Goal: Book appointment/travel/reservation

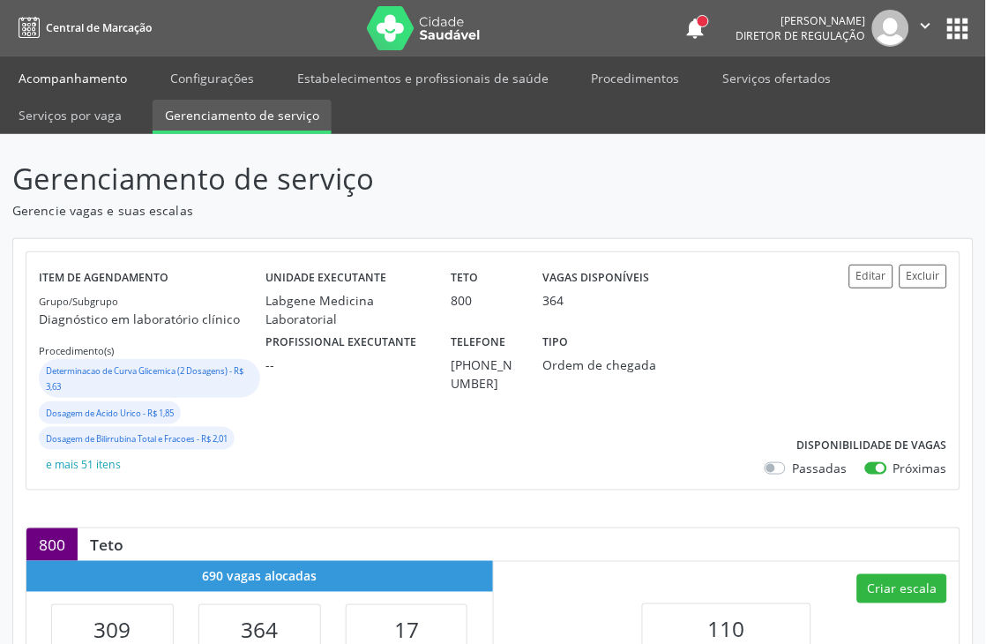
click at [68, 77] on link "Acompanhamento" at bounding box center [72, 78] width 133 height 31
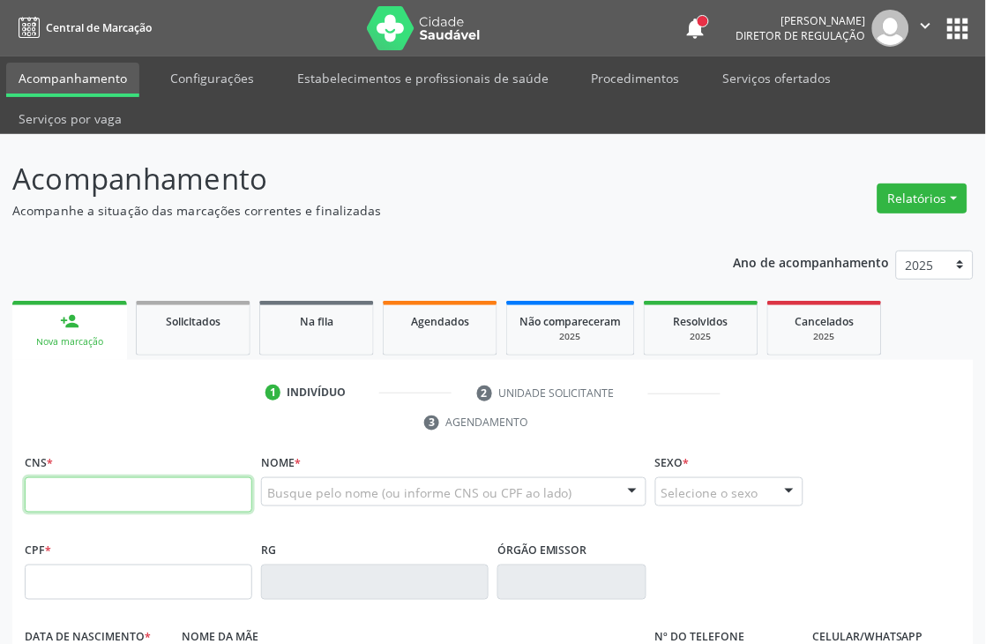
click at [109, 479] on input "text" at bounding box center [139, 494] width 228 height 35
type input "704 6081 8109 8627"
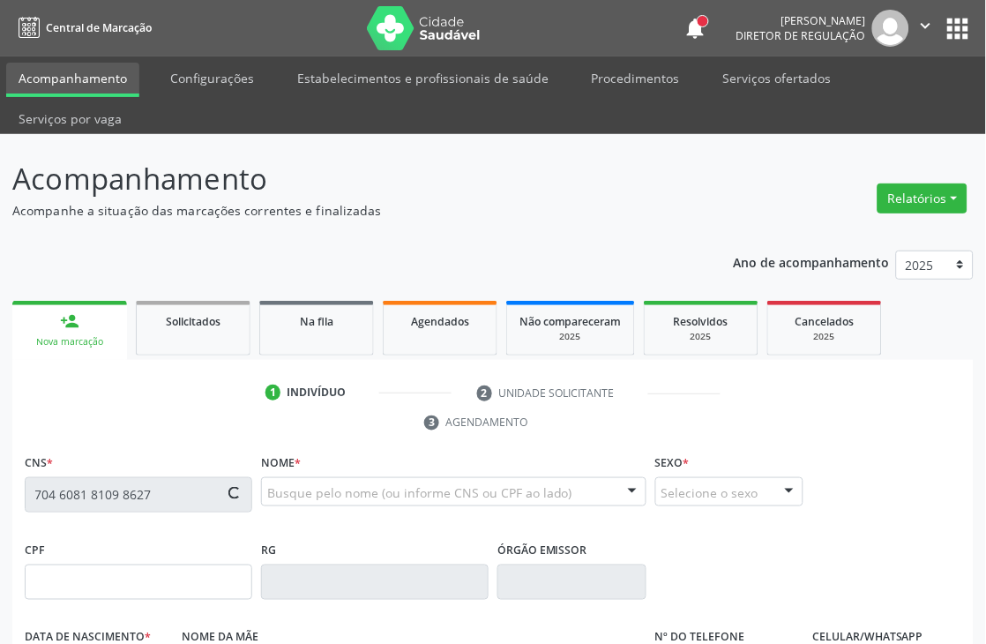
type input "12/06/1978"
type input "Gilvanice Marques Eleoterio de Souza"
type input "(87) 99600-2425"
type input "823"
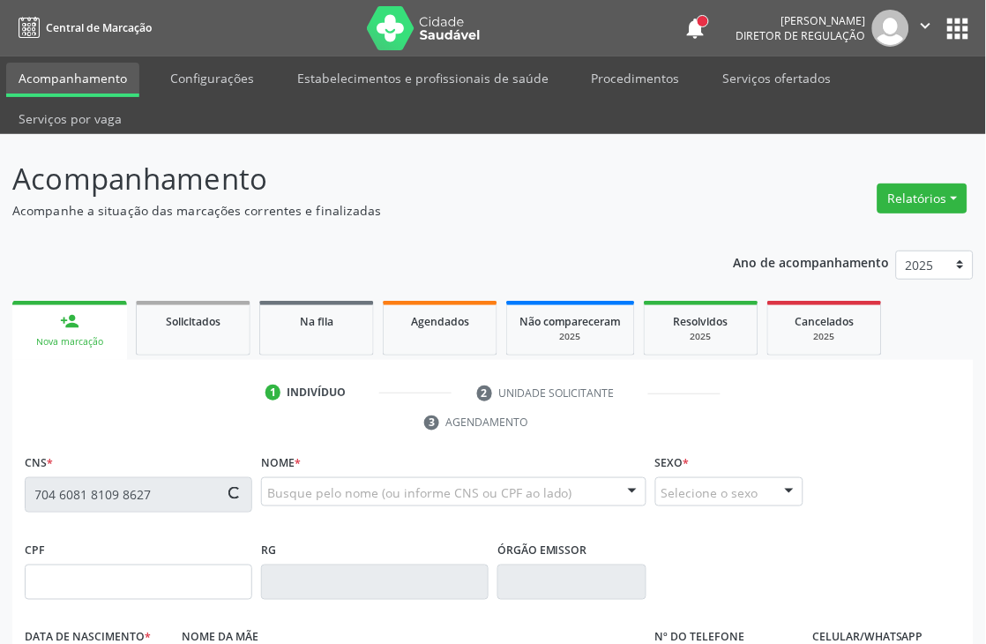
type input "280.822.748-59"
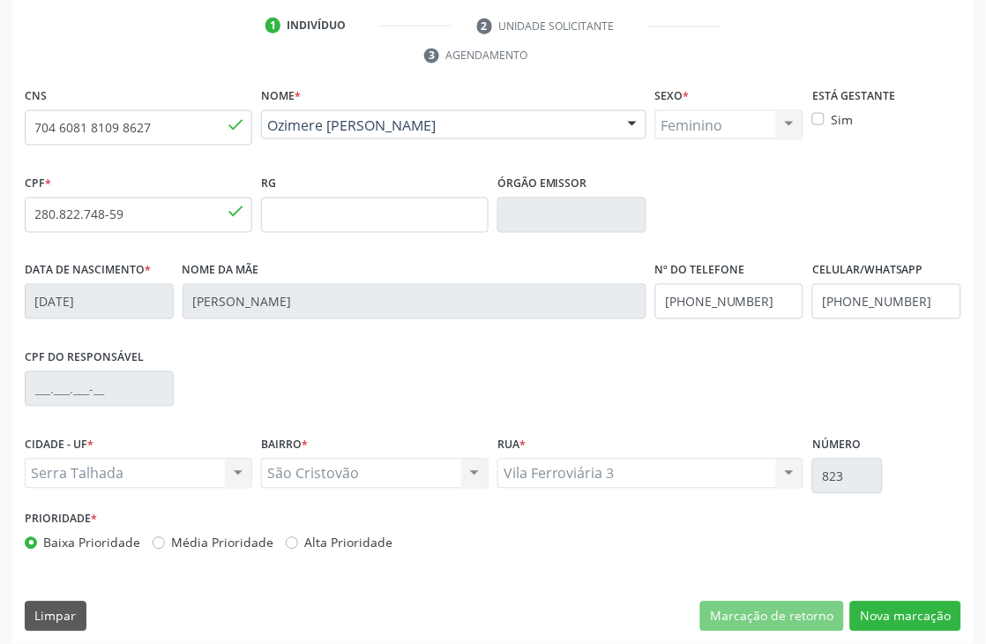
scroll to position [378, 0]
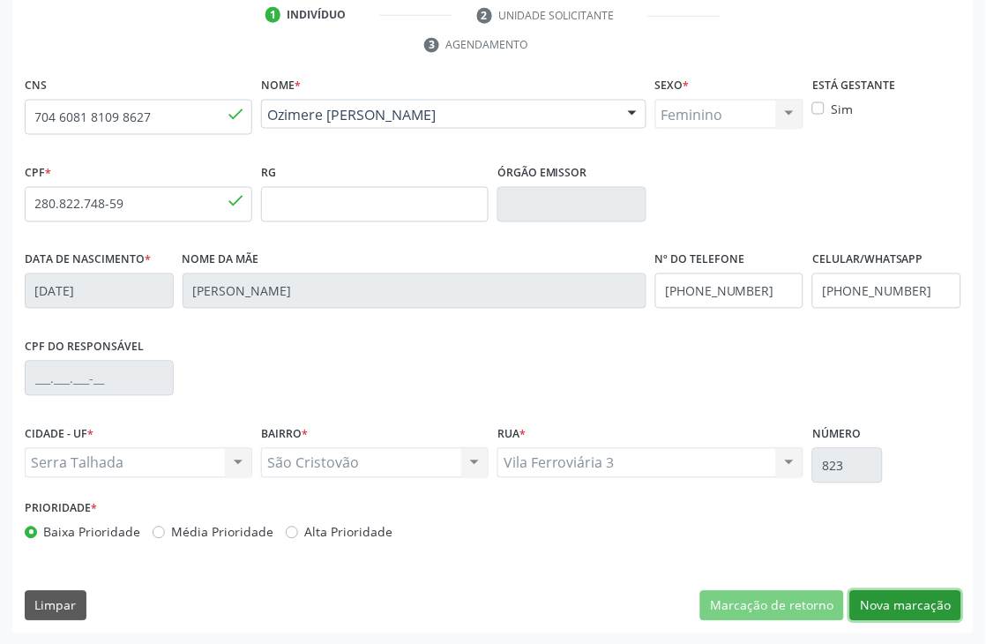
click at [863, 607] on button "Nova marcação" at bounding box center [905, 606] width 111 height 30
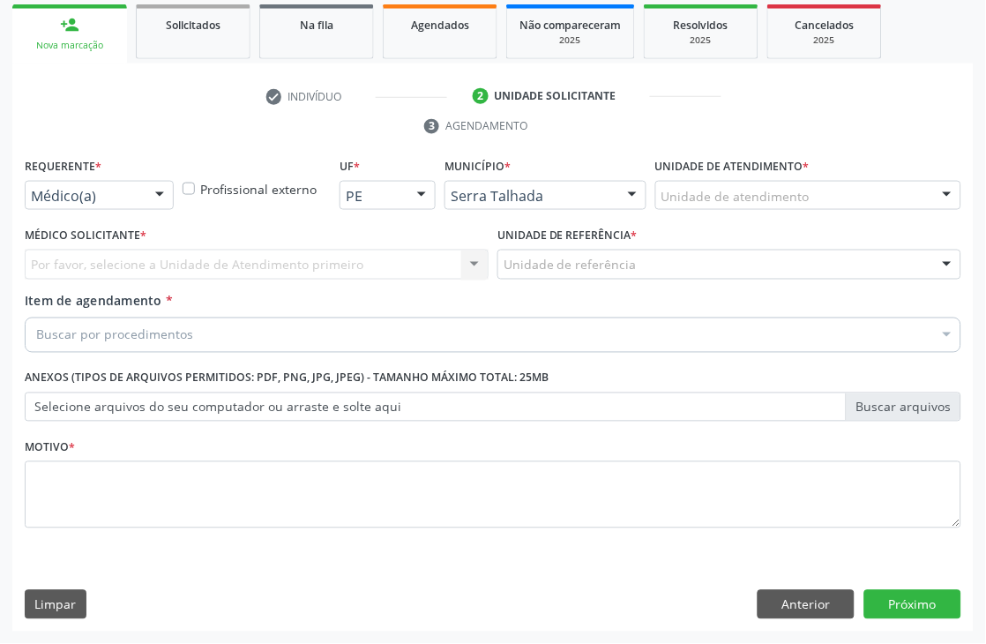
scroll to position [296, 0]
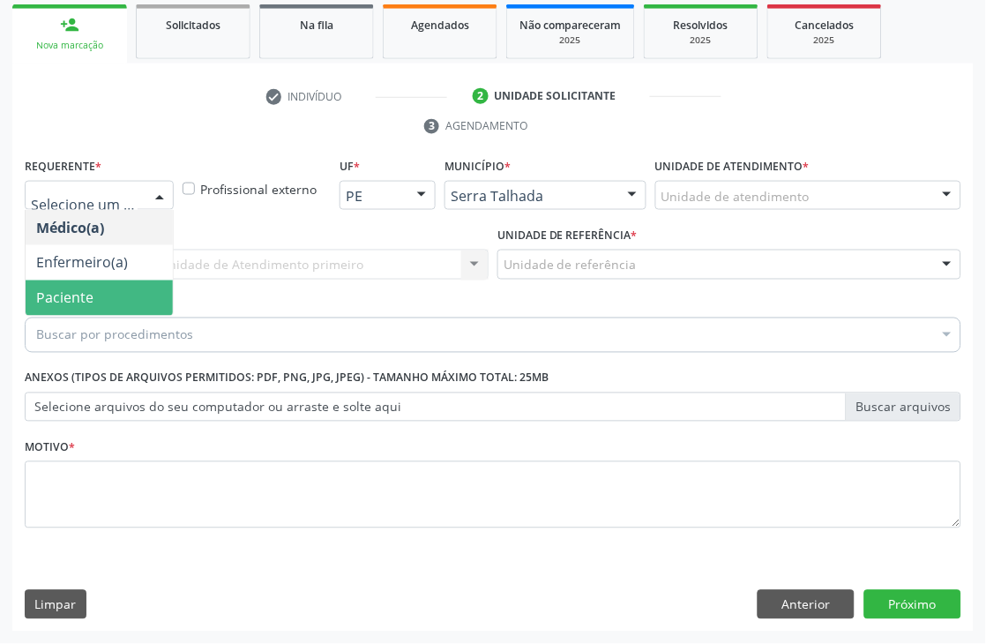
click at [104, 291] on span "Paciente" at bounding box center [99, 298] width 147 height 35
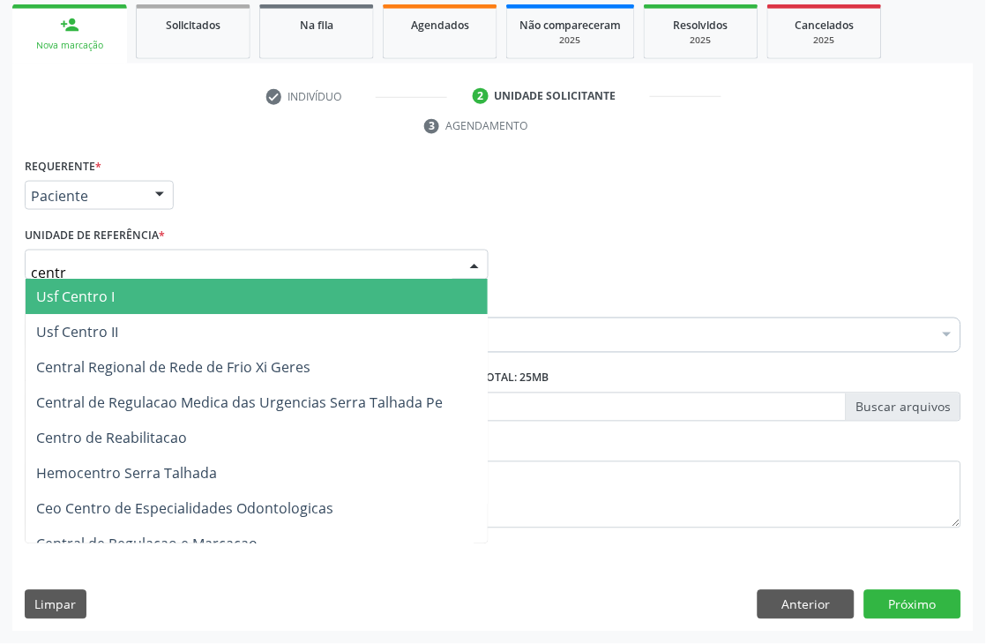
type input "centro"
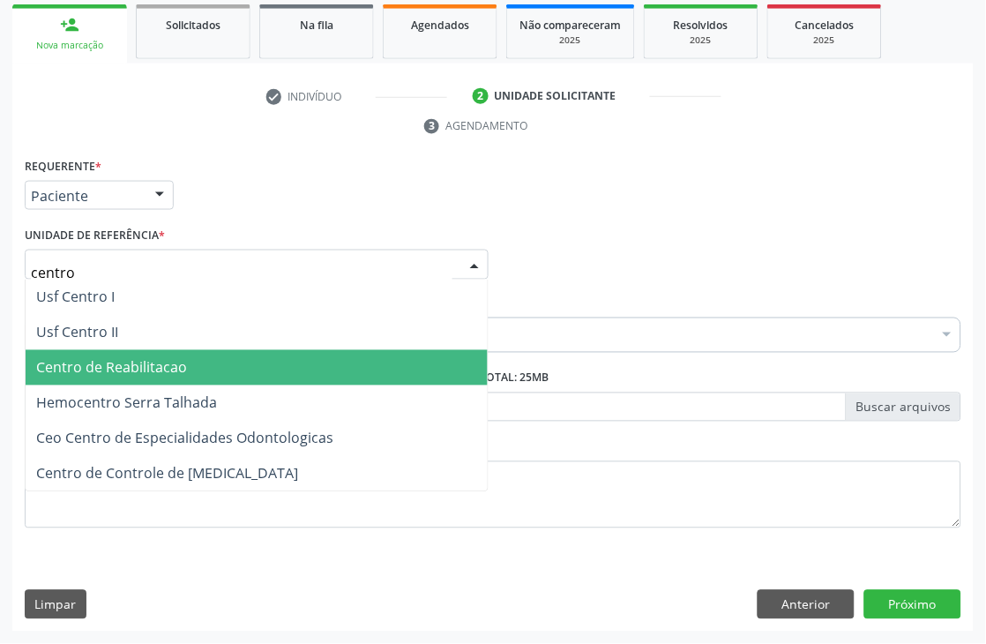
click at [190, 350] on span "Centro de Reabilitacao" at bounding box center [257, 367] width 462 height 35
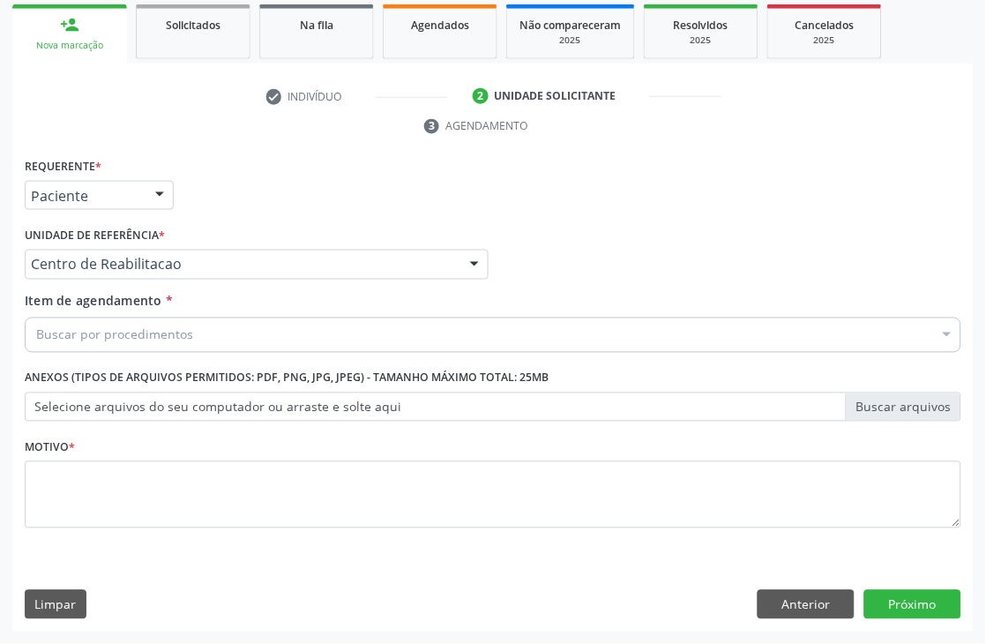
click at [208, 325] on div "Buscar por procedimentos" at bounding box center [493, 335] width 937 height 35
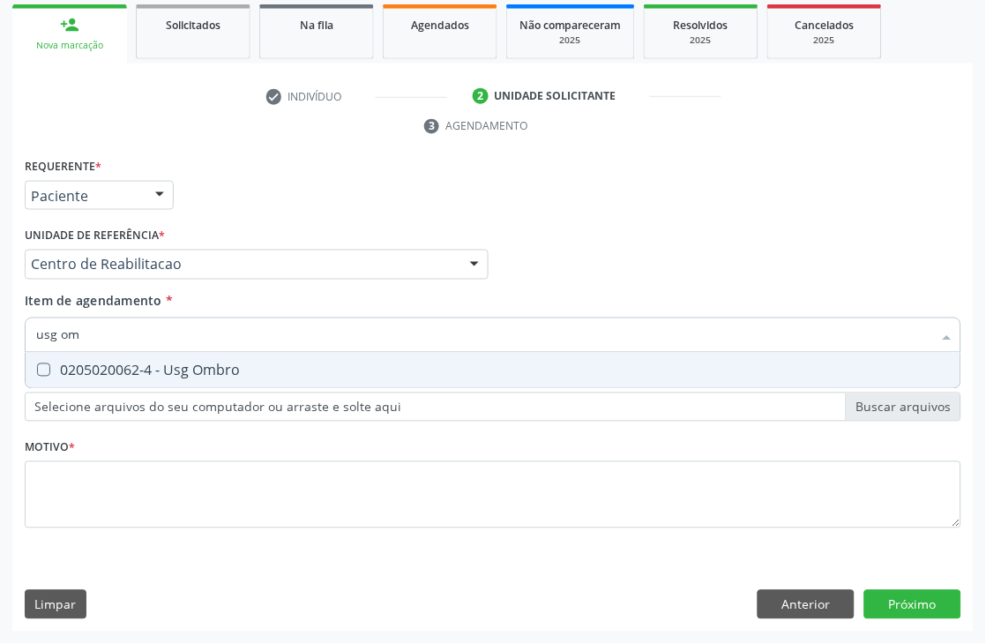
type input "usg omb"
click at [144, 368] on div "0205020062-4 - Usg Ombro" at bounding box center [493, 370] width 914 height 14
checkbox Ombro "true"
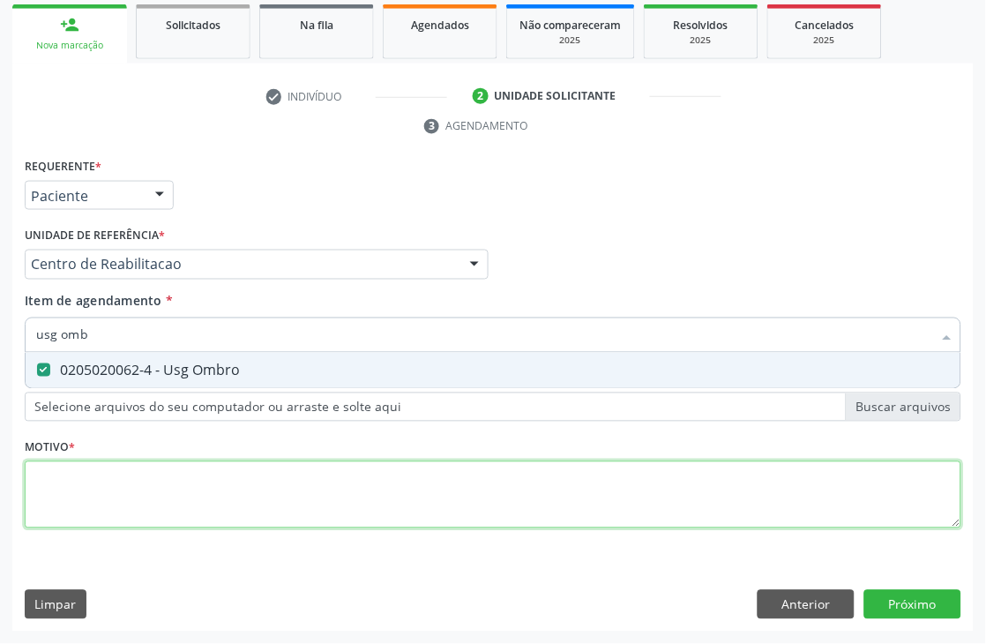
click at [110, 469] on div "Requerente * Paciente Médico(a) Enfermeiro(a) Paciente Nenhum resultado encontr…" at bounding box center [493, 354] width 937 height 400
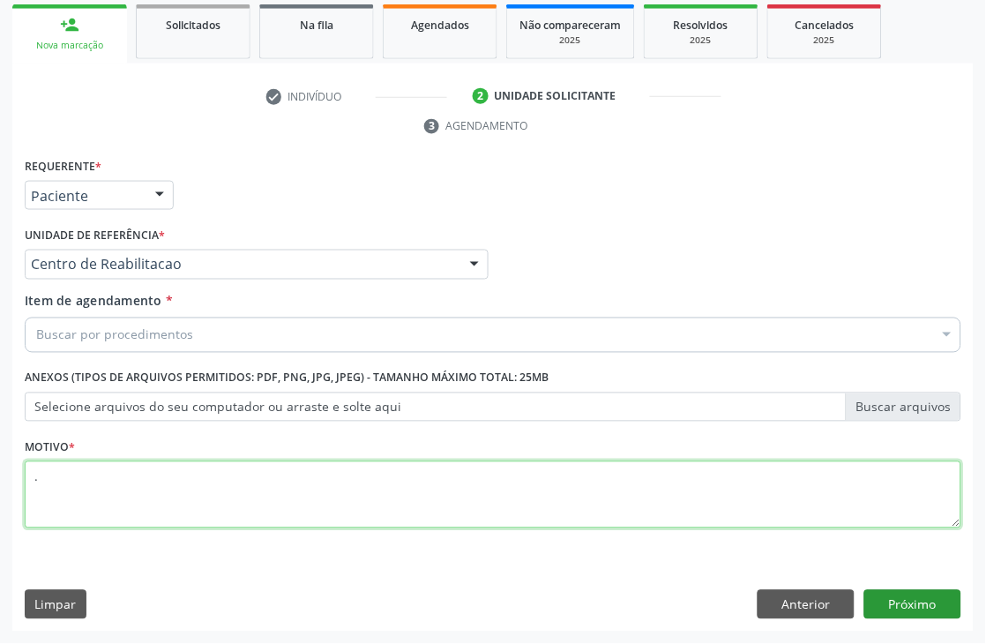
type textarea "."
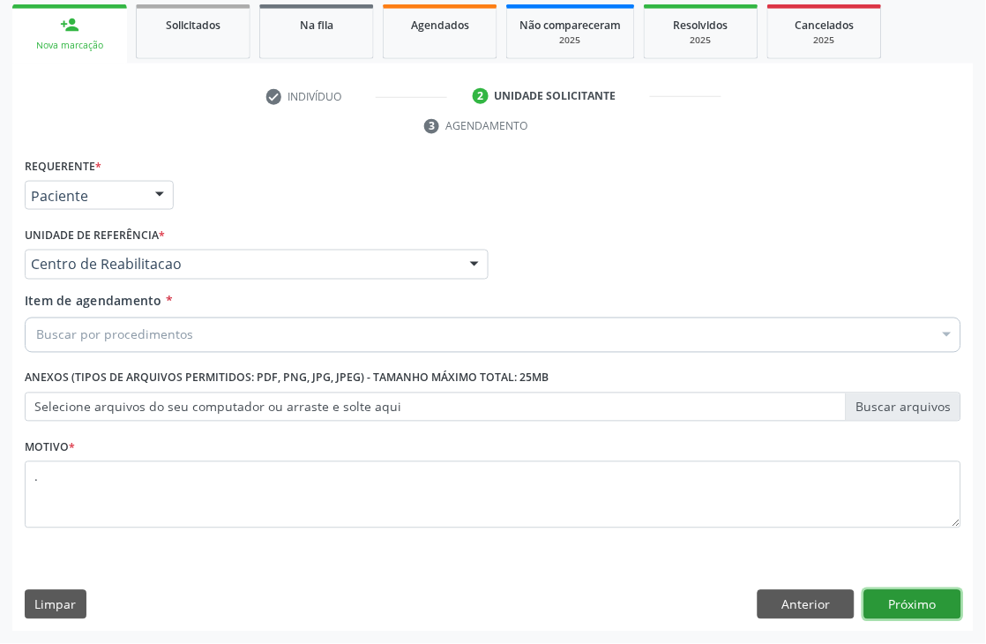
click at [914, 597] on button "Próximo" at bounding box center [913, 605] width 97 height 30
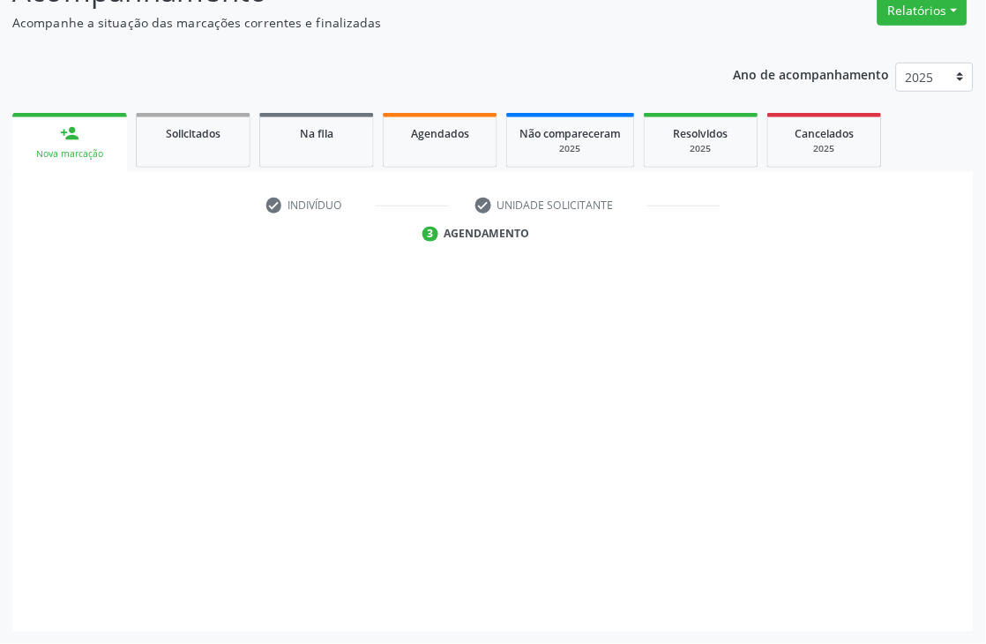
scroll to position [188, 0]
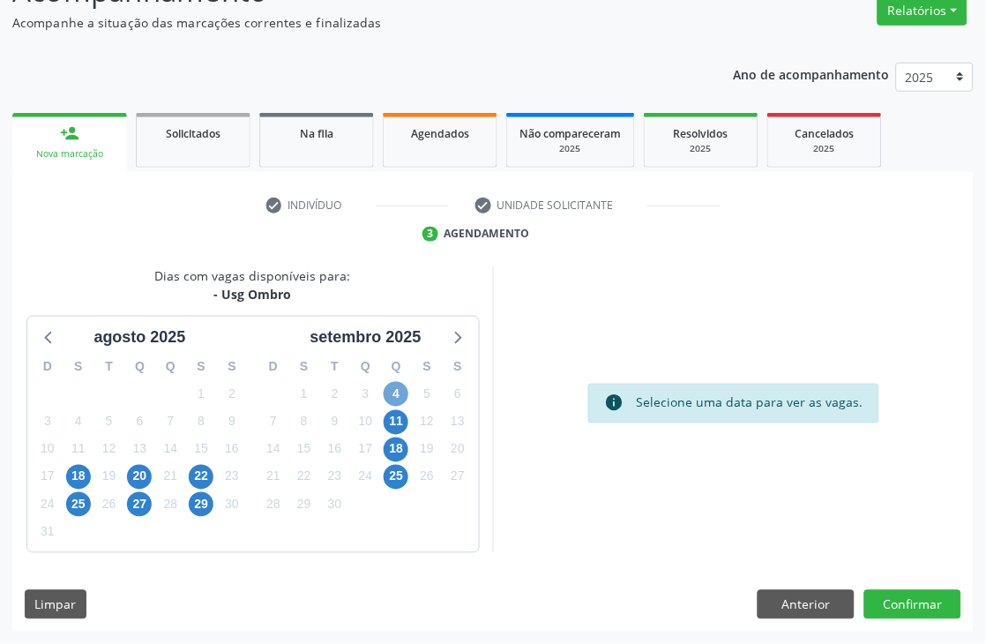
click at [393, 392] on span "4" at bounding box center [396, 394] width 25 height 25
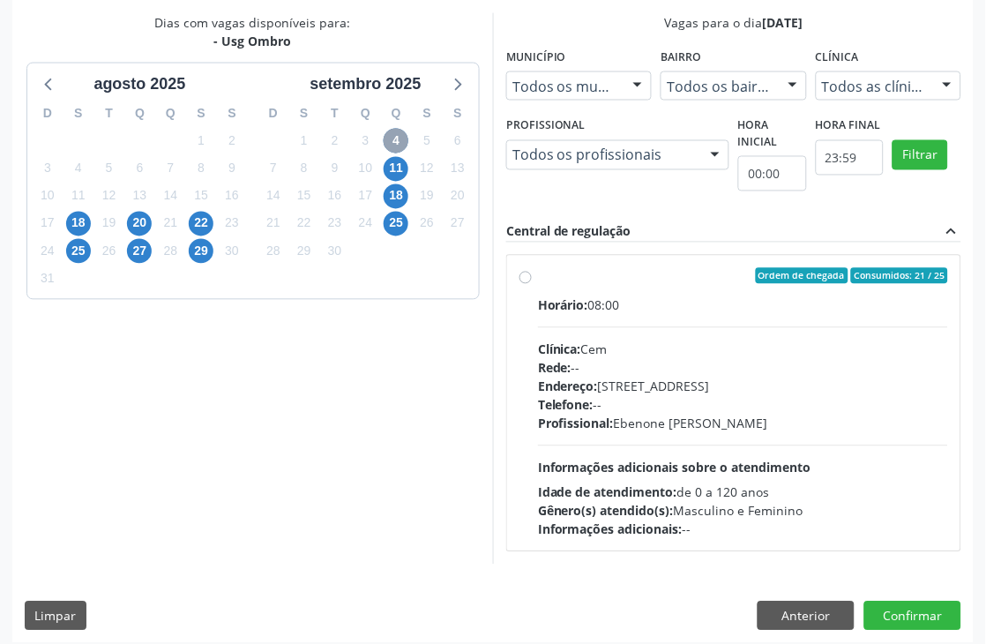
scroll to position [453, 0]
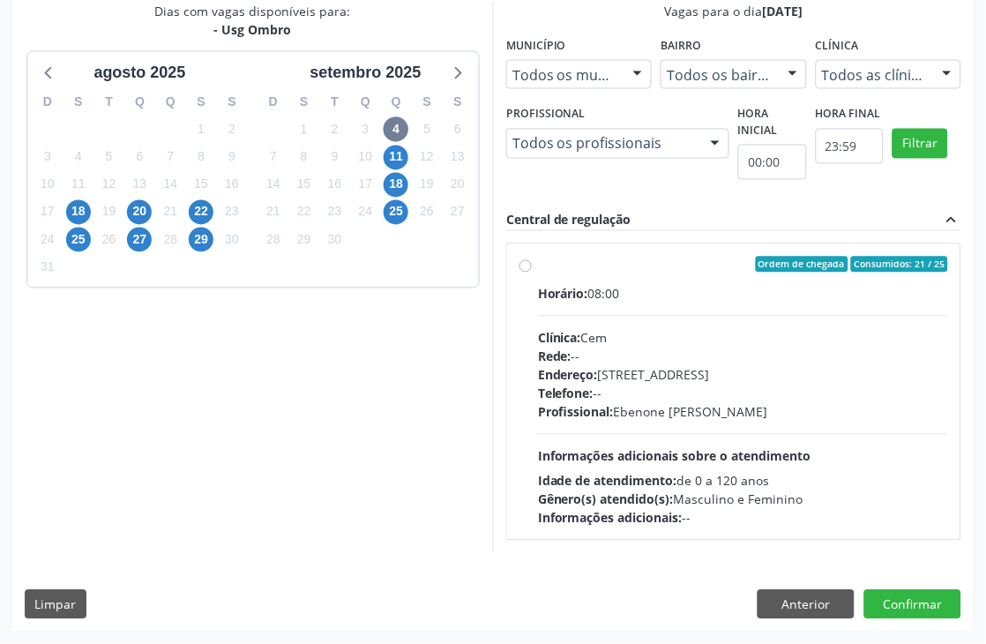
click at [620, 428] on div "Horário: 08:00 Clínica: Cem Rede: -- Endereço: Casa, nº 393, Nossa Senhora da P…" at bounding box center [743, 406] width 410 height 243
click at [532, 273] on input "Ordem de chegada Consumidos: 21 / 25 Horário: 08:00 Clínica: Cem Rede: -- Ender…" at bounding box center [526, 265] width 12 height 16
radio input "true"
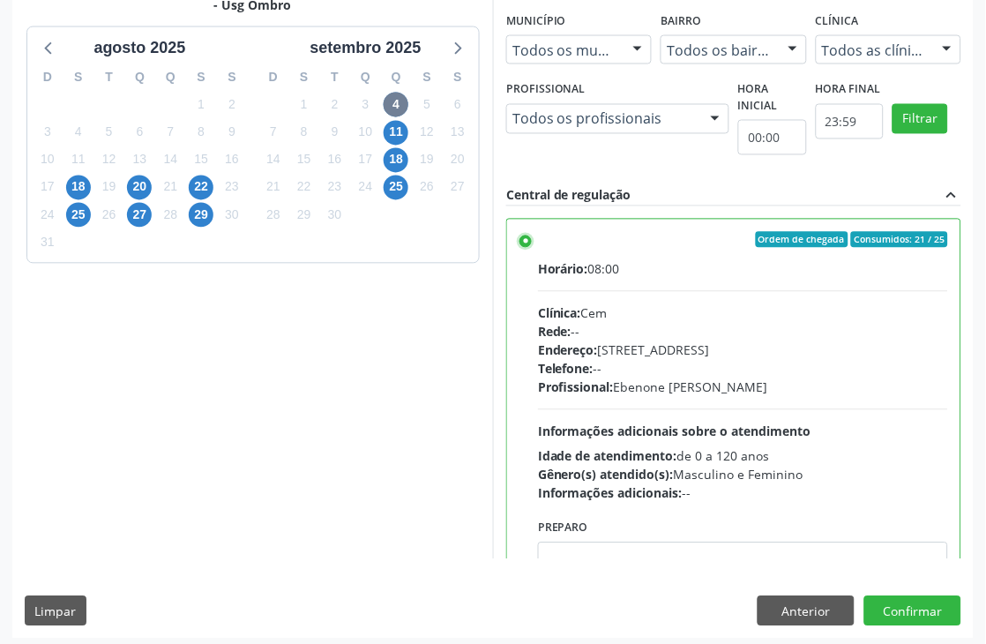
scroll to position [483, 0]
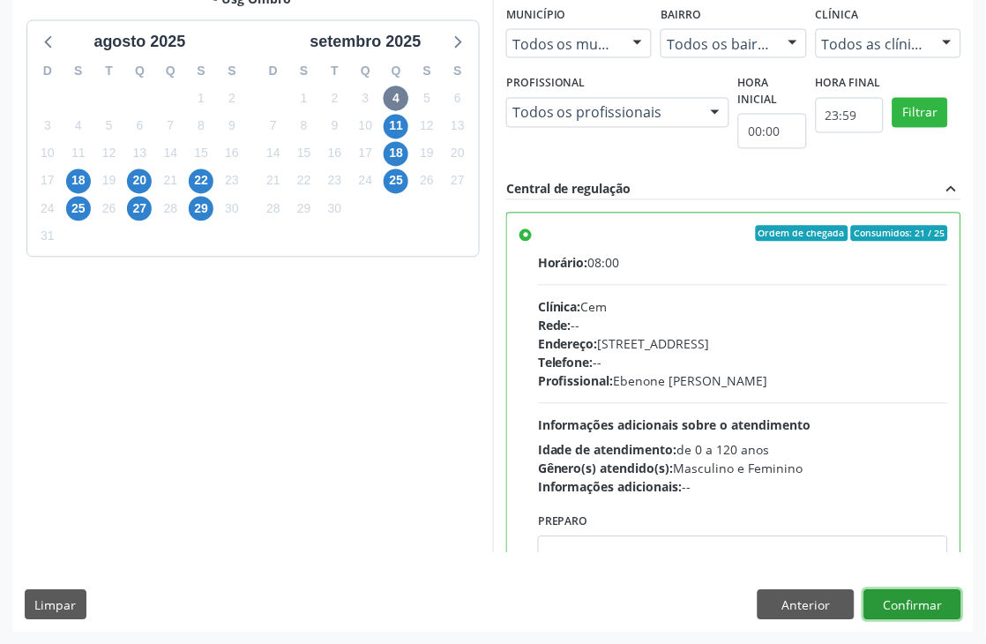
click at [941, 602] on button "Confirmar" at bounding box center [913, 605] width 97 height 30
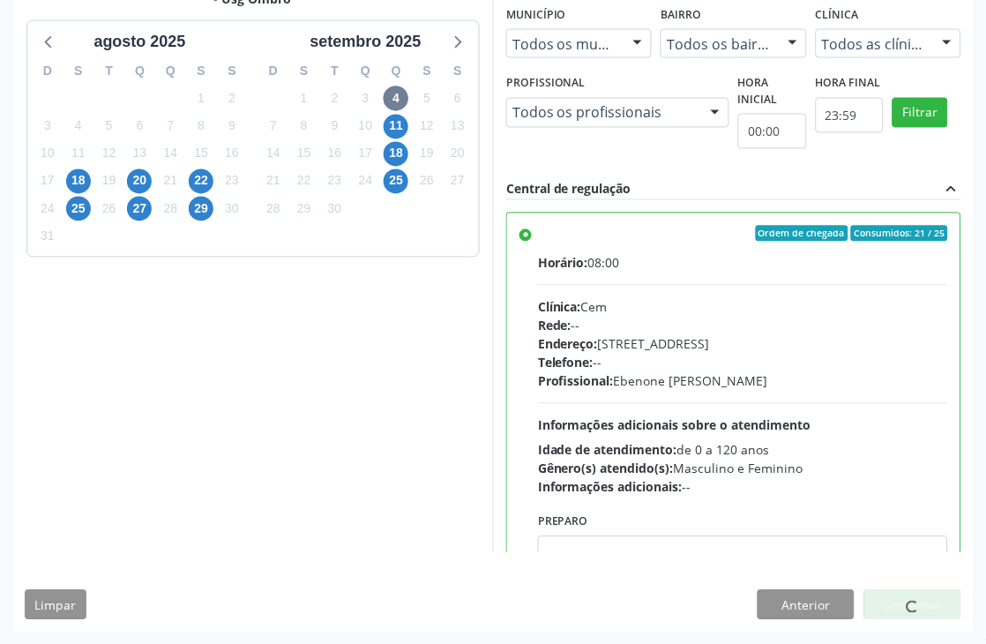
scroll to position [0, 0]
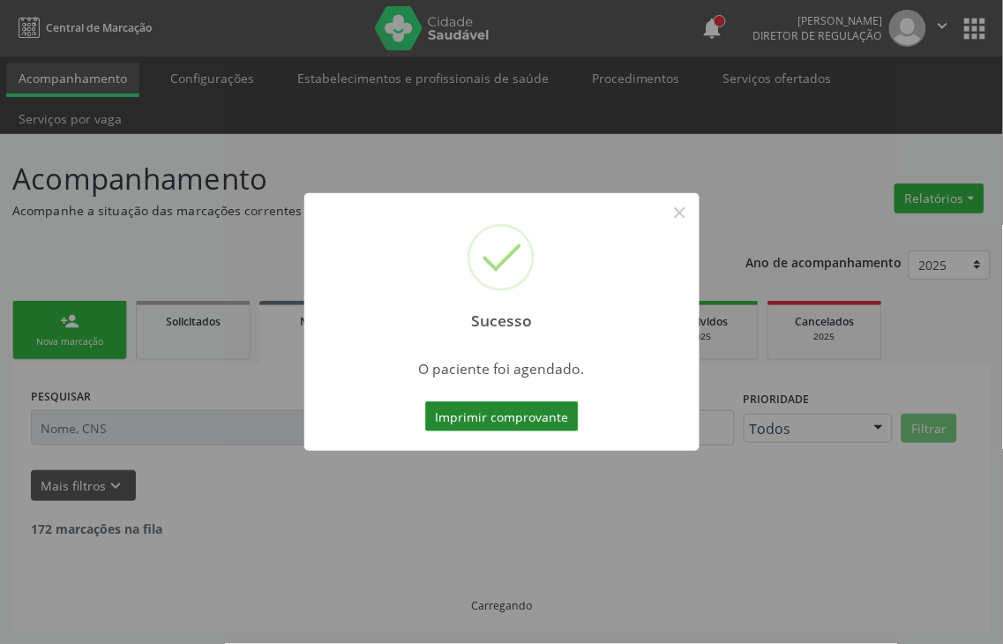
click at [530, 415] on button "Imprimir comprovante" at bounding box center [502, 416] width 154 height 30
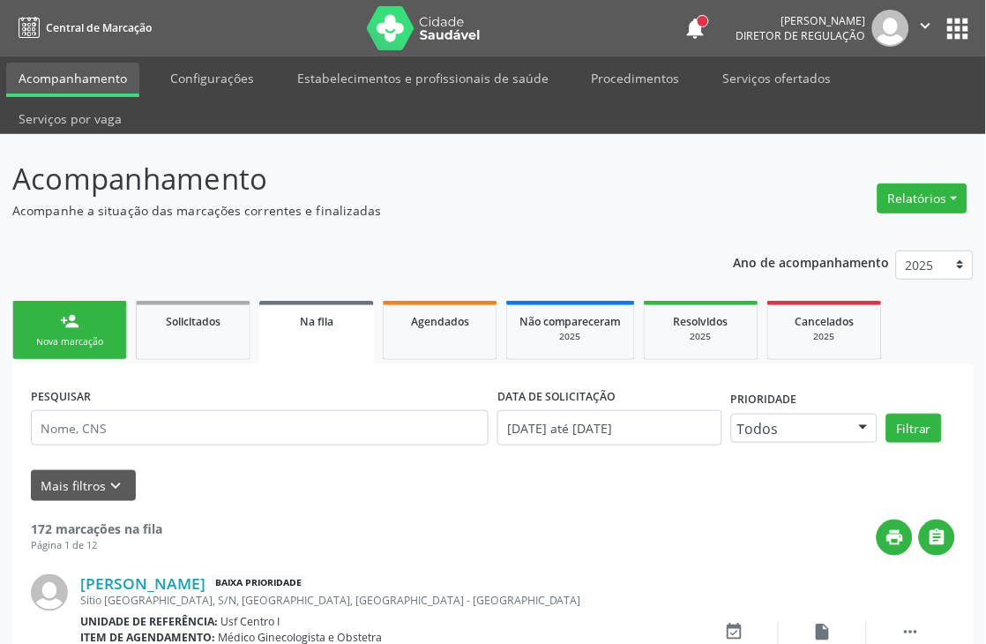
click at [102, 301] on link "person_add Nova marcação" at bounding box center [69, 330] width 115 height 59
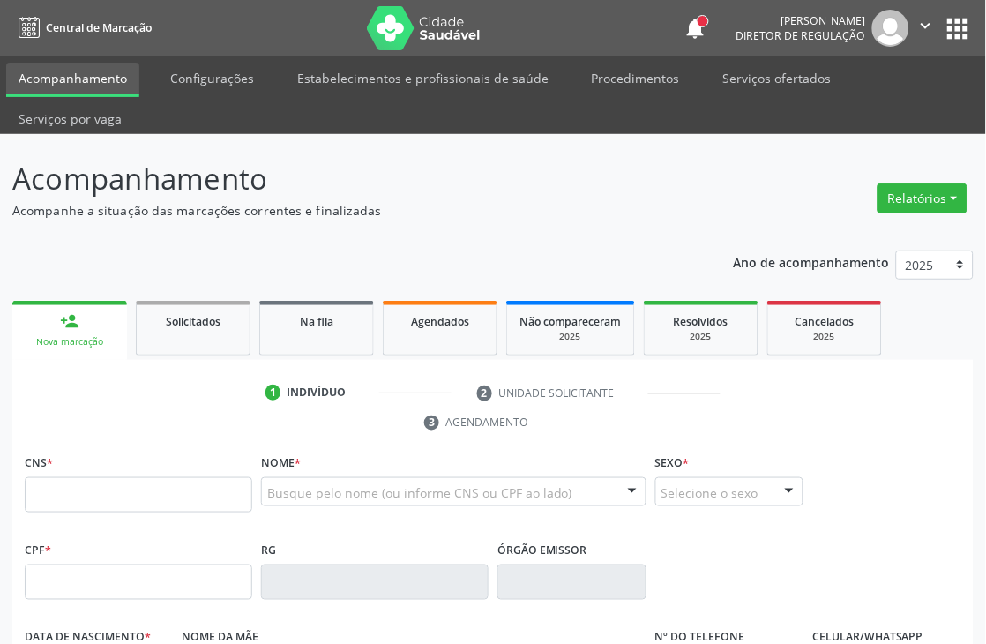
click at [379, 481] on div "Busque pelo nome (ou informe CNS ou CPF ao lado)" at bounding box center [454, 492] width 386 height 30
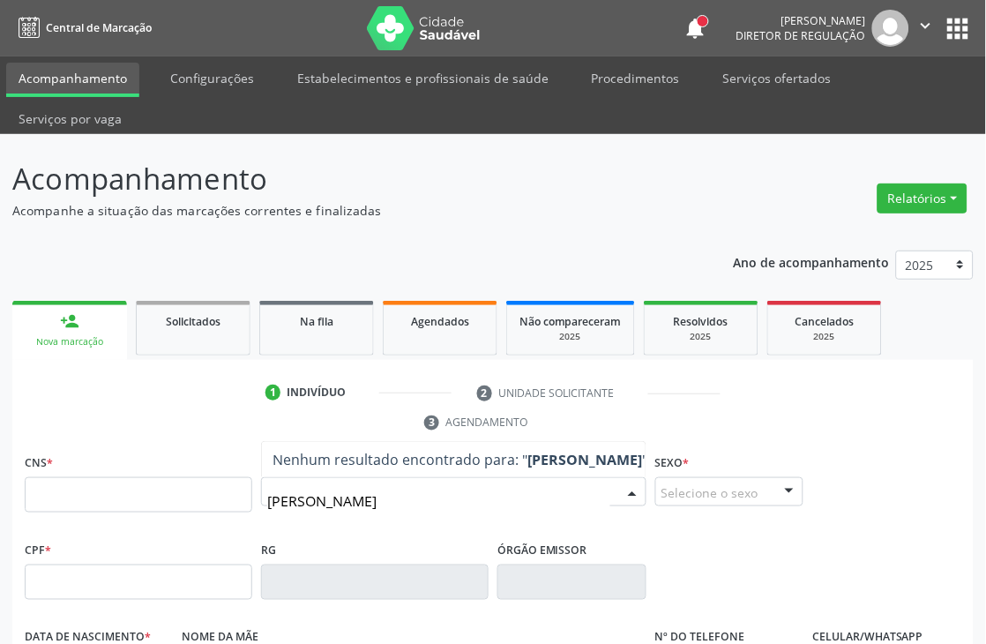
type input "VANILDA DA SILVA S"
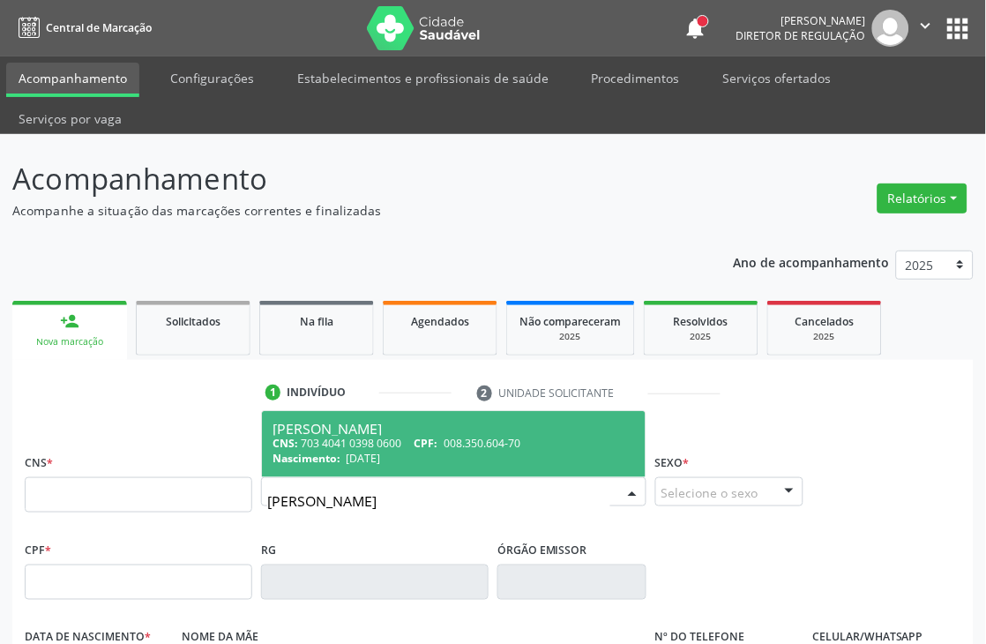
click at [381, 453] on span "18/05/1977" at bounding box center [364, 458] width 34 height 15
type input "703 4041 0398 0600"
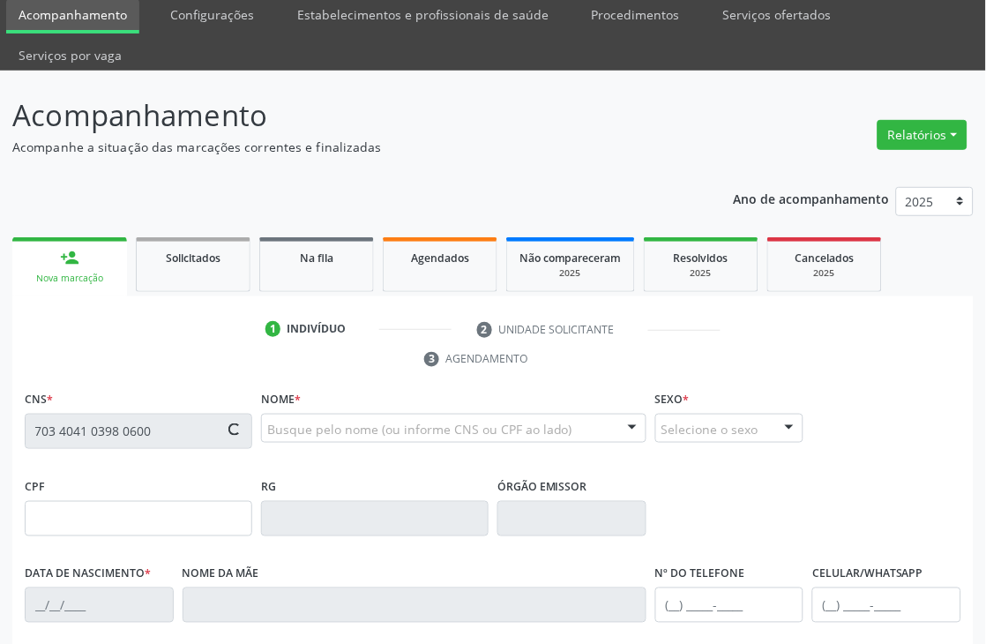
type input "008.350.604-70"
type input "18/05/1977"
type input "Vera Lucia da Silva"
type input "(87) 9904-1107"
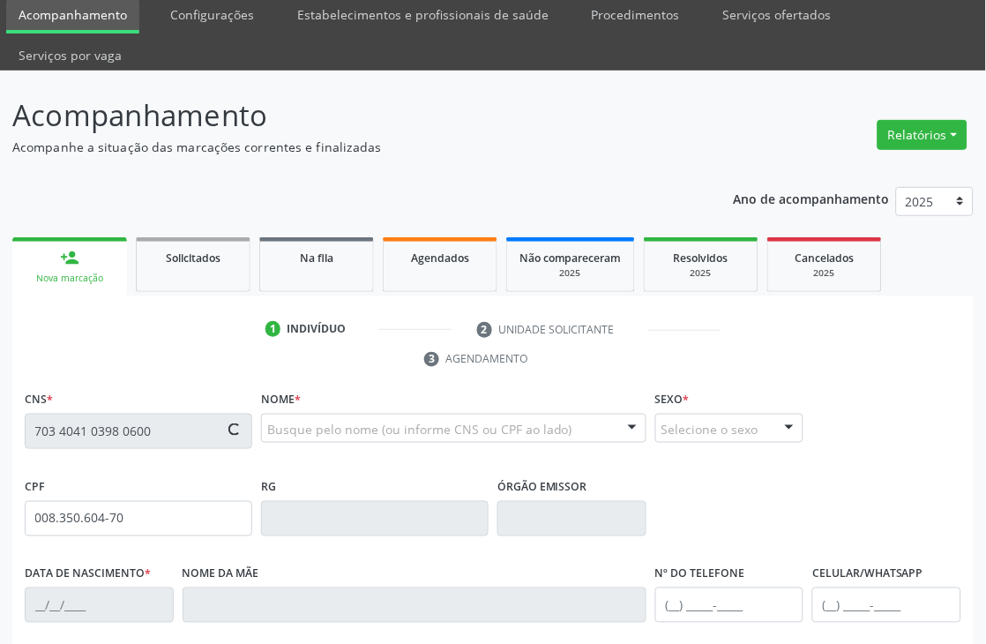
type input "900"
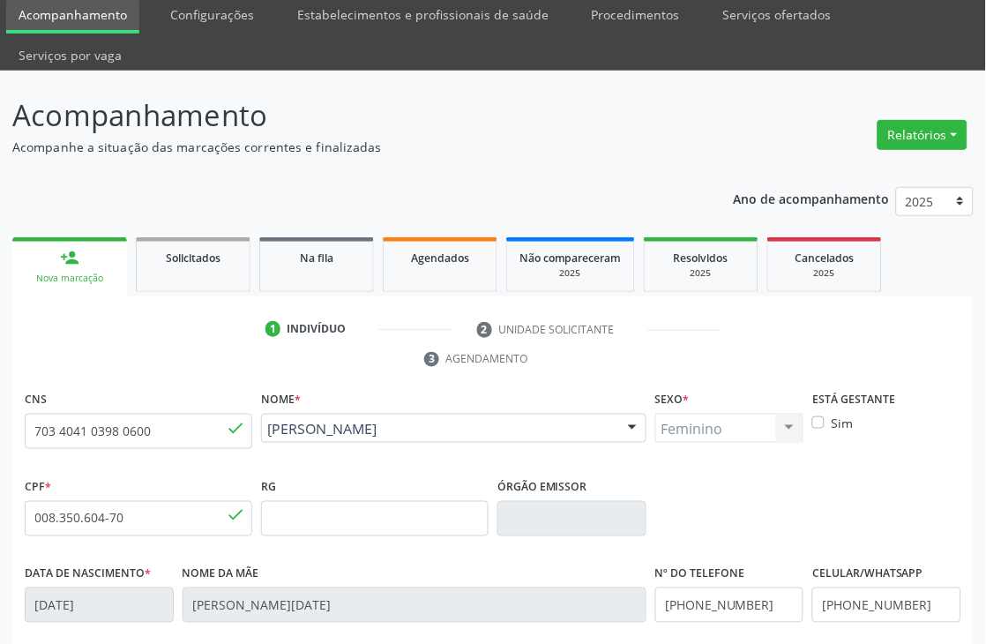
scroll to position [378, 0]
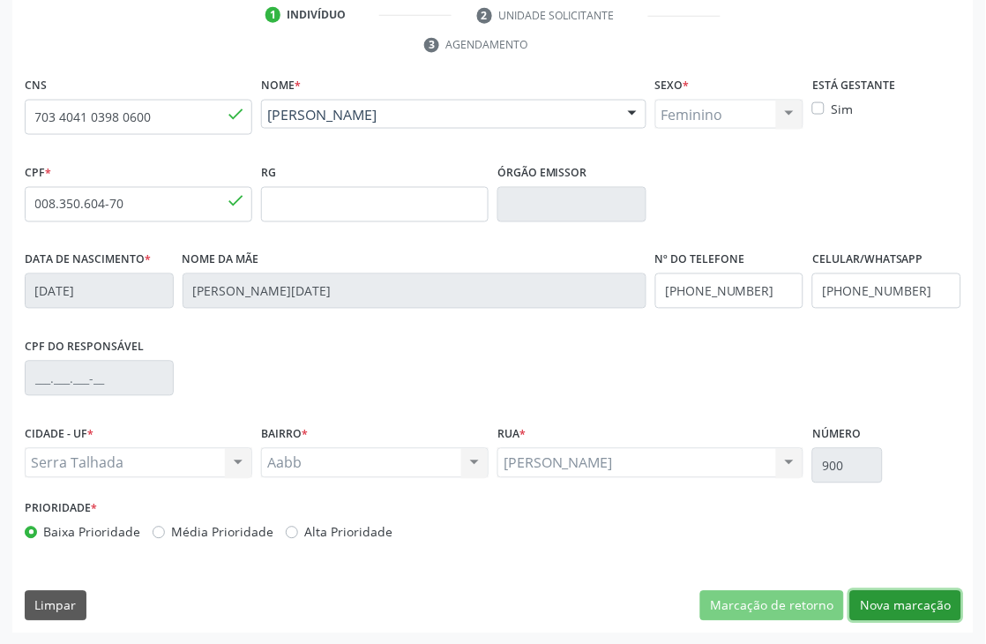
click at [938, 592] on button "Nova marcação" at bounding box center [905, 606] width 111 height 30
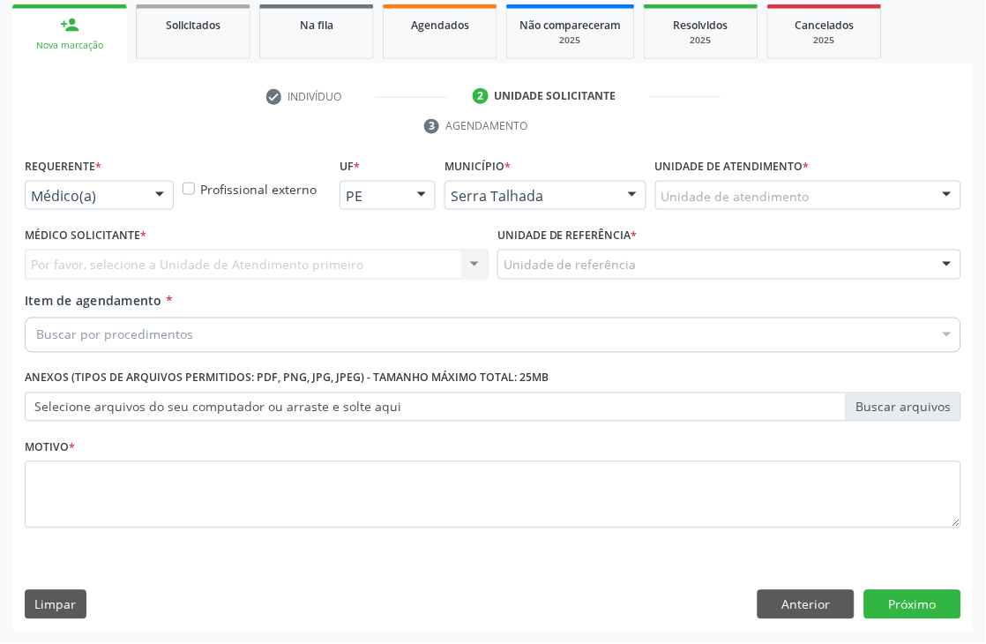
scroll to position [296, 0]
click at [92, 210] on div "Requerente * Médico(a) Médico(a) Enfermeiro(a) Paciente Nenhum resultado encont…" at bounding box center [99, 188] width 158 height 69
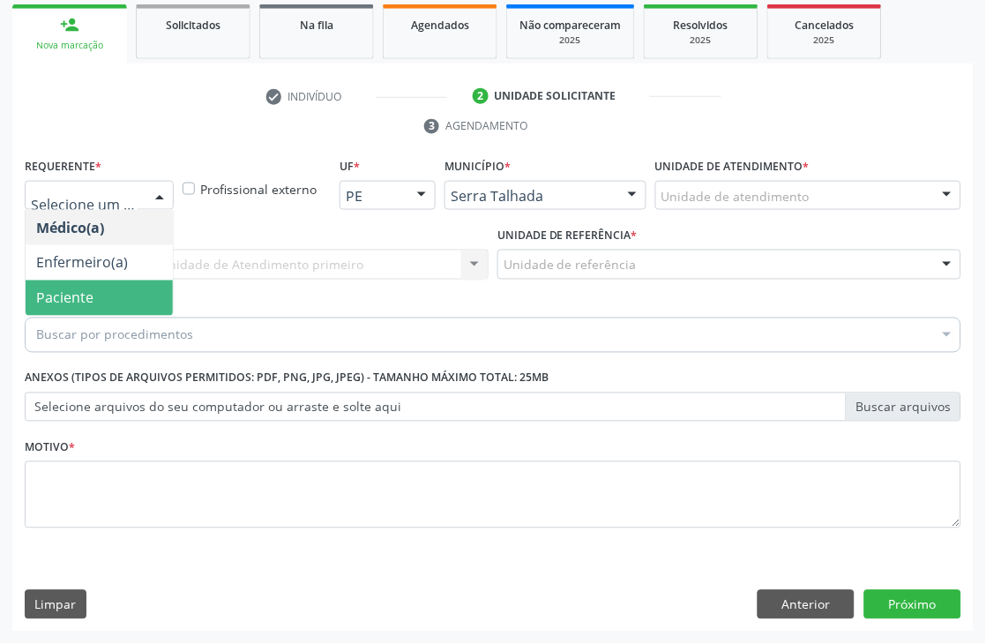
click at [101, 281] on span "Paciente" at bounding box center [99, 298] width 147 height 35
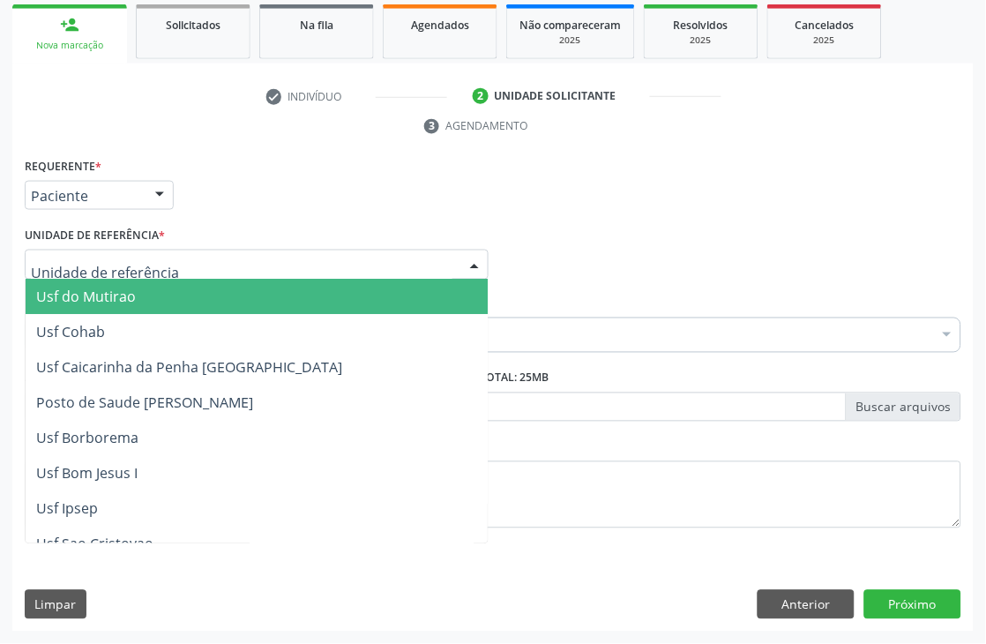
click at [166, 253] on div at bounding box center [257, 265] width 464 height 30
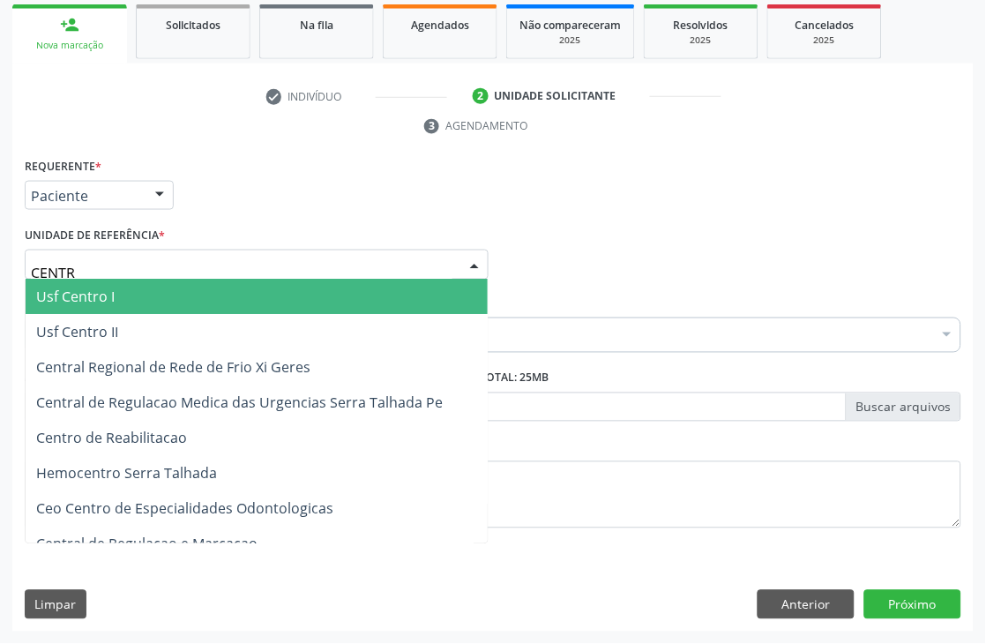
type input "CENTRO"
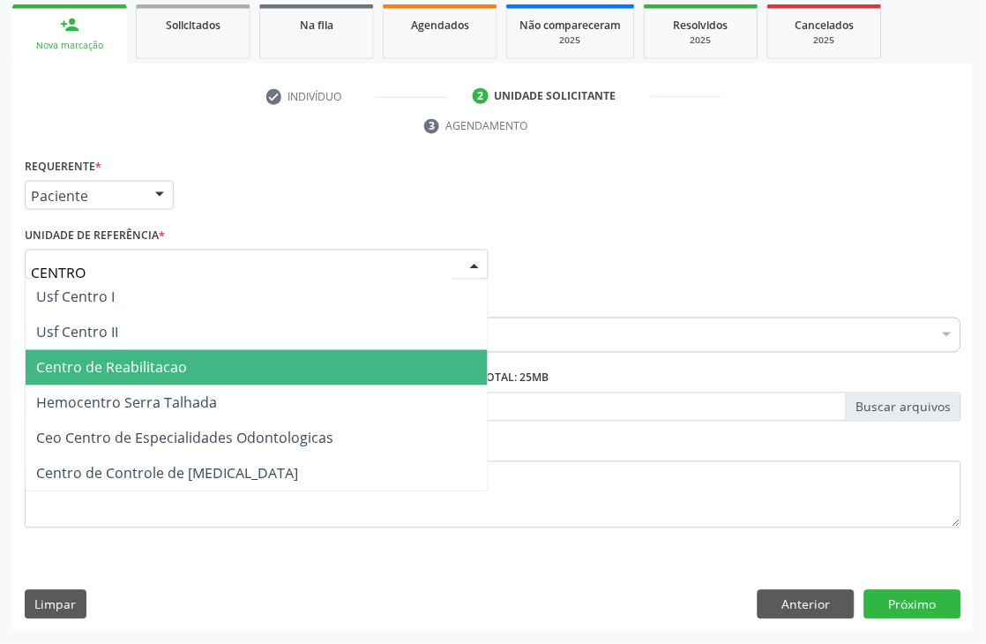
click at [144, 350] on span "Centro de Reabilitacao" at bounding box center [257, 367] width 462 height 35
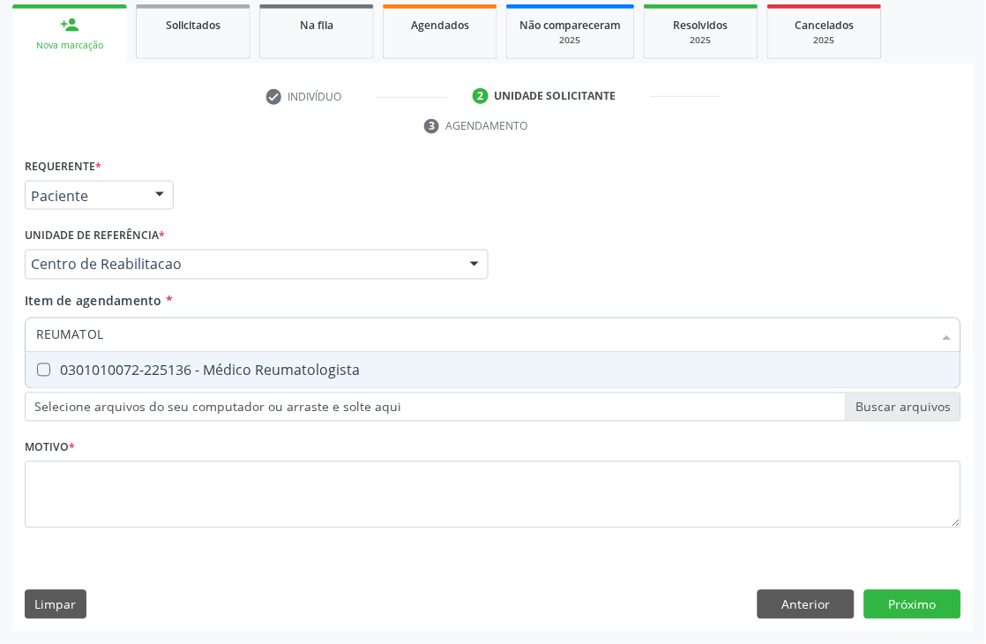
type input "REUMATOLO"
click at [163, 363] on div "0301010072-225136 - Médico Reumatologista" at bounding box center [493, 370] width 914 height 14
checkbox Reumatologista "true"
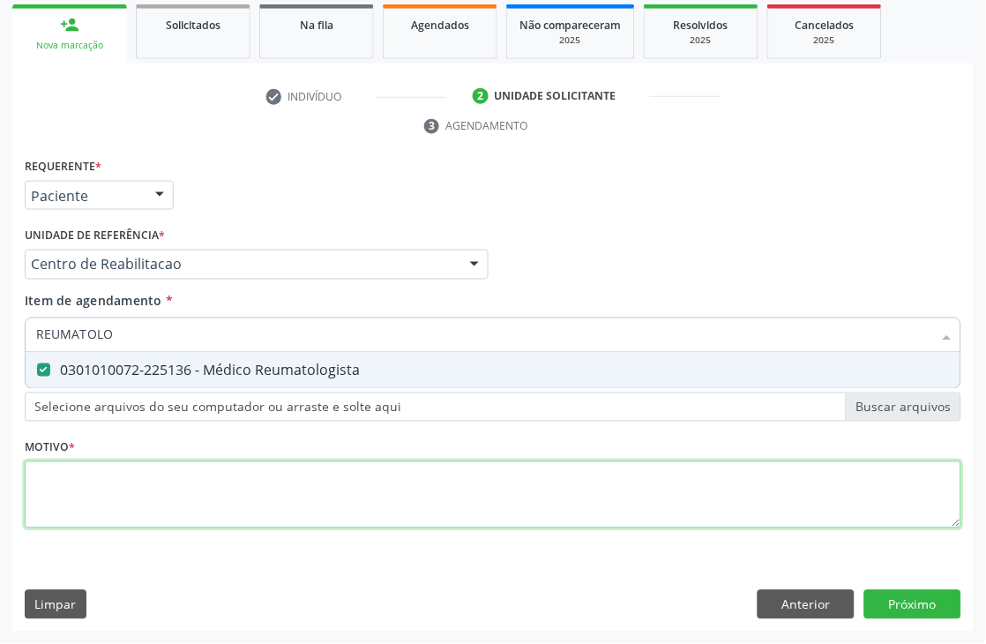
click at [151, 478] on div "Requerente * Paciente Médico(a) Enfermeiro(a) Paciente Nenhum resultado encontr…" at bounding box center [493, 354] width 937 height 400
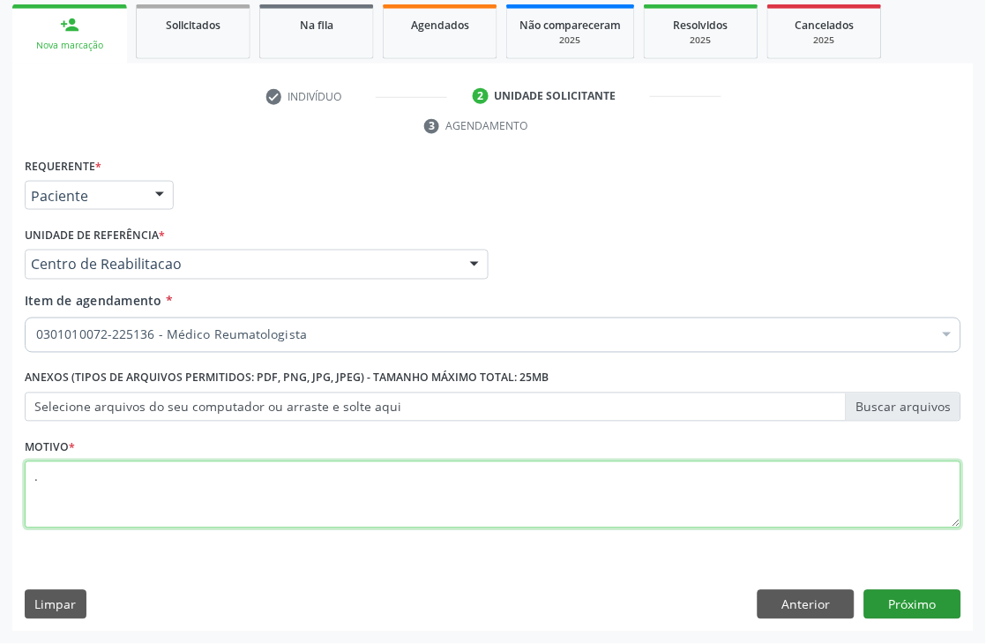
type textarea "."
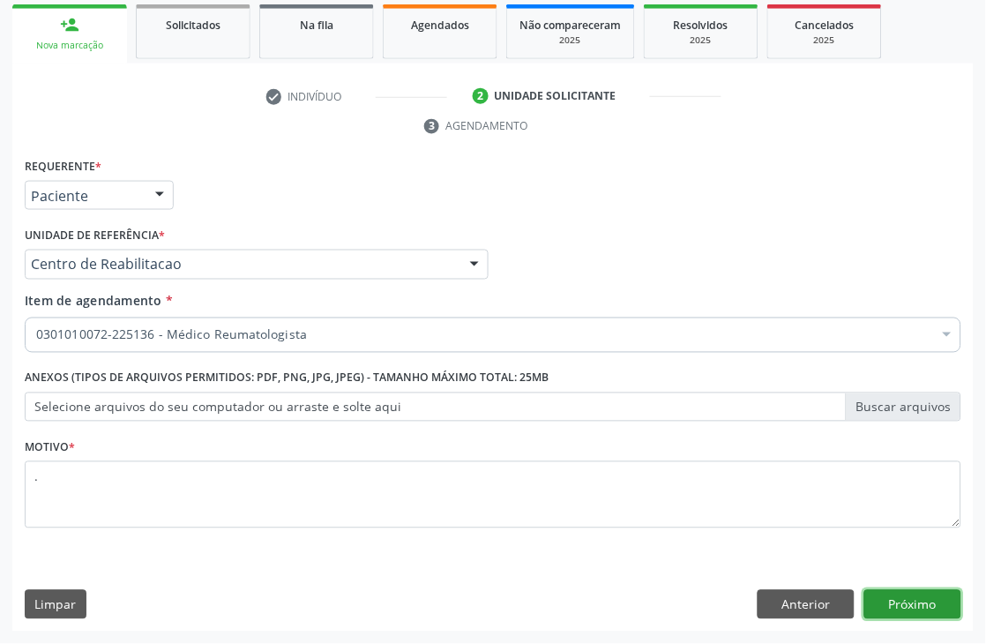
click at [936, 598] on button "Próximo" at bounding box center [913, 605] width 97 height 30
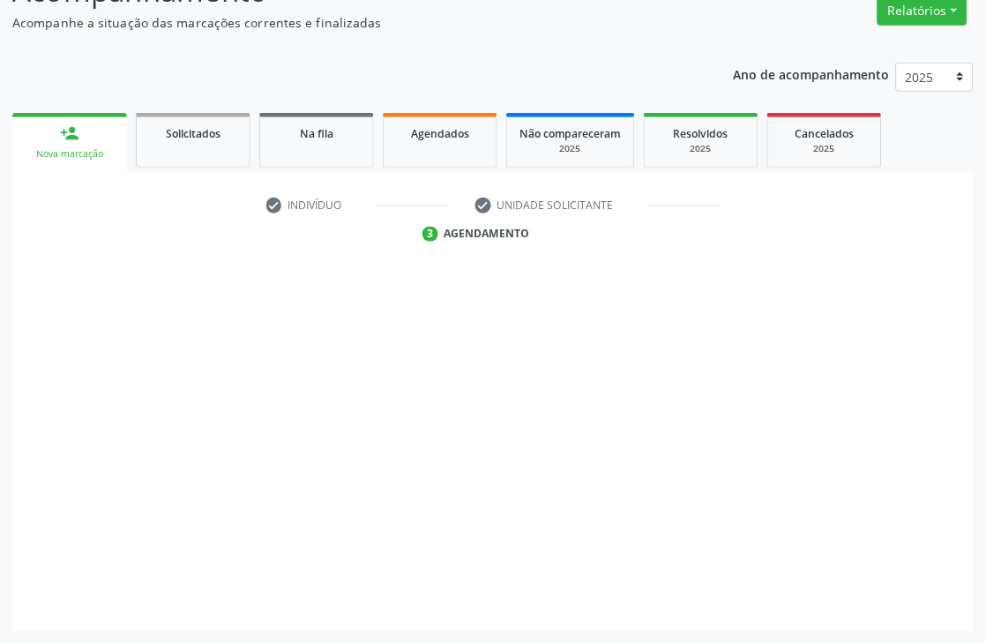
scroll to position [188, 0]
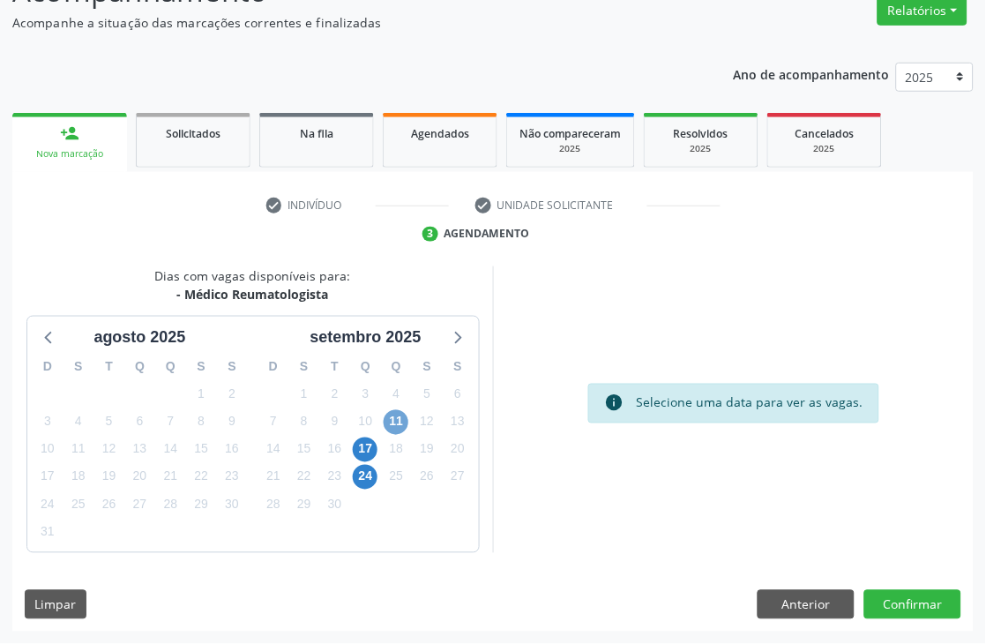
click at [398, 417] on span "11" at bounding box center [396, 422] width 25 height 25
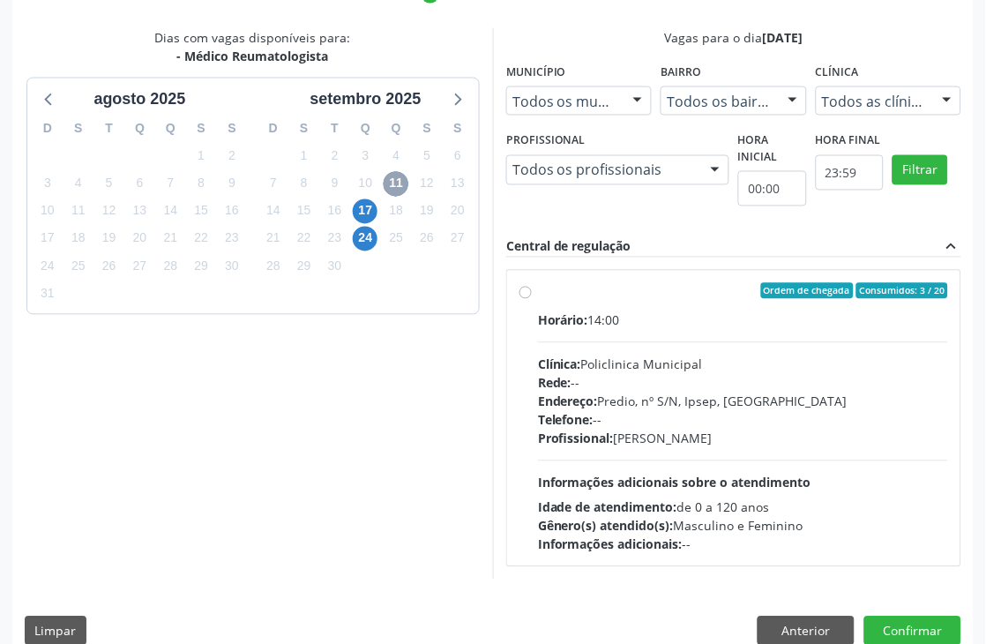
scroll to position [453, 0]
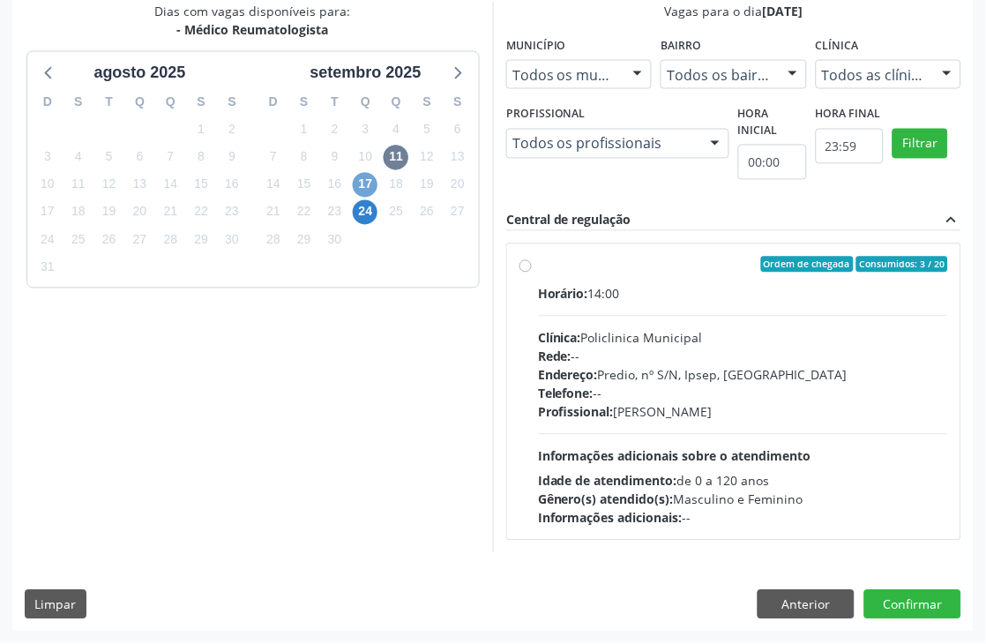
click at [356, 187] on span "17" at bounding box center [365, 185] width 25 height 25
click at [393, 154] on span "11" at bounding box center [396, 158] width 25 height 25
click at [729, 389] on div "Telefone: --" at bounding box center [743, 394] width 410 height 19
click at [532, 273] on input "Ordem de chegada Consumidos: 3 / 20 Horário: 14:00 Clínica: Policlinica Municip…" at bounding box center [526, 265] width 12 height 16
radio input "true"
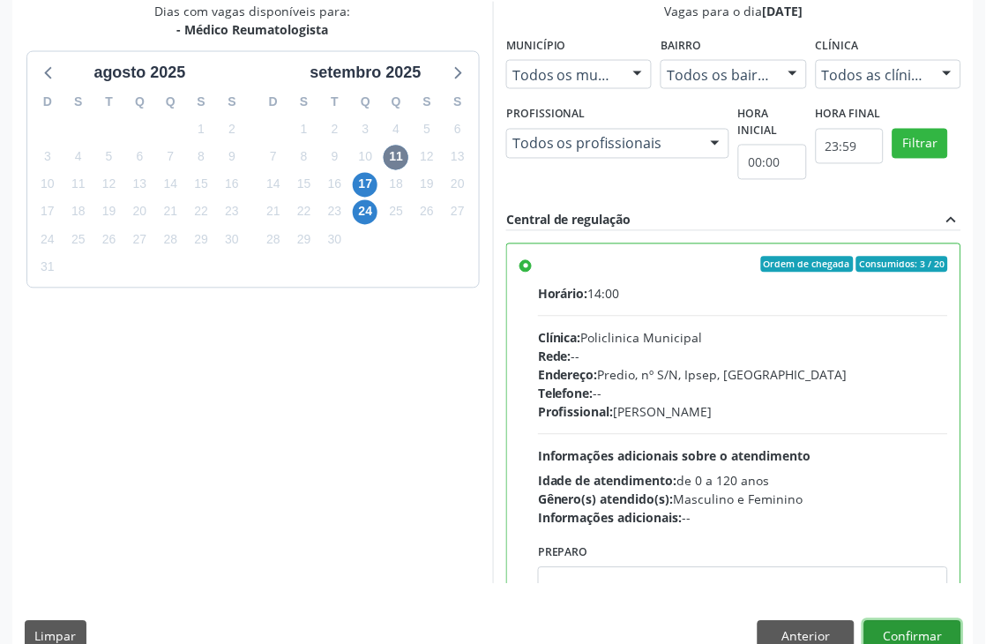
click at [931, 633] on button "Confirmar" at bounding box center [913, 636] width 97 height 30
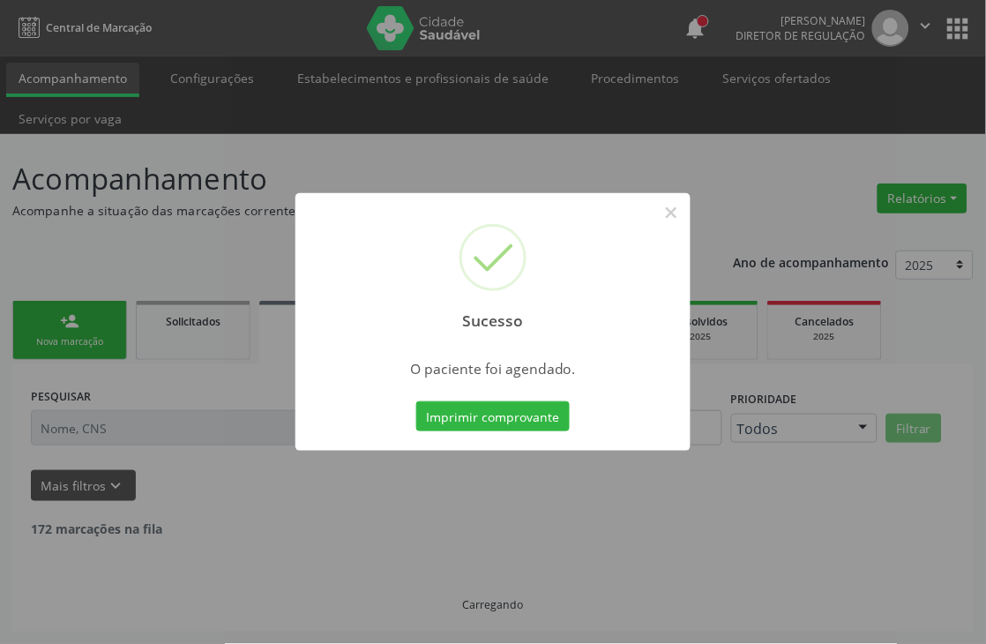
scroll to position [0, 0]
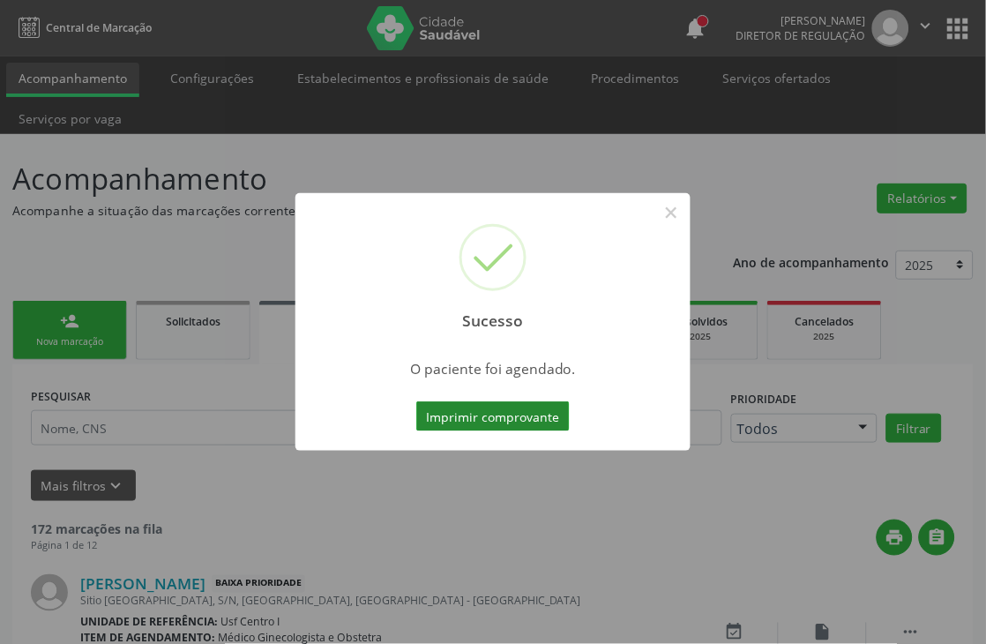
click at [496, 406] on button "Imprimir comprovante" at bounding box center [493, 416] width 154 height 30
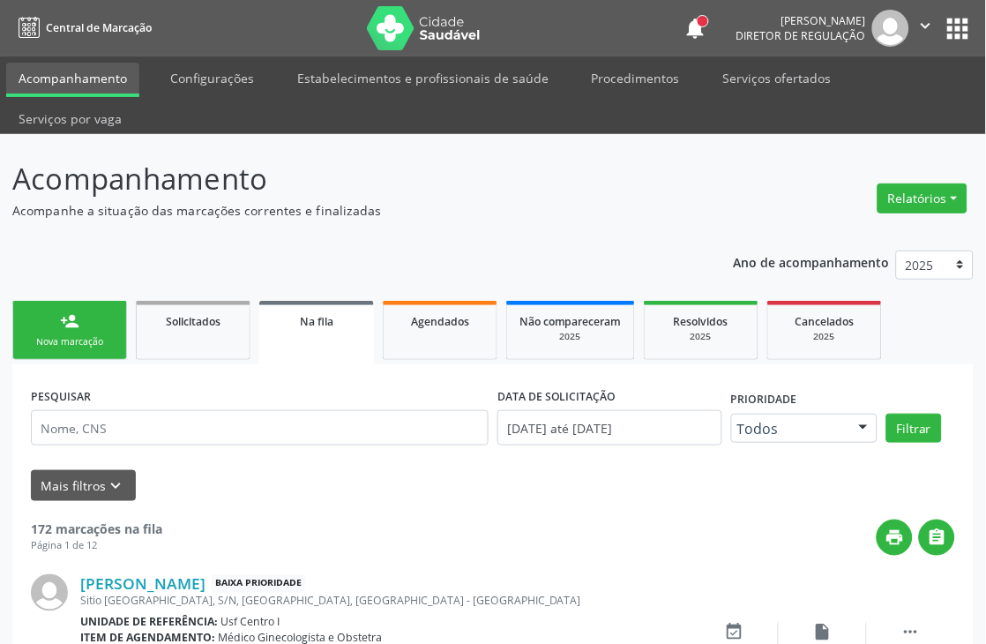
click at [918, 32] on icon "" at bounding box center [926, 25] width 19 height 19
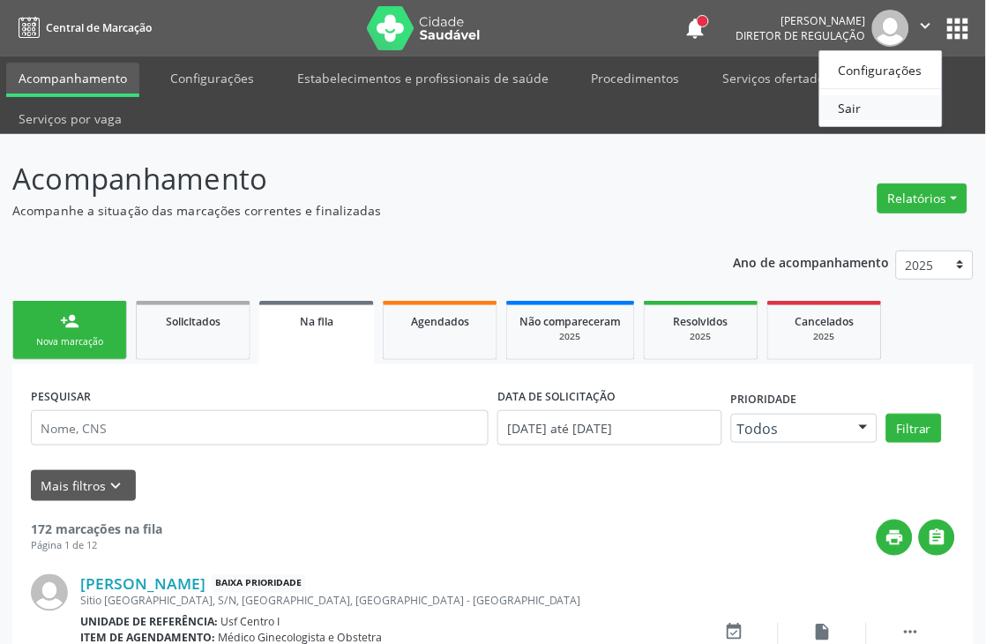
click at [887, 101] on link "Sair" at bounding box center [881, 107] width 122 height 25
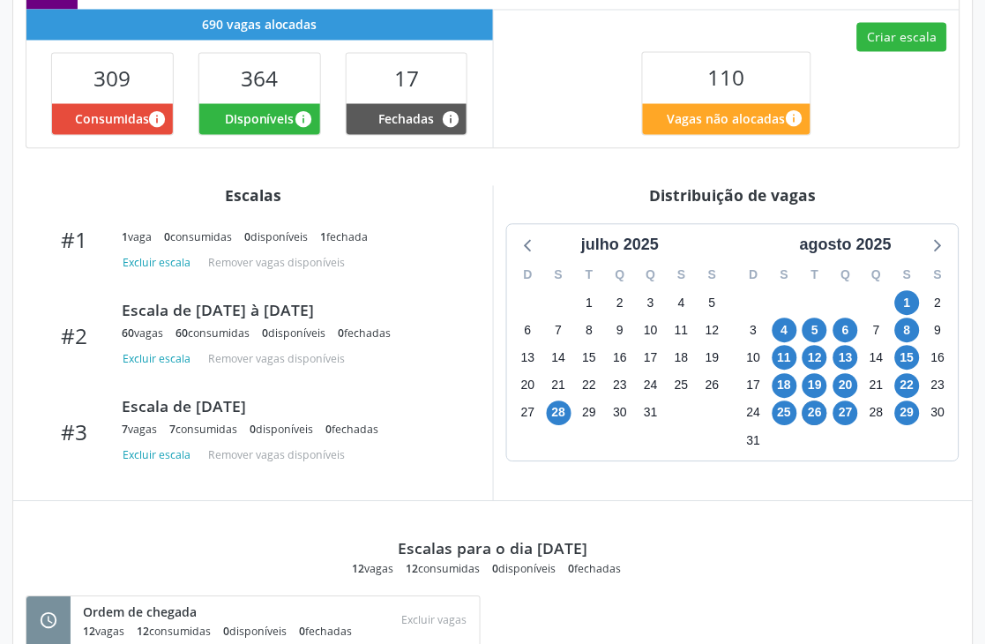
scroll to position [588, 0]
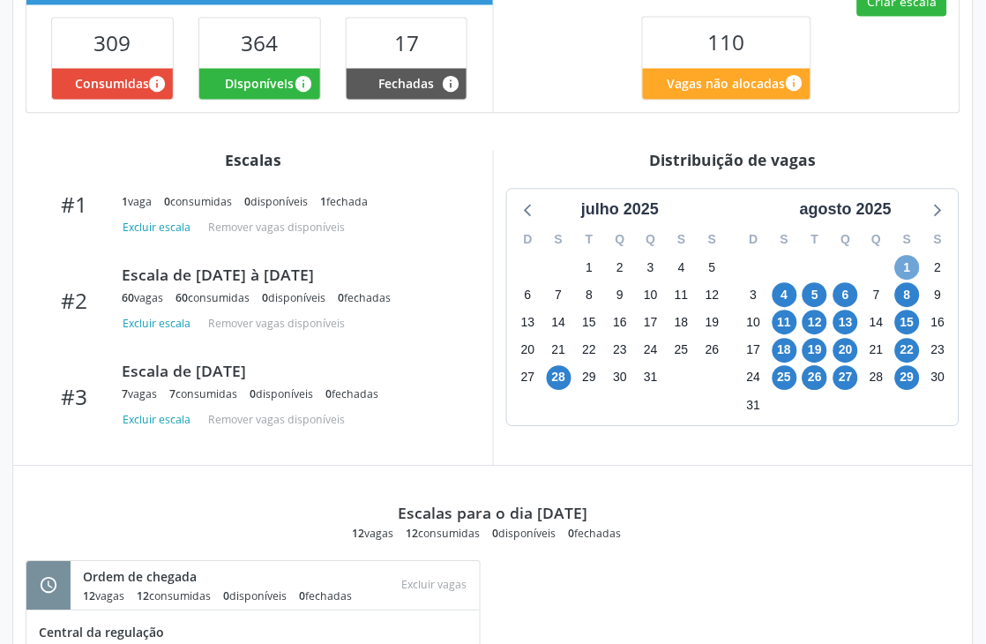
click at [918, 272] on span "1" at bounding box center [907, 267] width 25 height 25
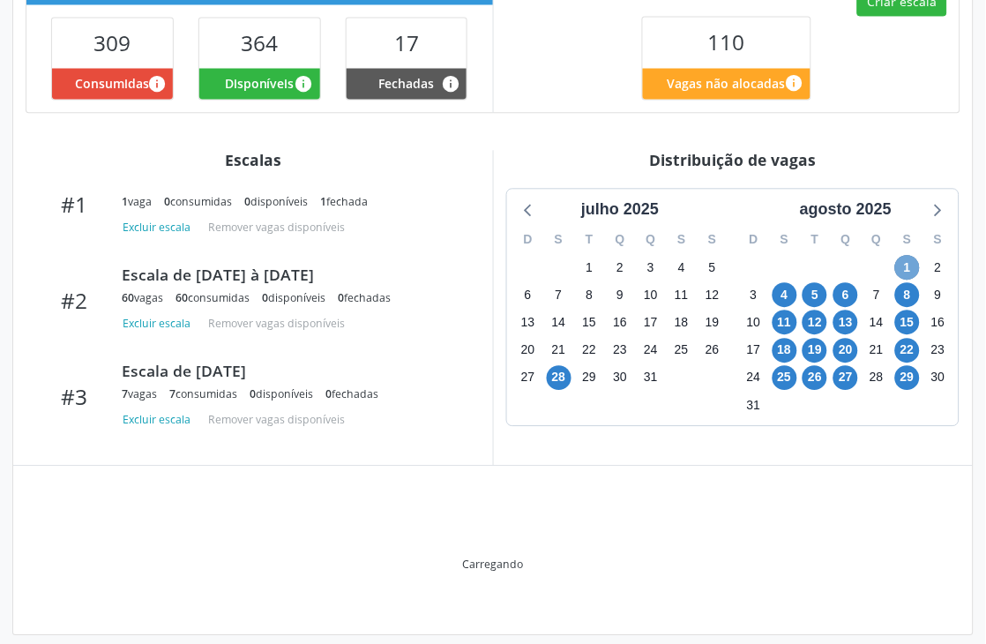
click at [918, 272] on span "1" at bounding box center [907, 267] width 25 height 25
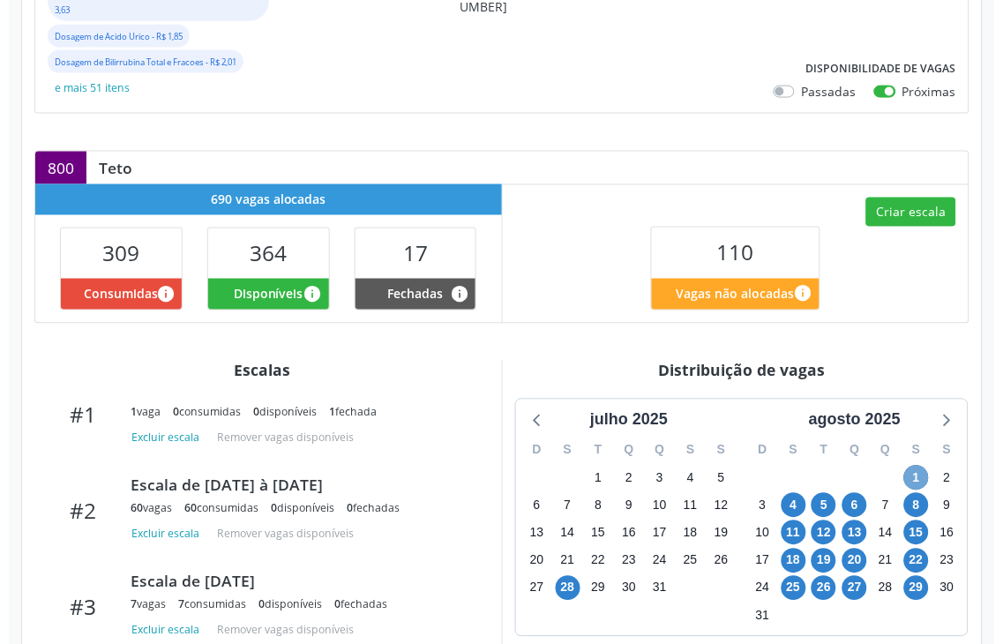
scroll to position [375, 0]
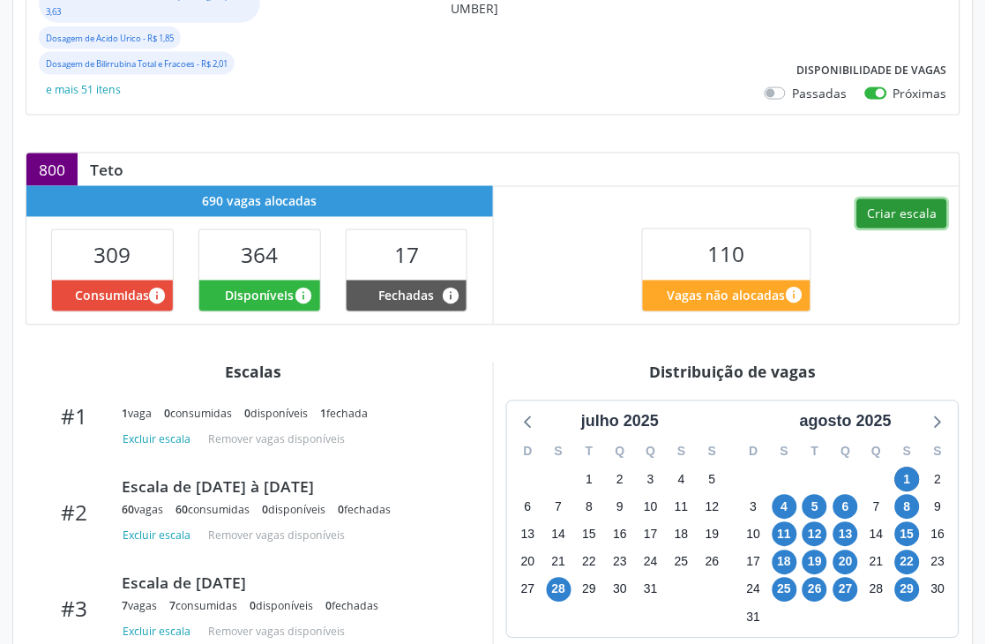
click at [906, 223] on button "Criar escala" at bounding box center [902, 214] width 90 height 30
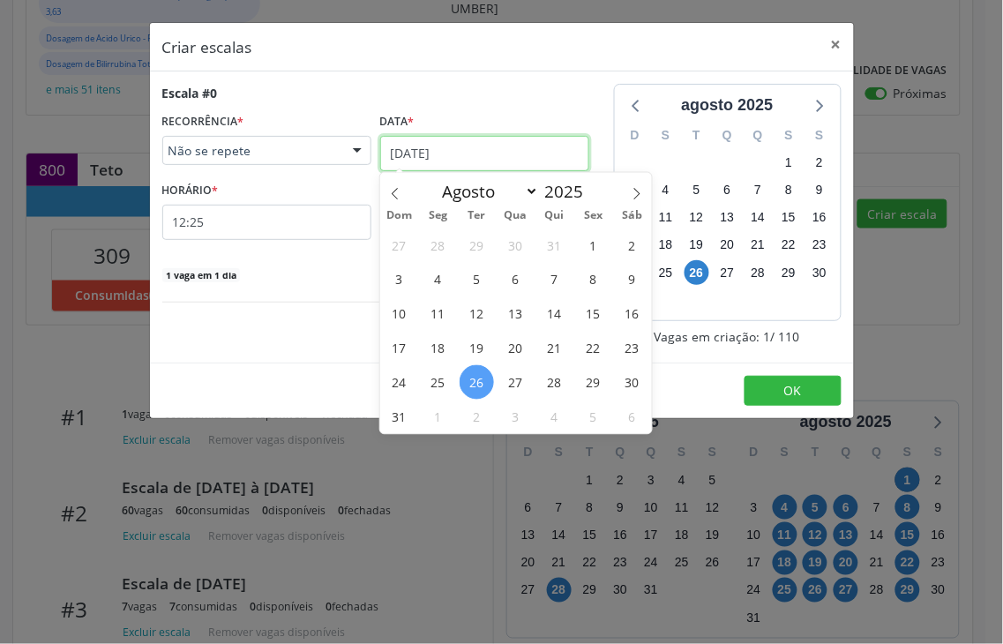
click at [558, 154] on input "26/08/2025" at bounding box center [484, 153] width 209 height 35
click at [632, 182] on span at bounding box center [637, 188] width 30 height 30
select select "8"
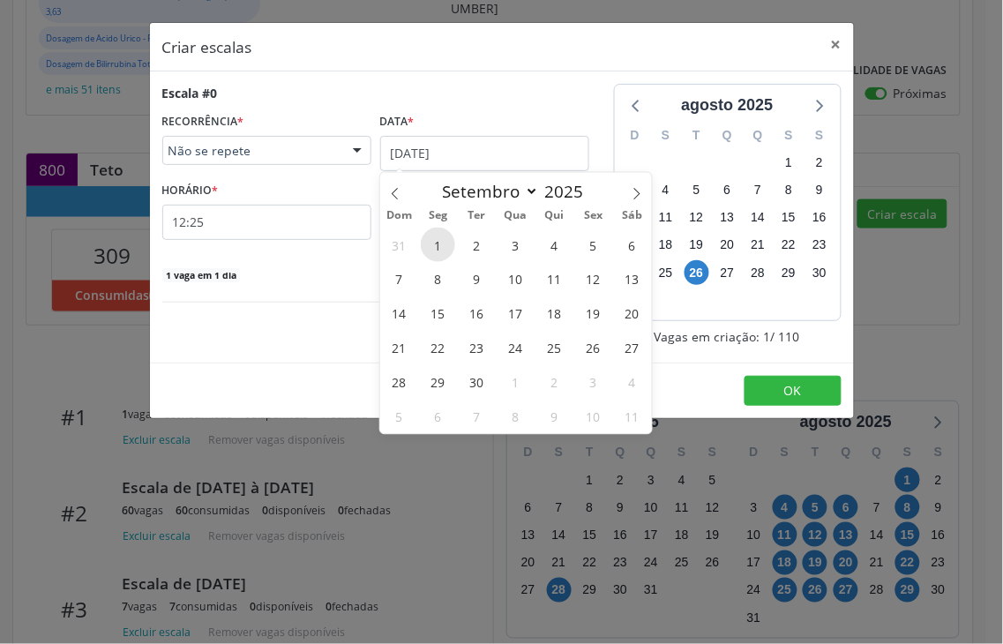
click at [427, 249] on span "1" at bounding box center [438, 245] width 34 height 34
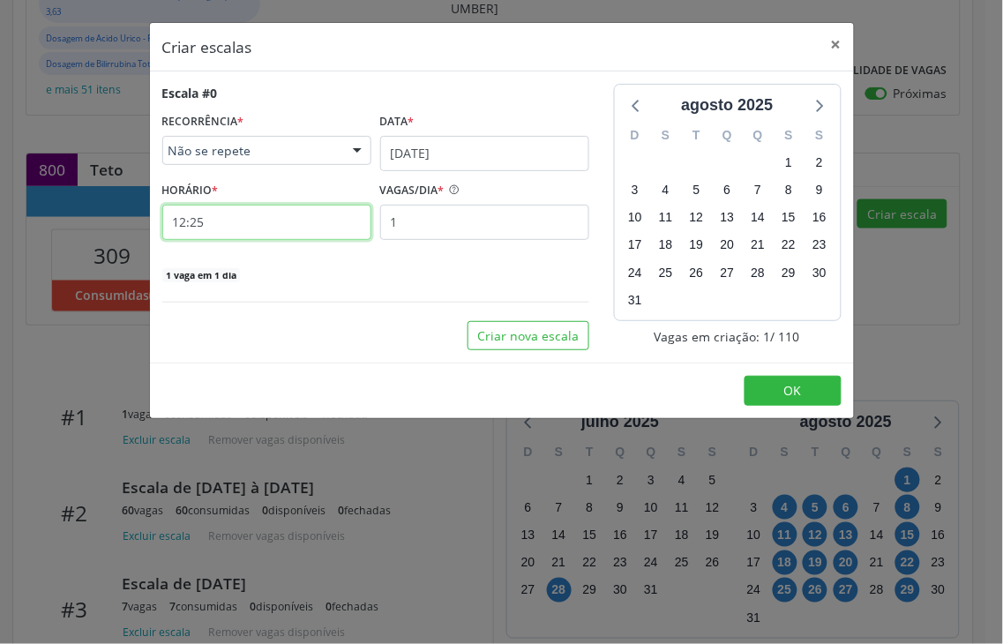
click at [240, 233] on input "12:25" at bounding box center [266, 222] width 209 height 35
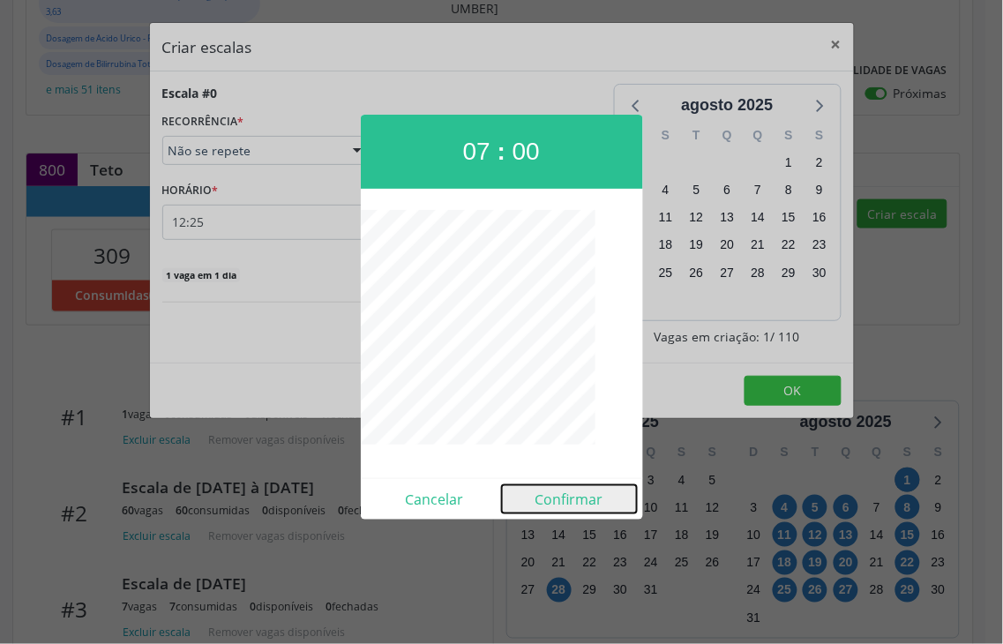
click at [566, 498] on button "Confirmar" at bounding box center [569, 499] width 135 height 28
type input "07:00"
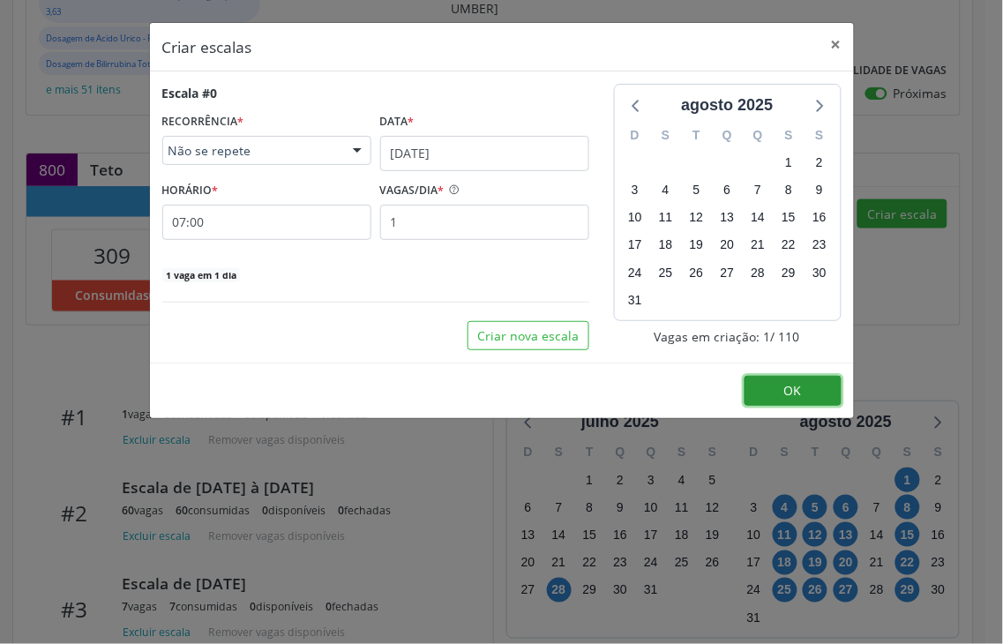
click at [773, 378] on button "OK" at bounding box center [793, 391] width 97 height 30
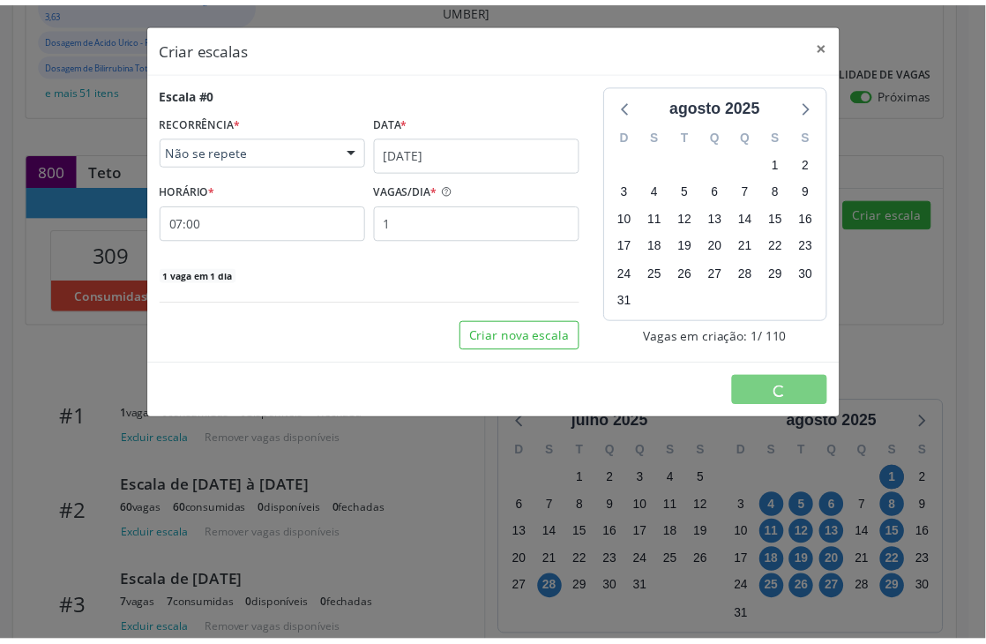
scroll to position [0, 0]
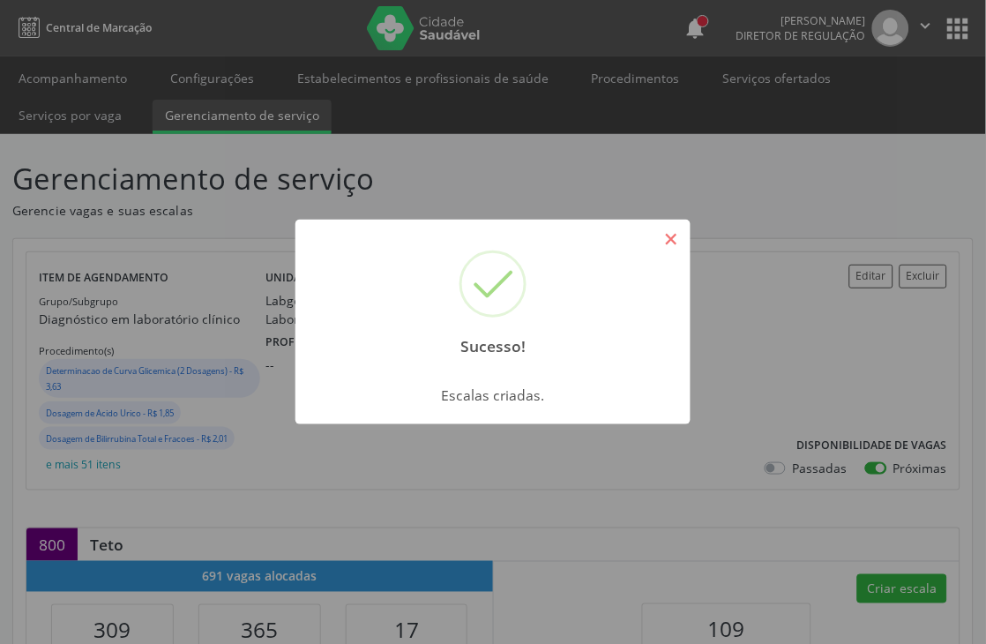
click at [663, 252] on button "×" at bounding box center [671, 239] width 30 height 30
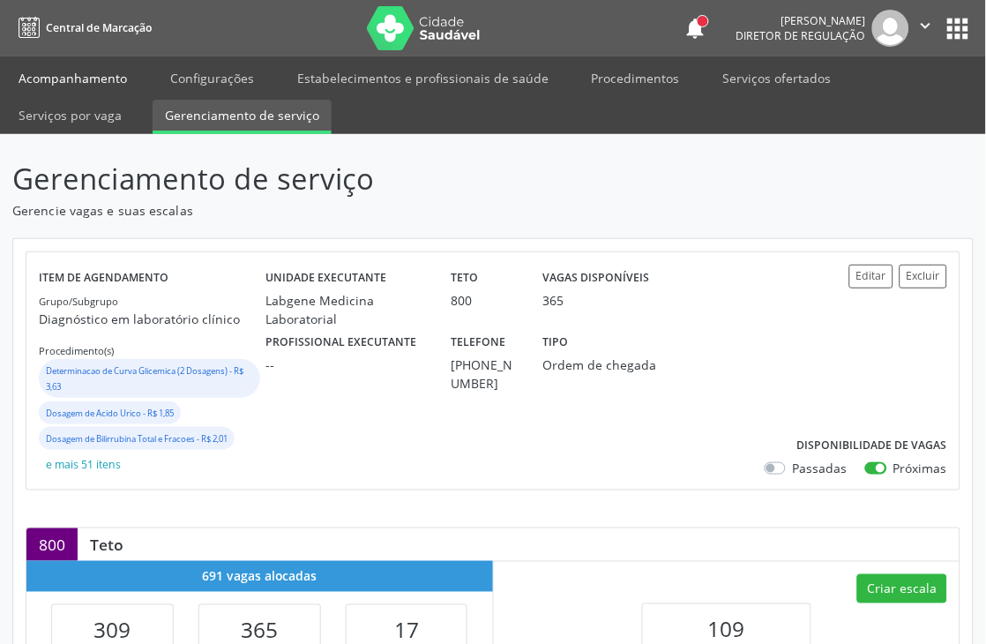
click at [26, 73] on link "Acompanhamento" at bounding box center [72, 78] width 133 height 31
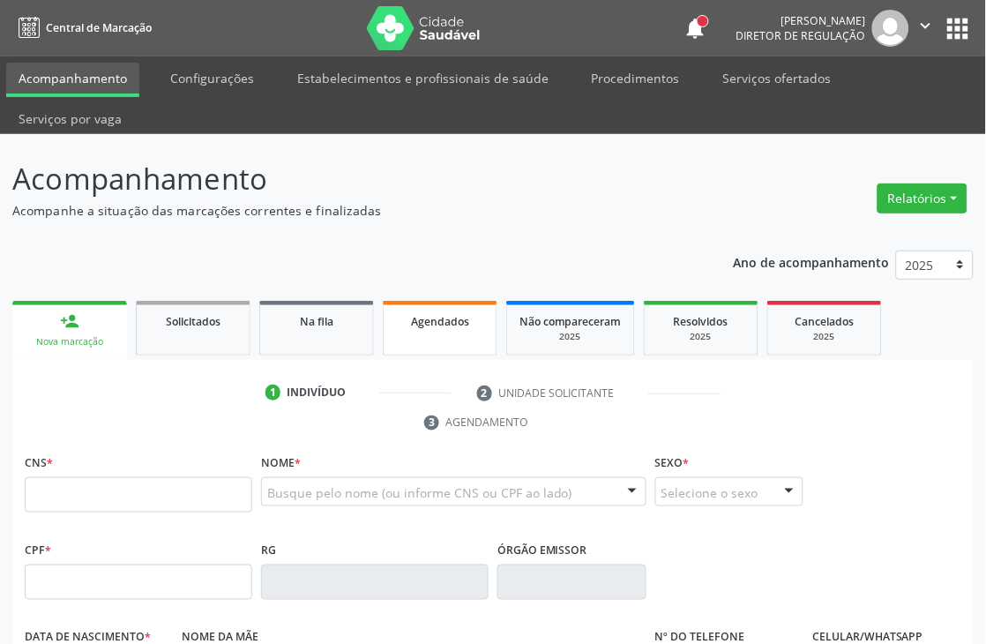
click at [438, 328] on div "Agendados" at bounding box center [440, 320] width 88 height 19
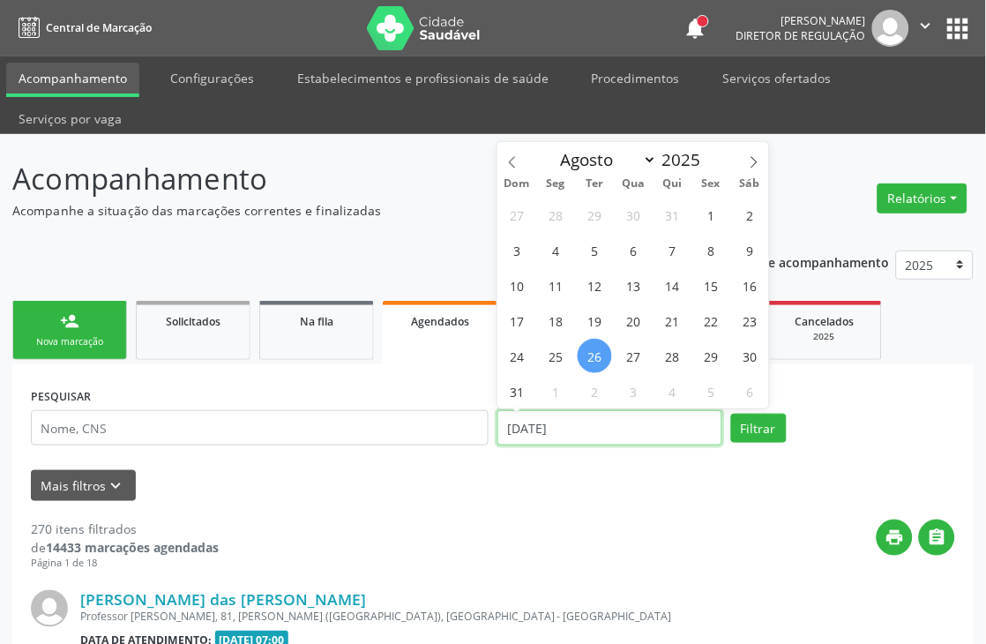
click at [554, 418] on input "26/08/2025" at bounding box center [610, 427] width 225 height 35
click at [731, 414] on button "Filtrar" at bounding box center [759, 429] width 56 height 30
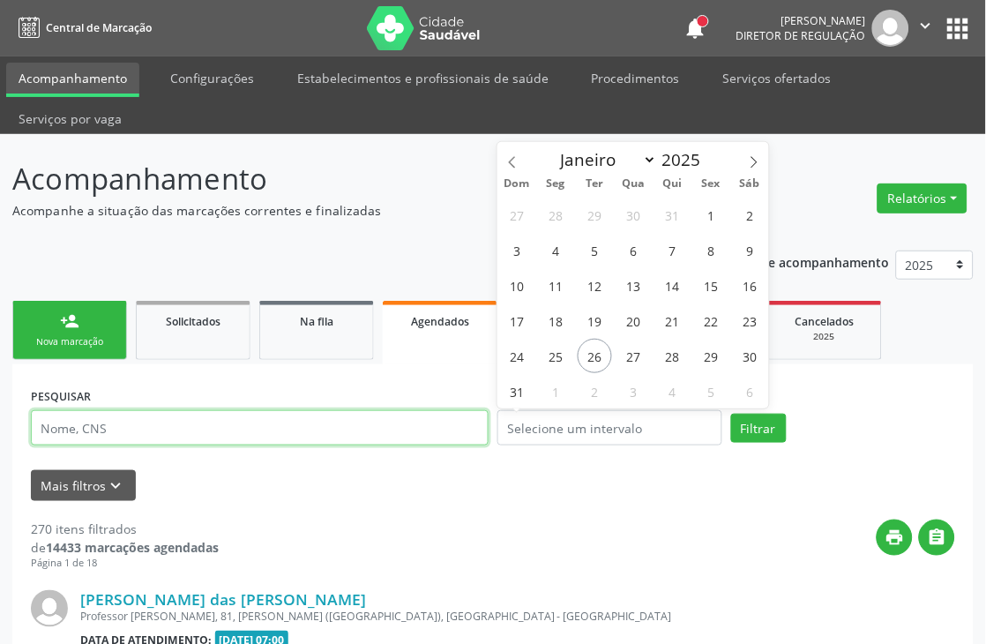
click at [453, 420] on input "text" at bounding box center [260, 427] width 458 height 35
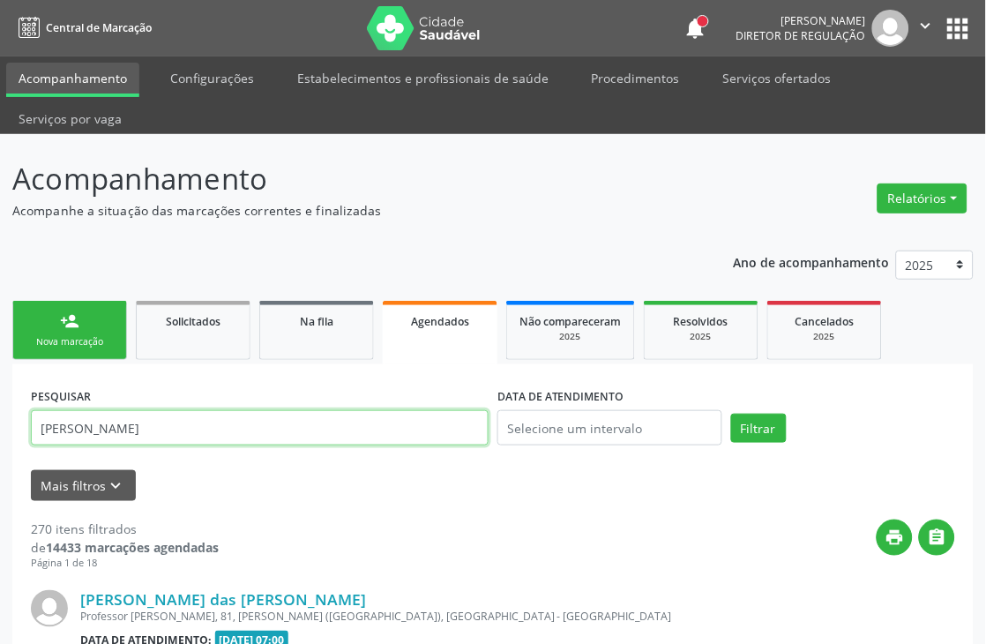
type input "JOAO VITOR SILVA S"
click at [731, 414] on button "Filtrar" at bounding box center [759, 429] width 56 height 30
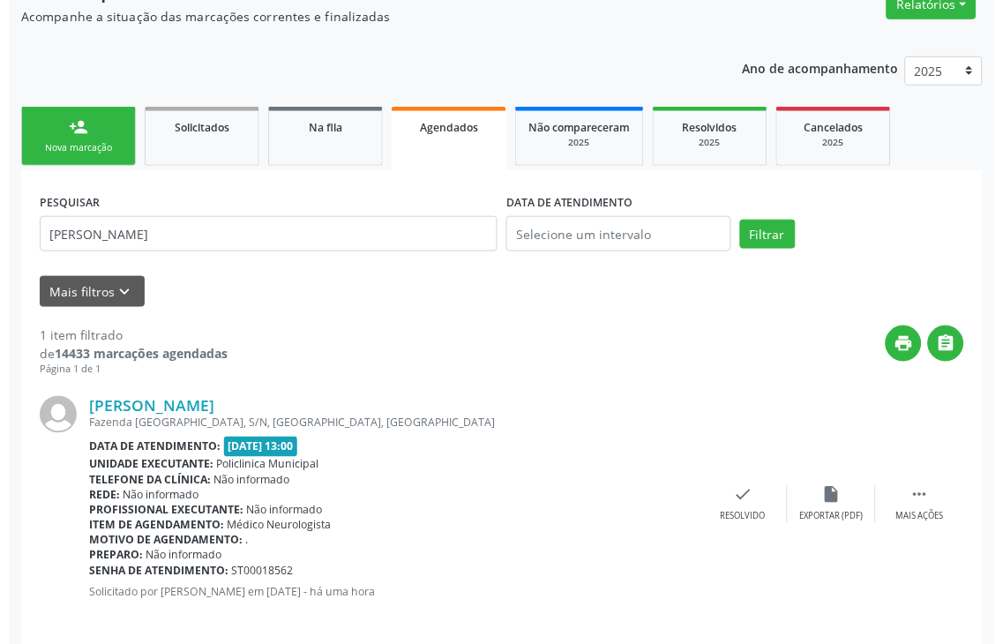
scroll to position [210, 0]
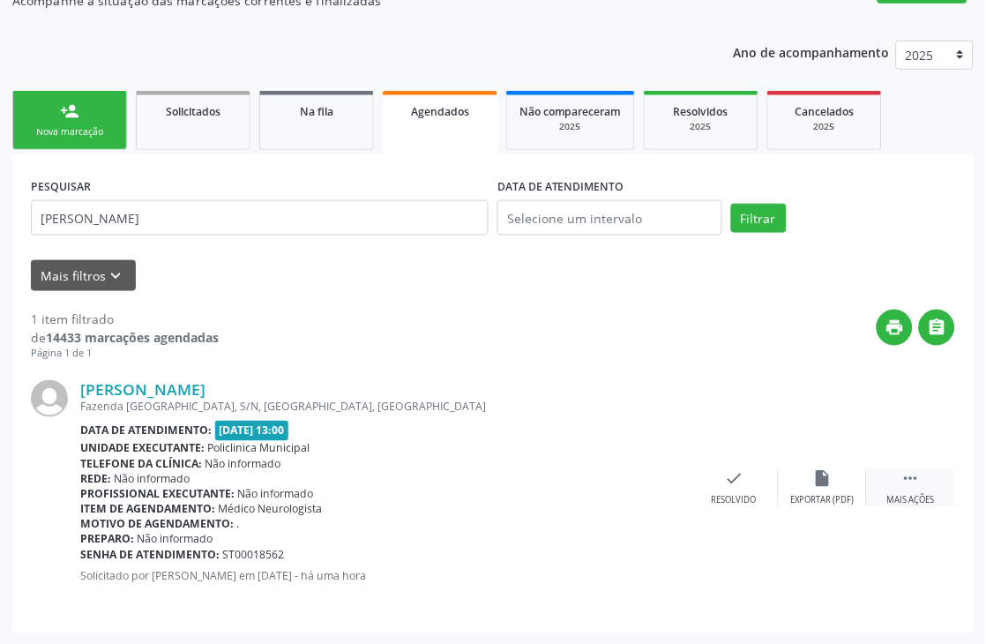
click at [902, 470] on icon "" at bounding box center [911, 478] width 19 height 19
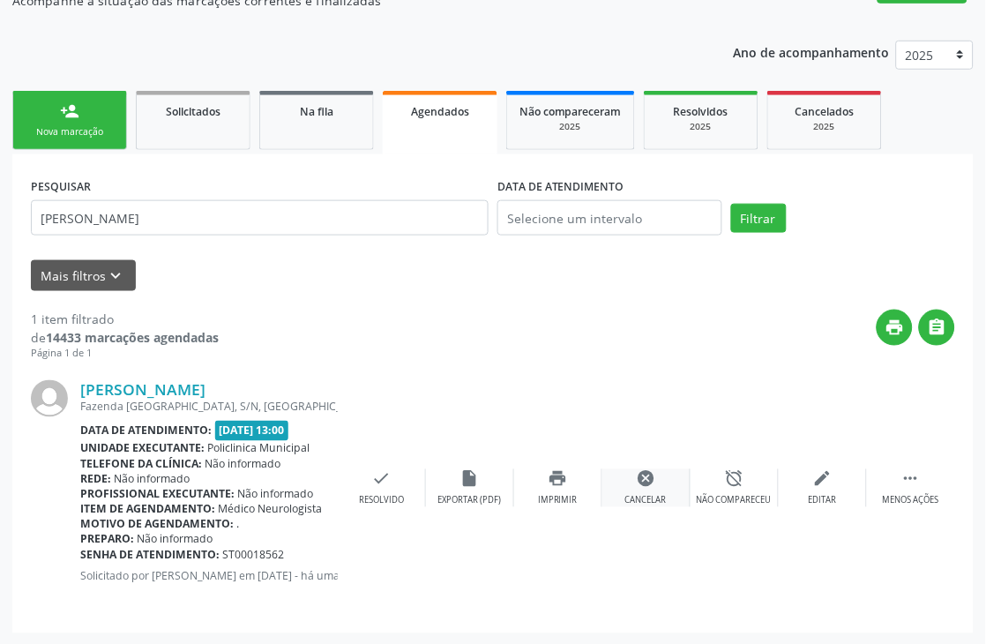
click at [632, 481] on div "cancel Cancelar" at bounding box center [647, 488] width 88 height 38
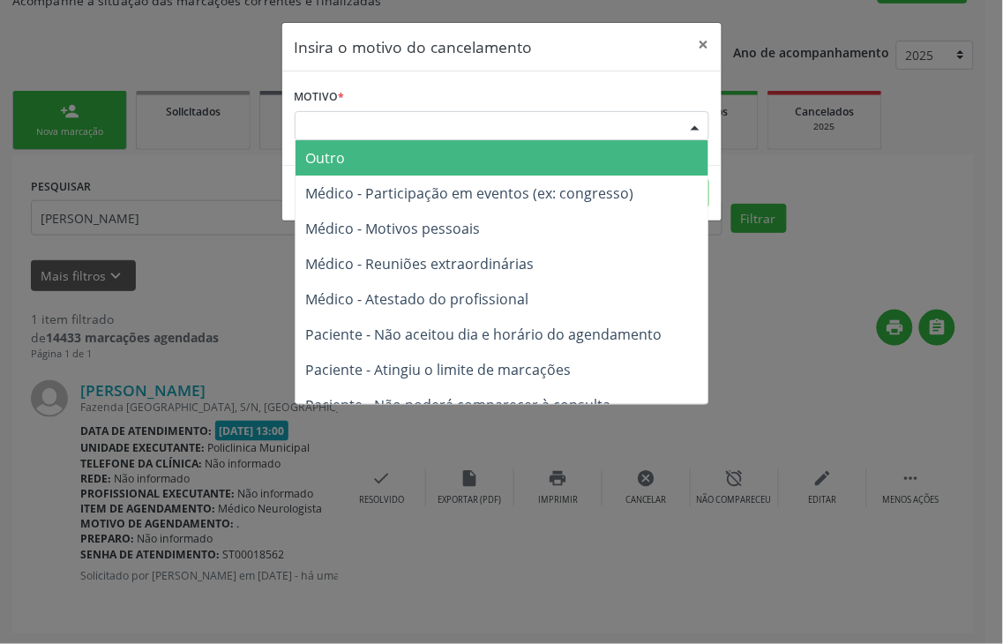
click at [633, 125] on div "Escolha o motivo" at bounding box center [502, 126] width 415 height 30
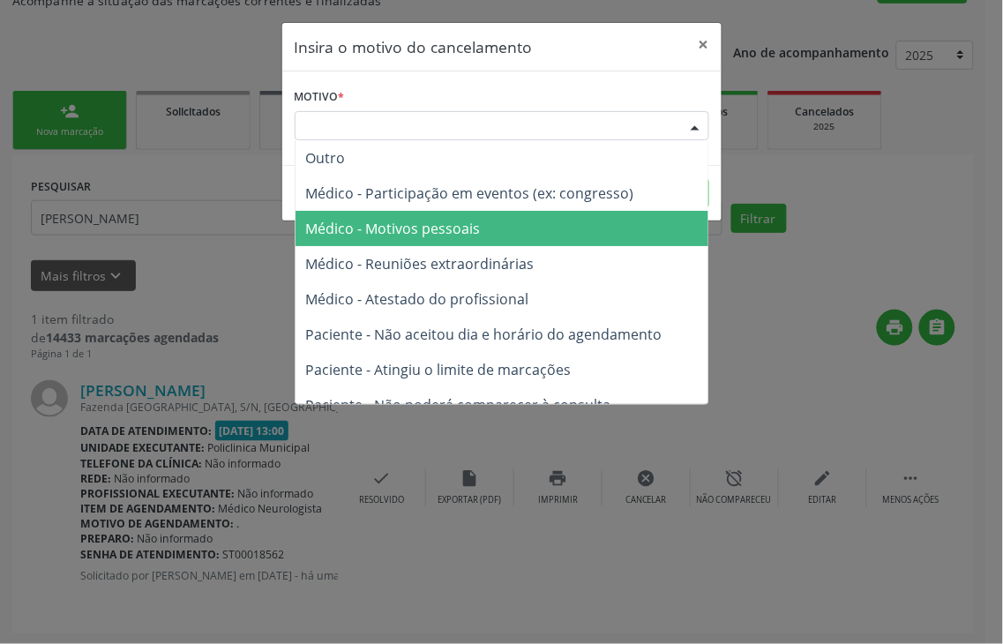
click at [571, 230] on span "Médico - Motivos pessoais" at bounding box center [502, 228] width 413 height 35
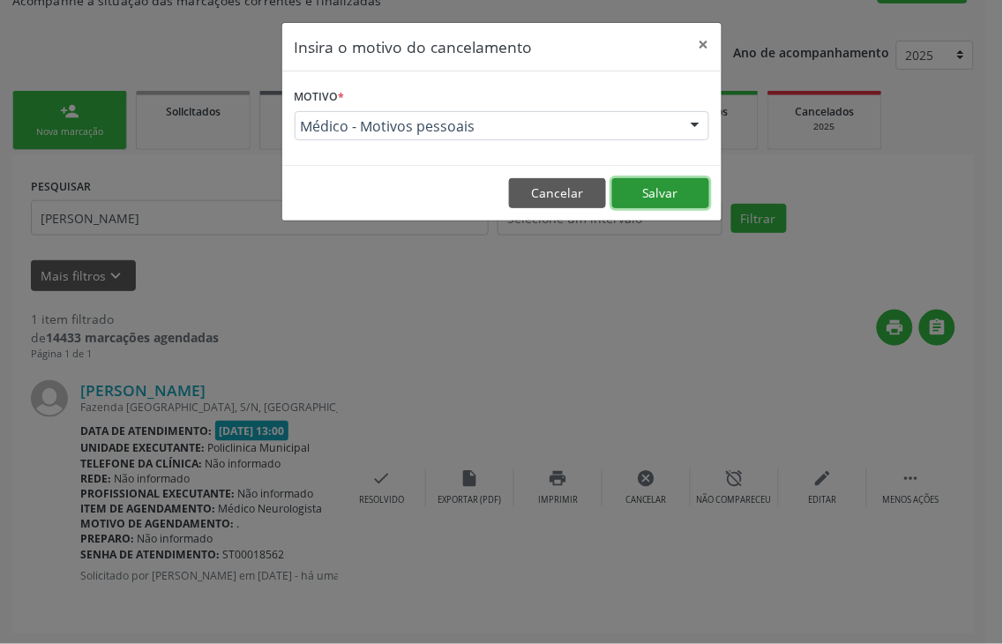
click at [670, 183] on button "Salvar" at bounding box center [660, 193] width 97 height 30
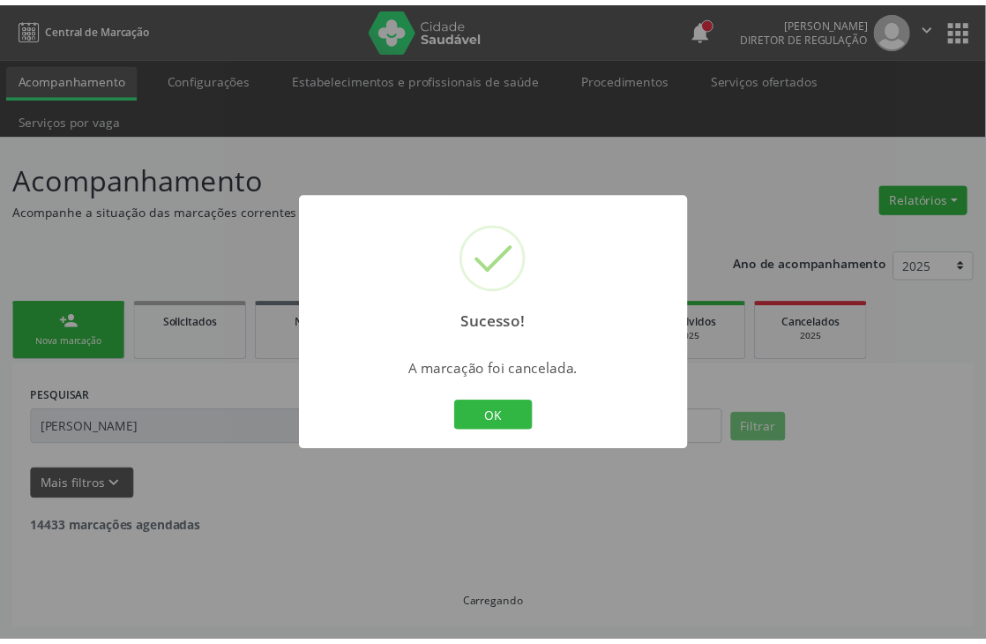
scroll to position [0, 0]
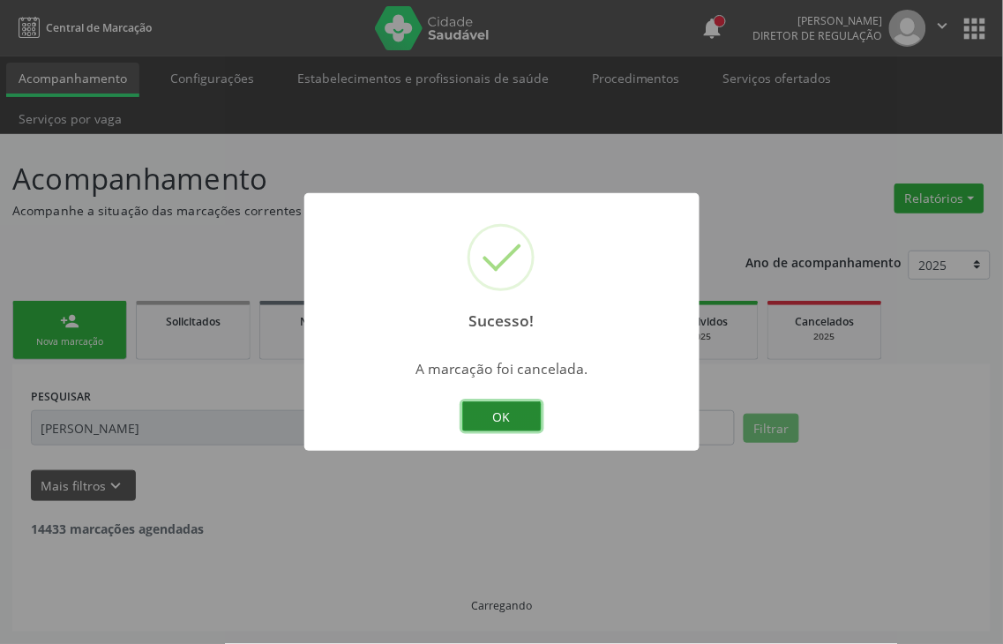
click at [505, 419] on button "OK" at bounding box center [501, 416] width 79 height 30
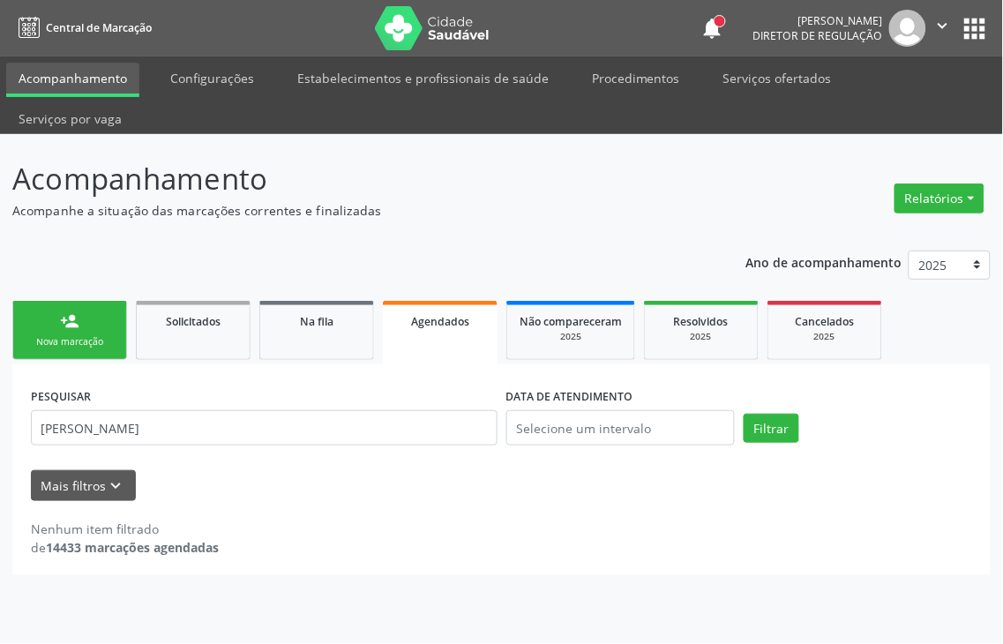
click at [90, 301] on link "person_add Nova marcação" at bounding box center [69, 330] width 115 height 59
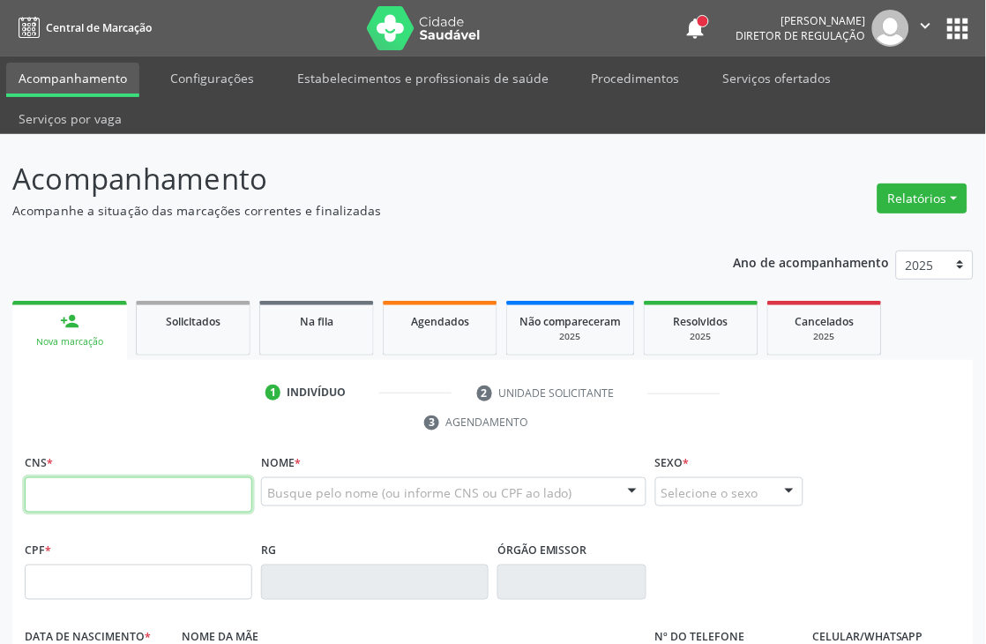
click at [86, 478] on input "text" at bounding box center [139, 494] width 228 height 35
type input "706 8012 3670 2626"
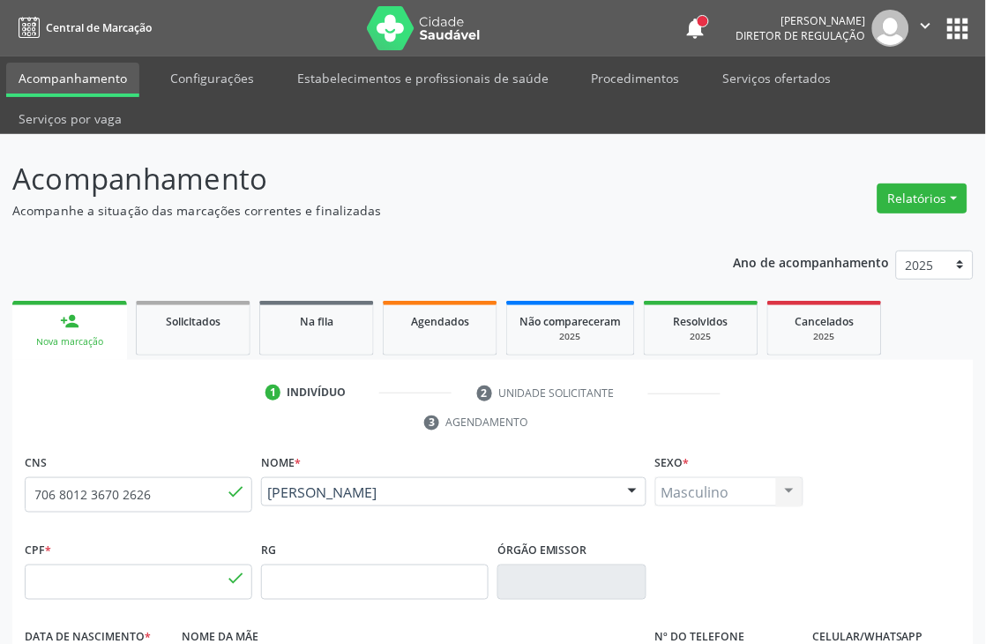
type input "184.906.954-90"
type input "20/03/2023"
type input "Maria do Socorro Souza"
type input "(87) 99964-5224"
type input "S/N"
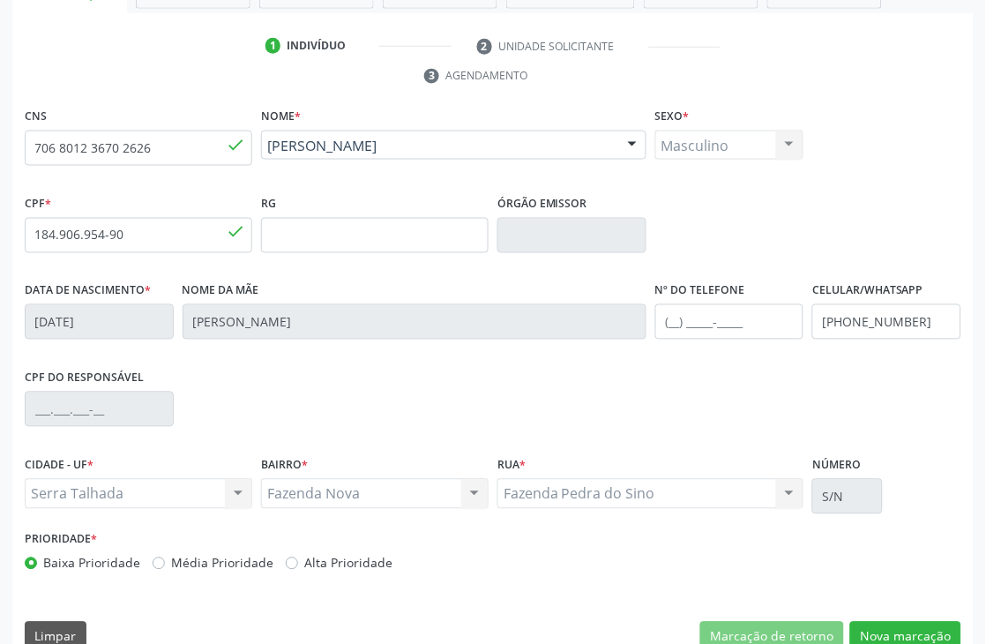
scroll to position [378, 0]
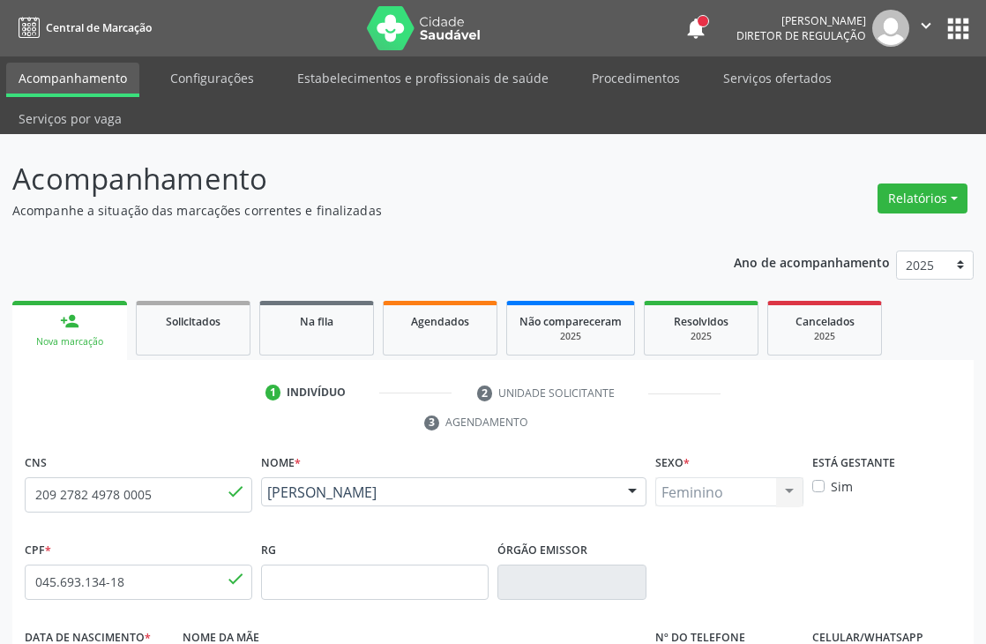
scroll to position [378, 0]
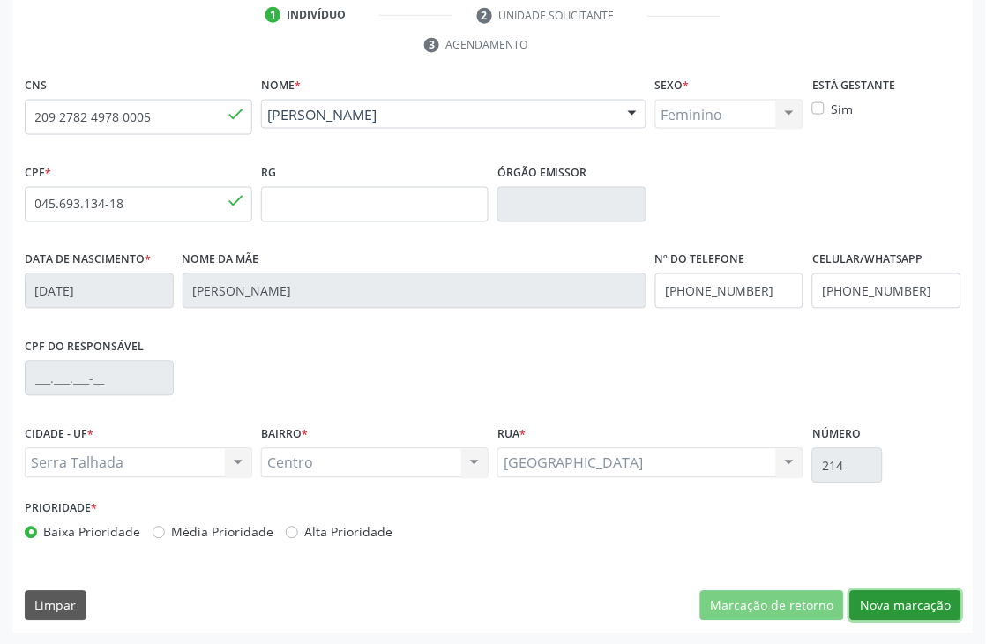
click at [876, 603] on button "Nova marcação" at bounding box center [905, 606] width 111 height 30
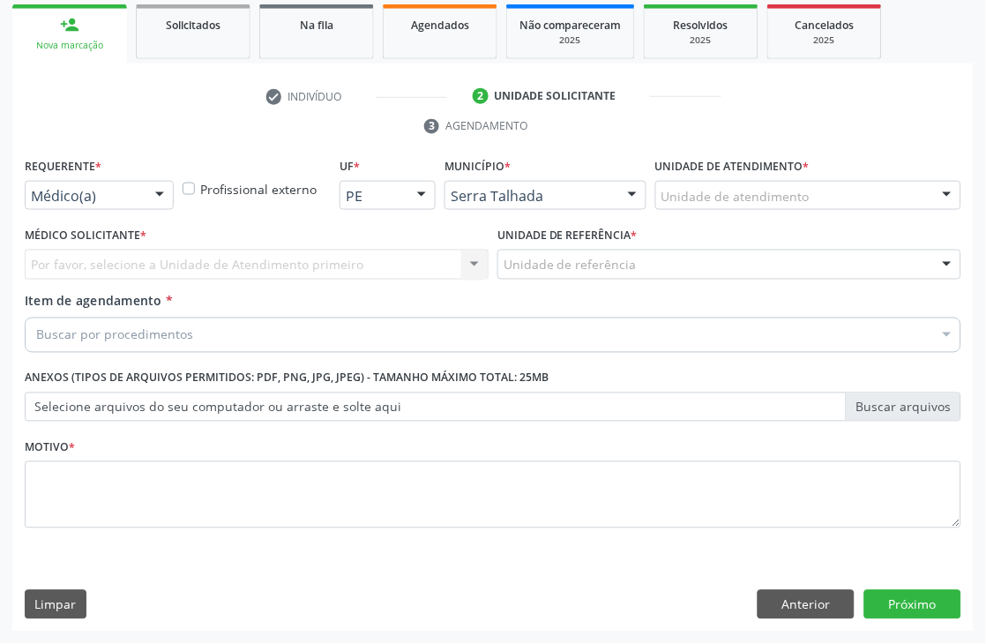
scroll to position [296, 0]
click at [119, 205] on div "Médico(a)" at bounding box center [99, 196] width 149 height 30
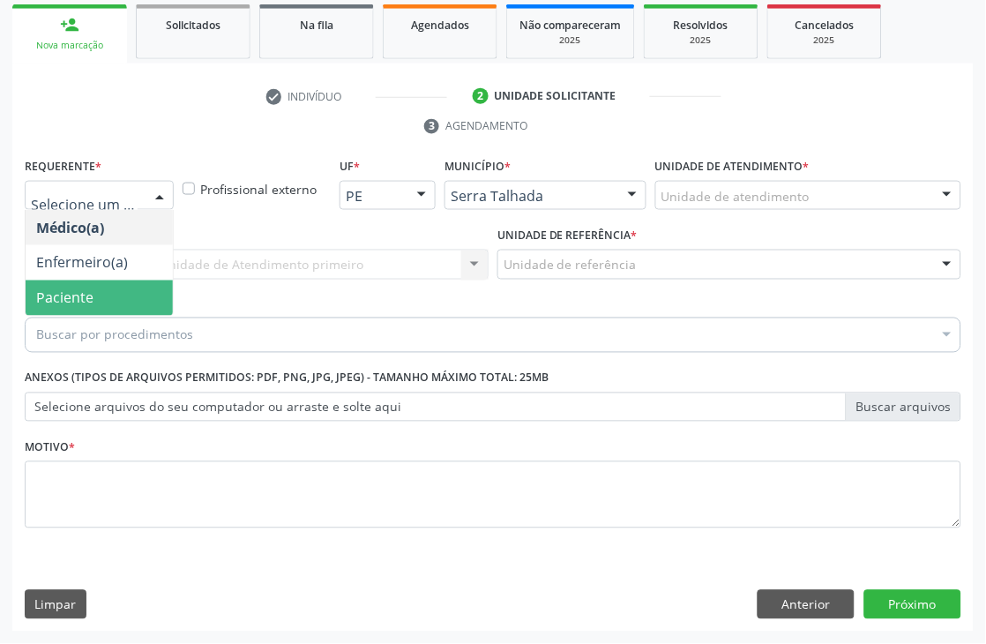
click at [101, 285] on span "Paciente" at bounding box center [99, 298] width 147 height 35
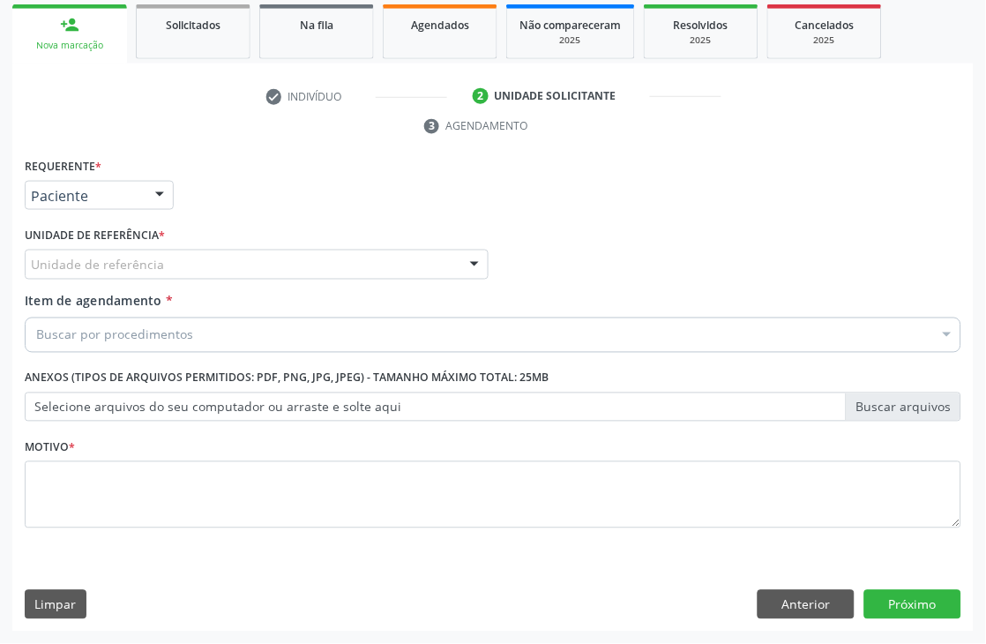
click at [111, 252] on div "Unidade de referência" at bounding box center [257, 265] width 464 height 30
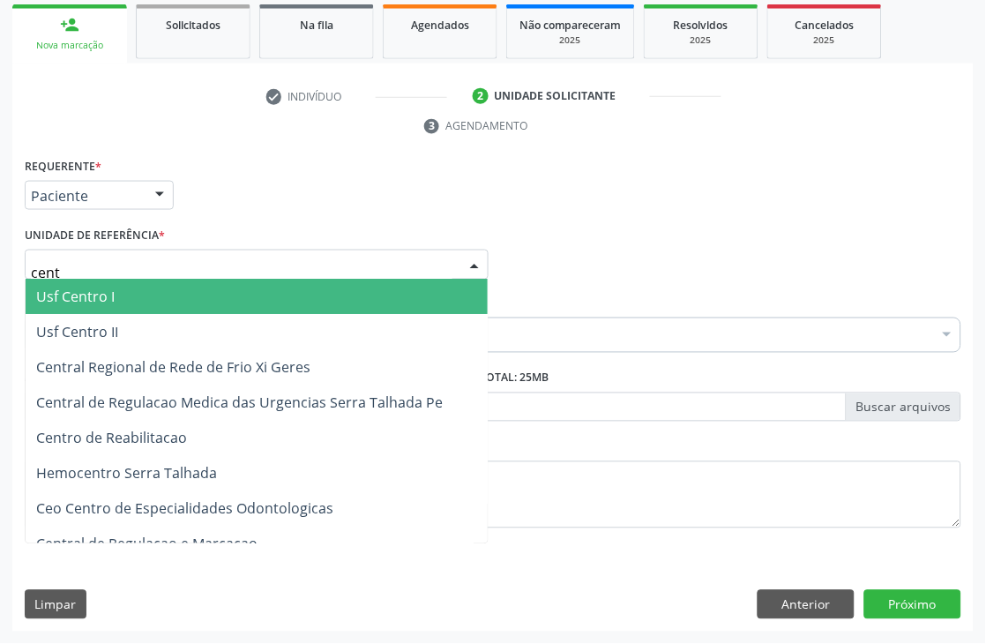
type input "centr"
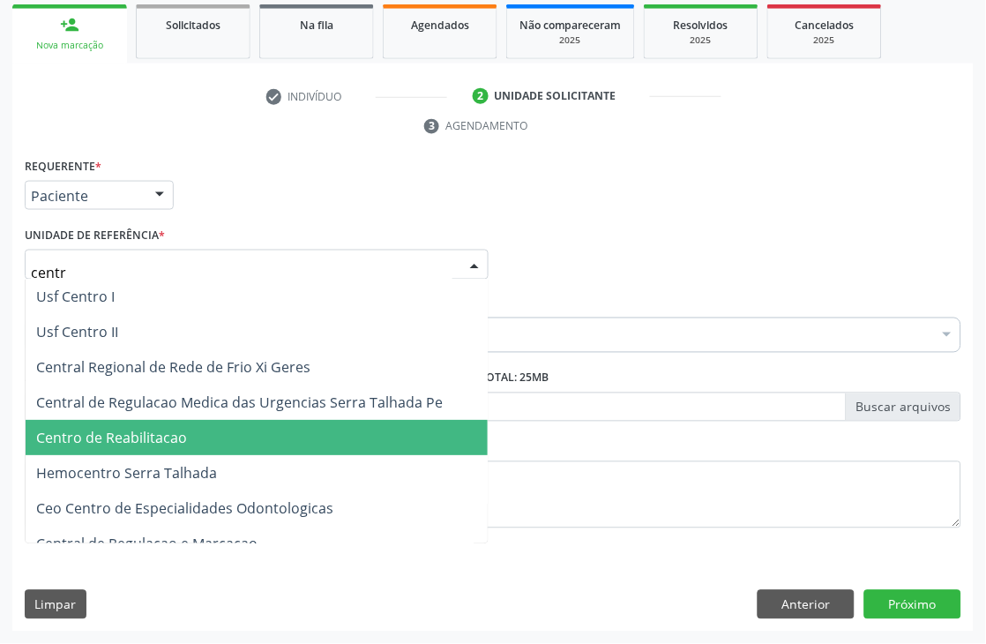
click at [135, 439] on span "Centro de Reabilitacao" at bounding box center [111, 438] width 151 height 19
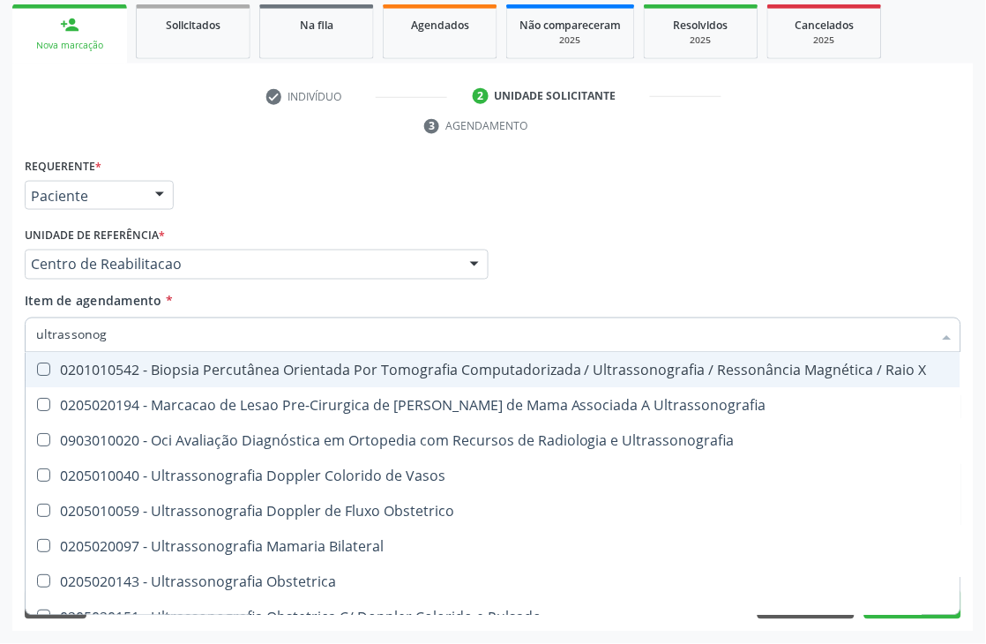
type input "ultrassonogr"
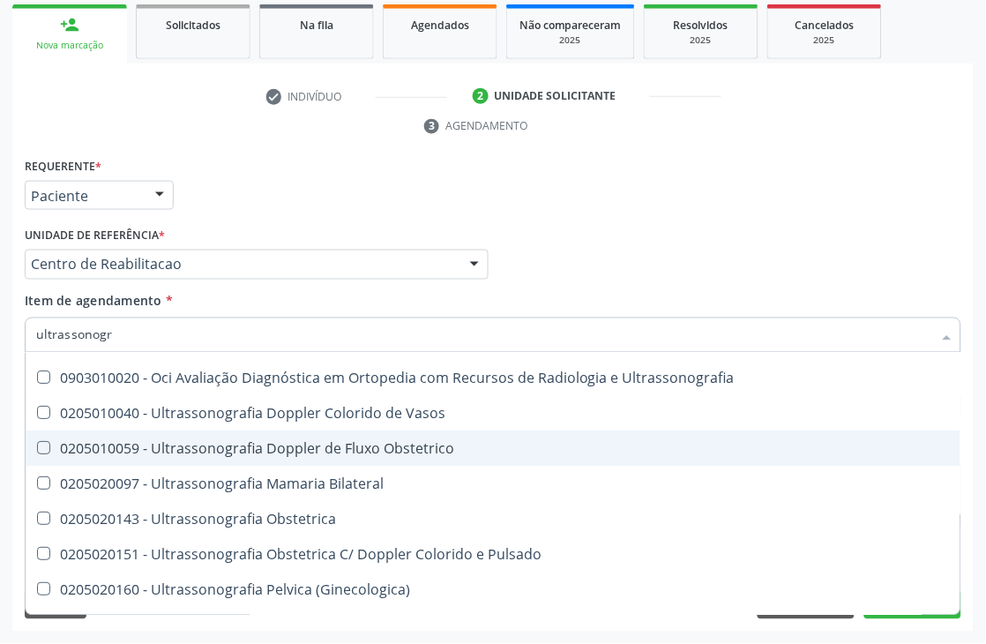
scroll to position [98, 0]
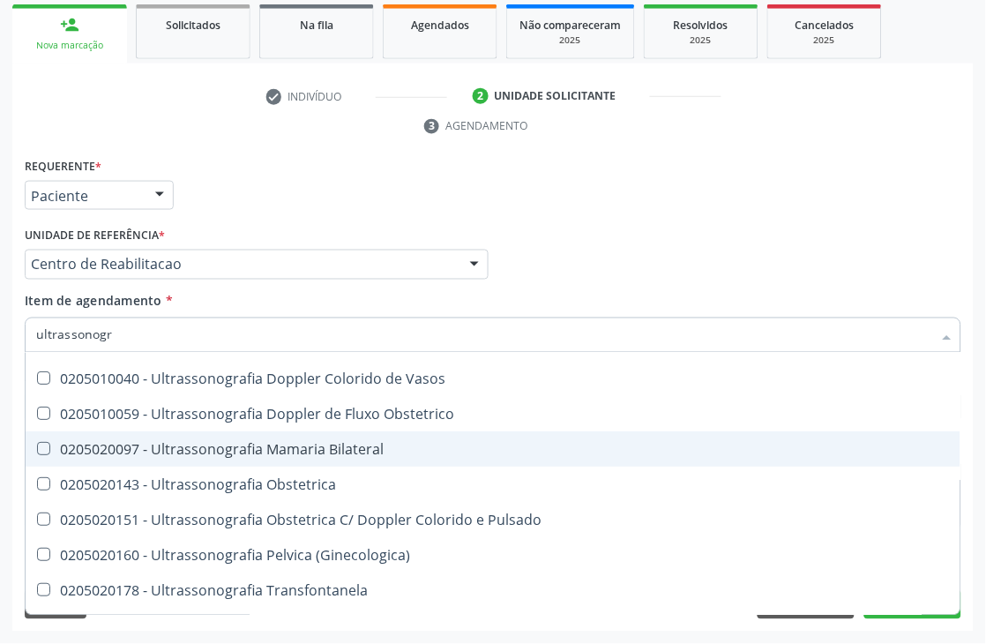
click at [393, 443] on div "0205020097 - Ultrassonografia Mamaria Bilateral" at bounding box center [493, 449] width 914 height 14
checkbox Bilateral "true"
click at [0, 451] on div "Acompanhamento Acompanhe a situação das marcações correntes e finalizadas Relat…" at bounding box center [493, 241] width 986 height 806
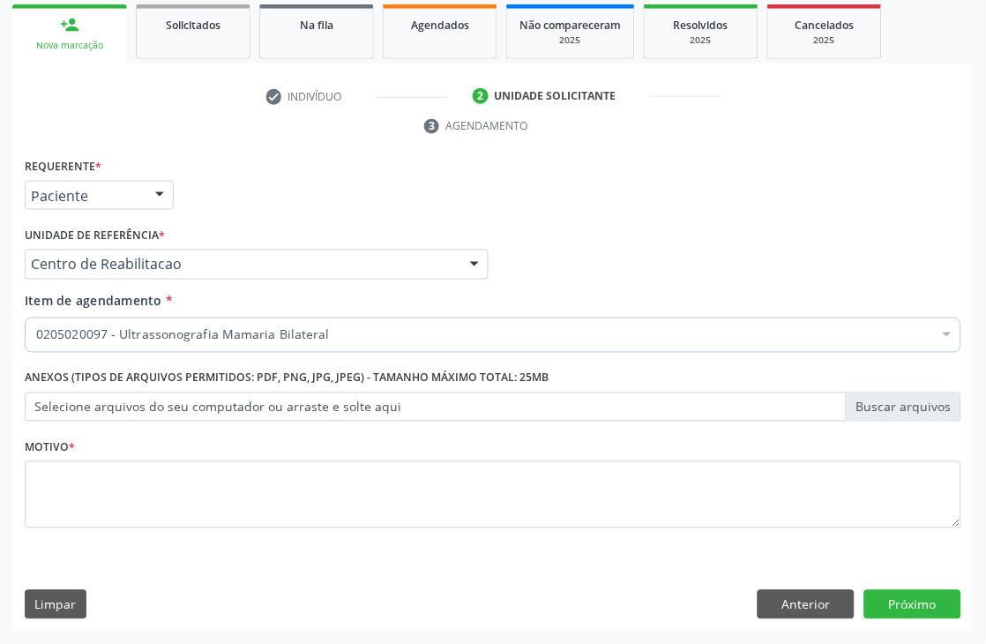
scroll to position [0, 0]
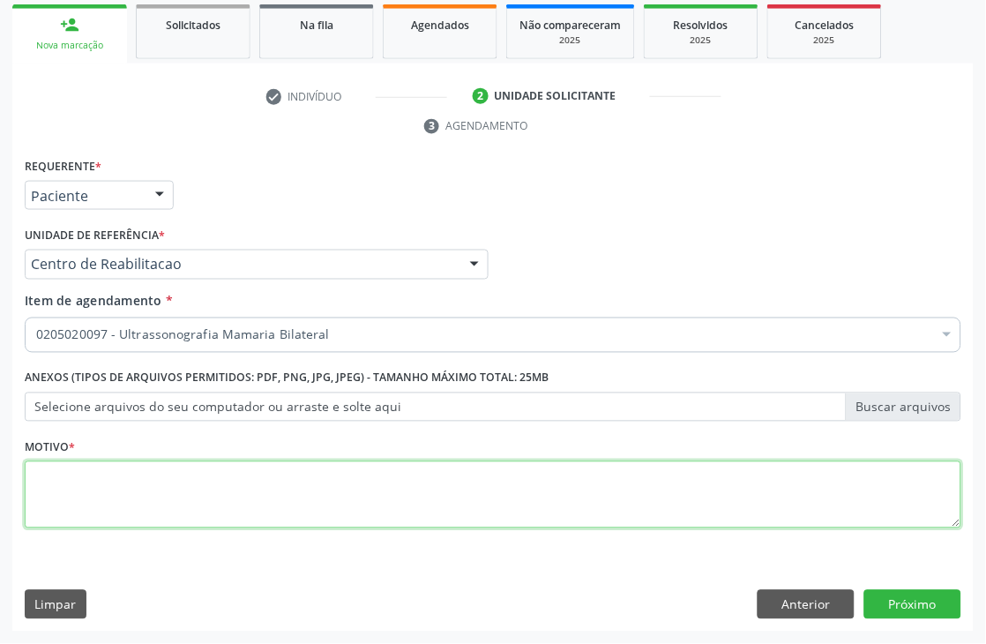
click at [82, 494] on textarea at bounding box center [493, 494] width 937 height 67
type textarea "."
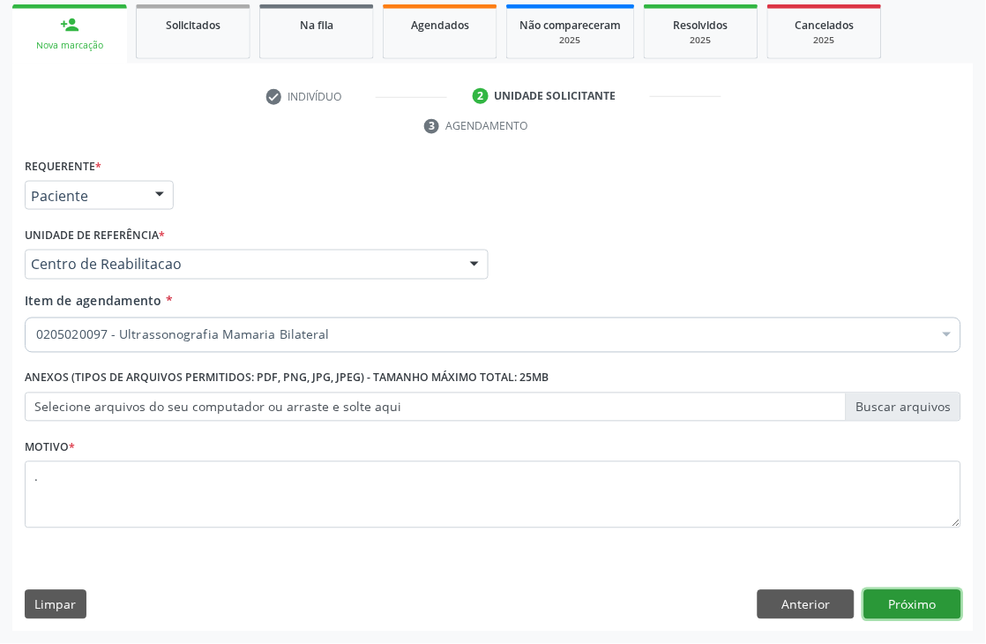
click at [897, 601] on button "Próximo" at bounding box center [913, 605] width 97 height 30
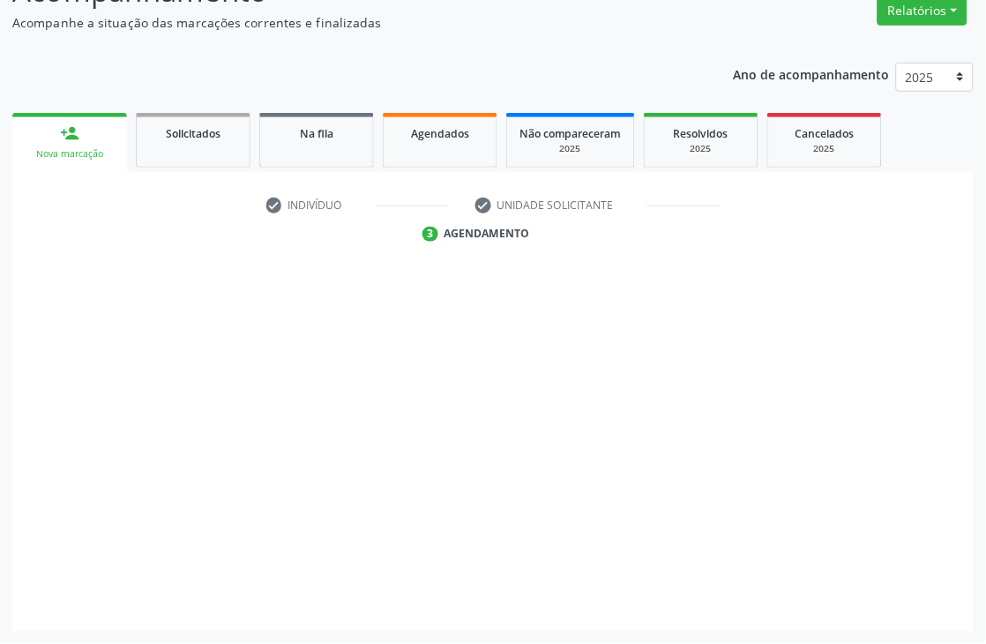
scroll to position [188, 0]
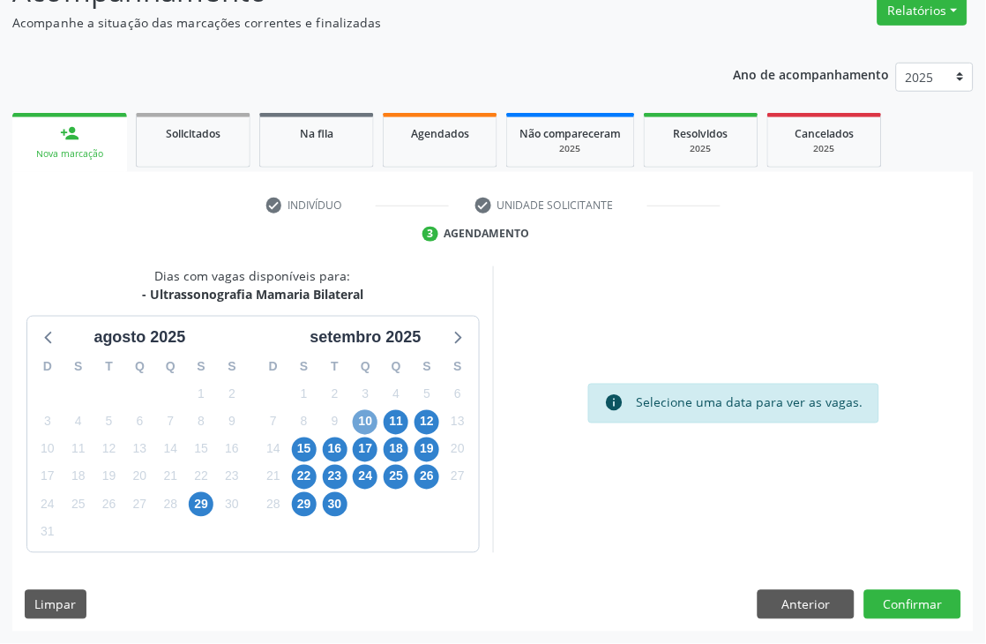
click at [362, 416] on span "10" at bounding box center [365, 422] width 25 height 25
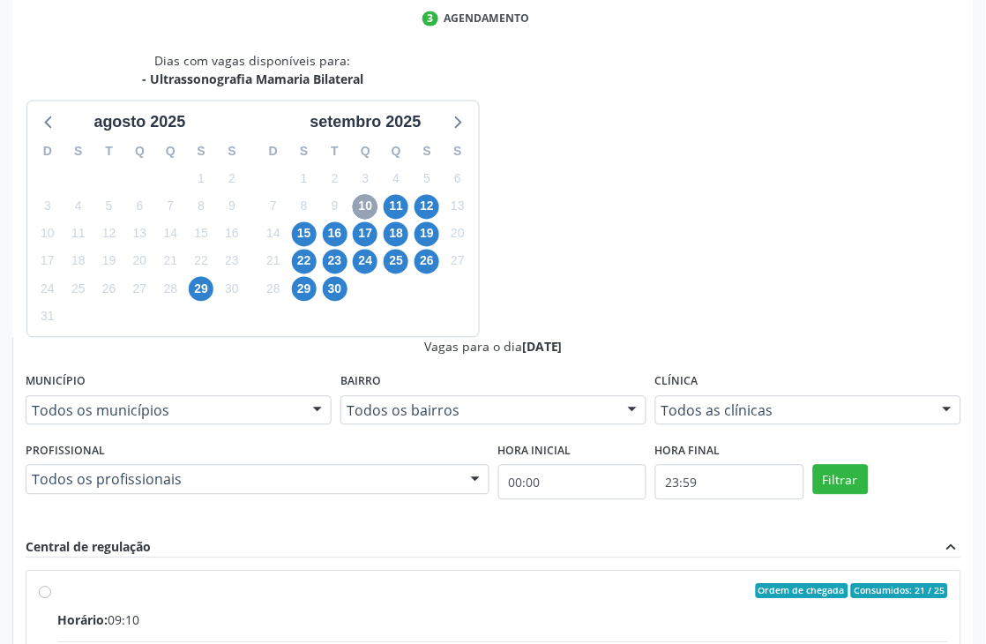
scroll to position [453, 0]
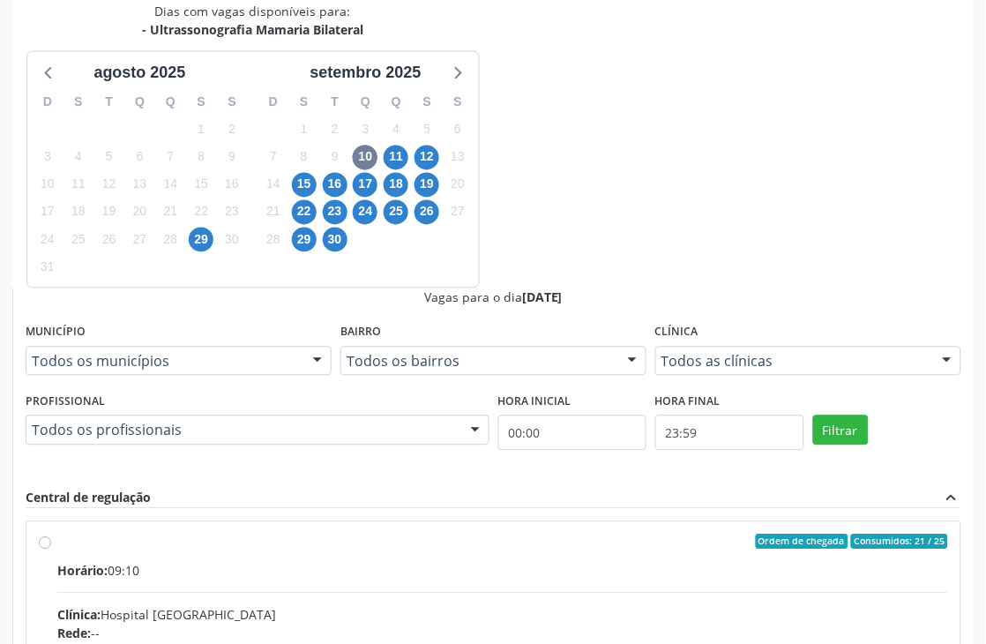
click at [648, 625] on div "Rede: --" at bounding box center [502, 634] width 891 height 19
click at [51, 535] on input "Ordem de chegada Consumidos: 21 / 25 Horário: 09:10 Clínica: Hospital [GEOGRAPH…" at bounding box center [45, 543] width 12 height 16
radio input "true"
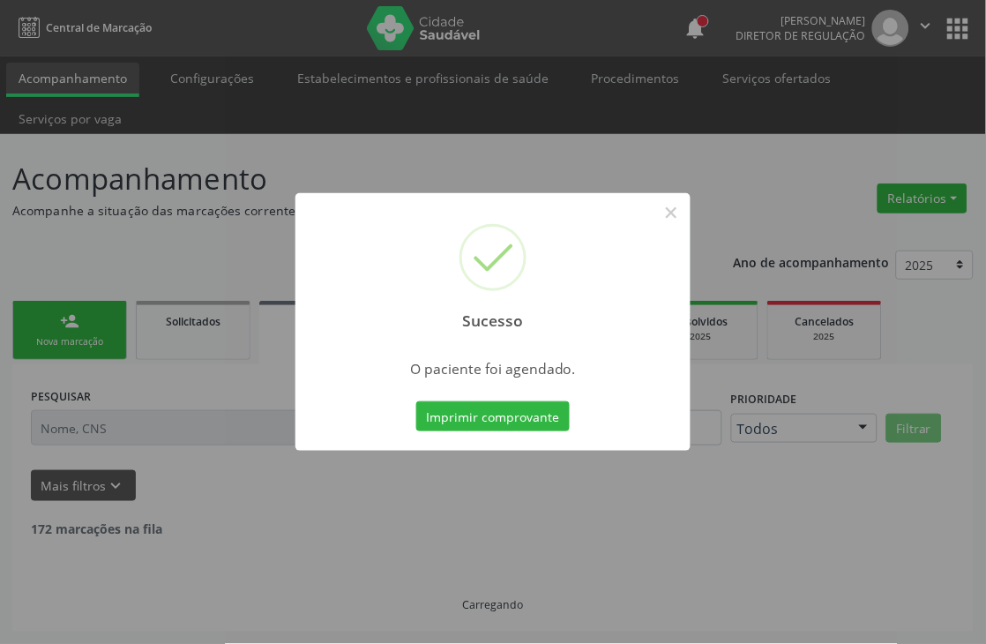
scroll to position [0, 0]
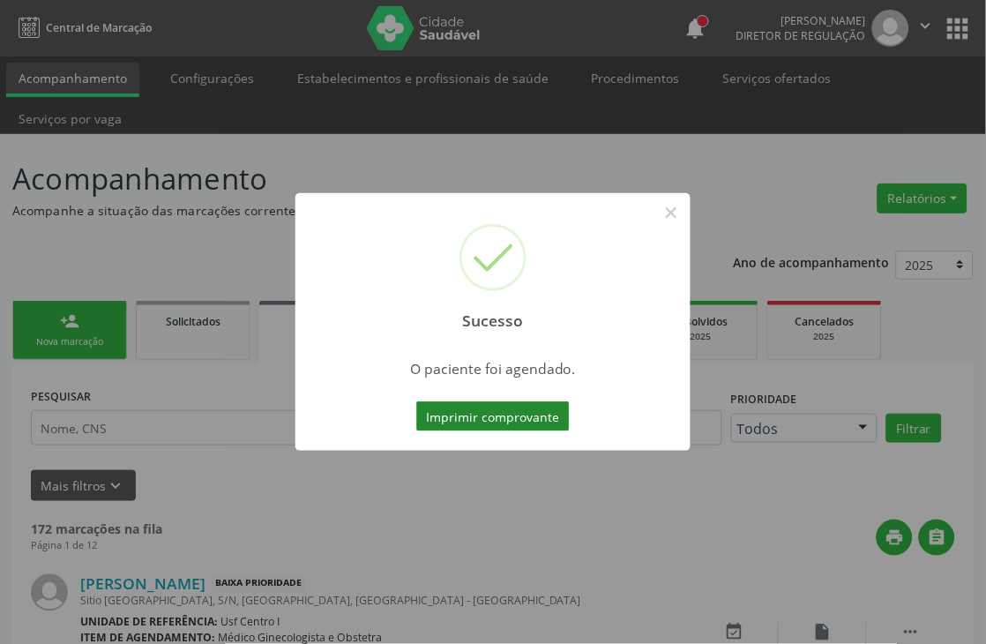
click at [533, 419] on button "Imprimir comprovante" at bounding box center [493, 416] width 154 height 30
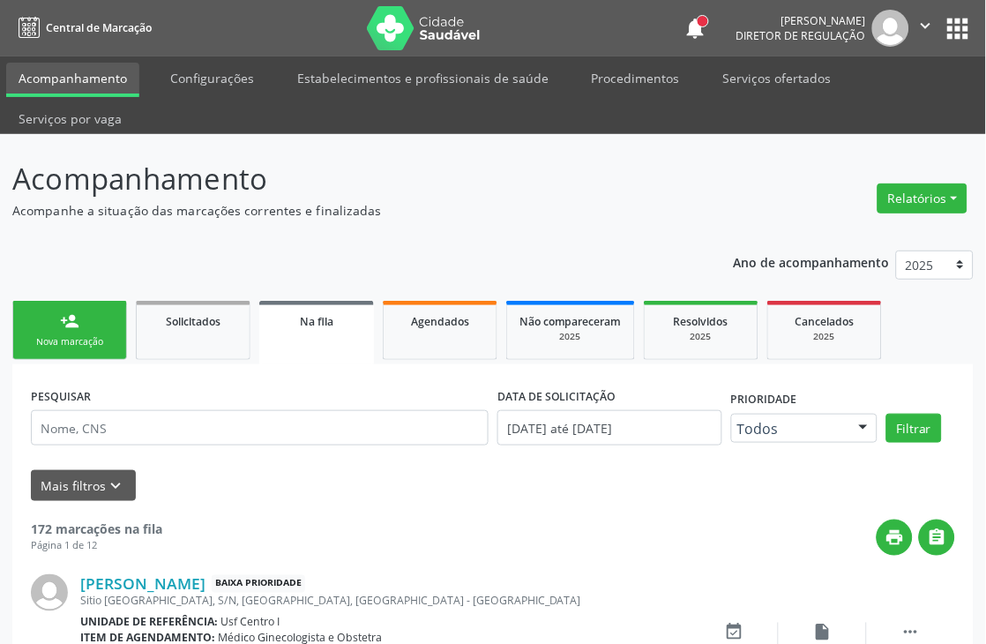
click at [26, 341] on div "Nova marcação" at bounding box center [70, 341] width 88 height 13
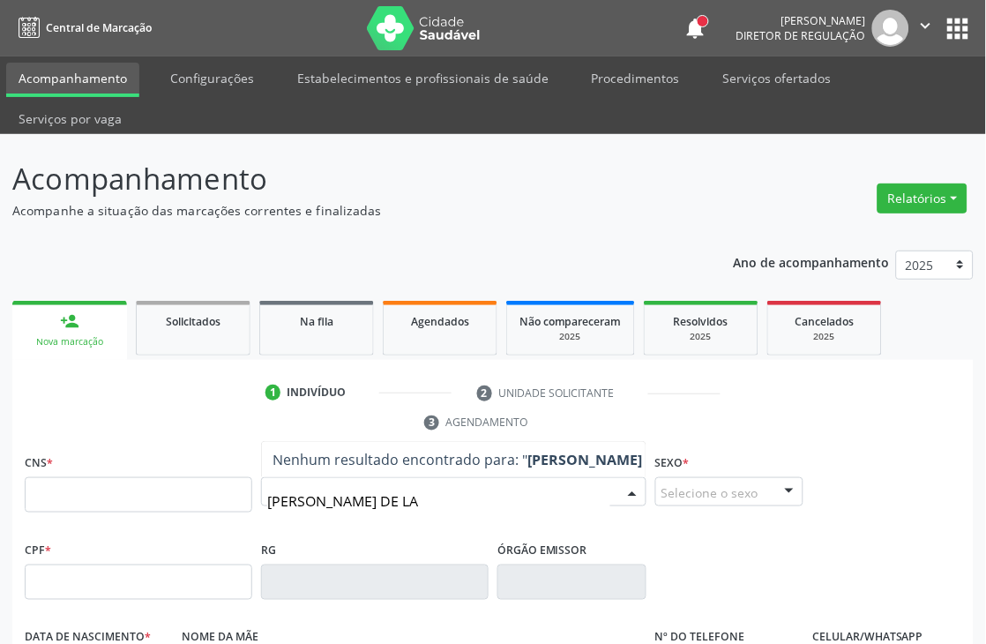
type input "[PERSON_NAME] DE LAC"
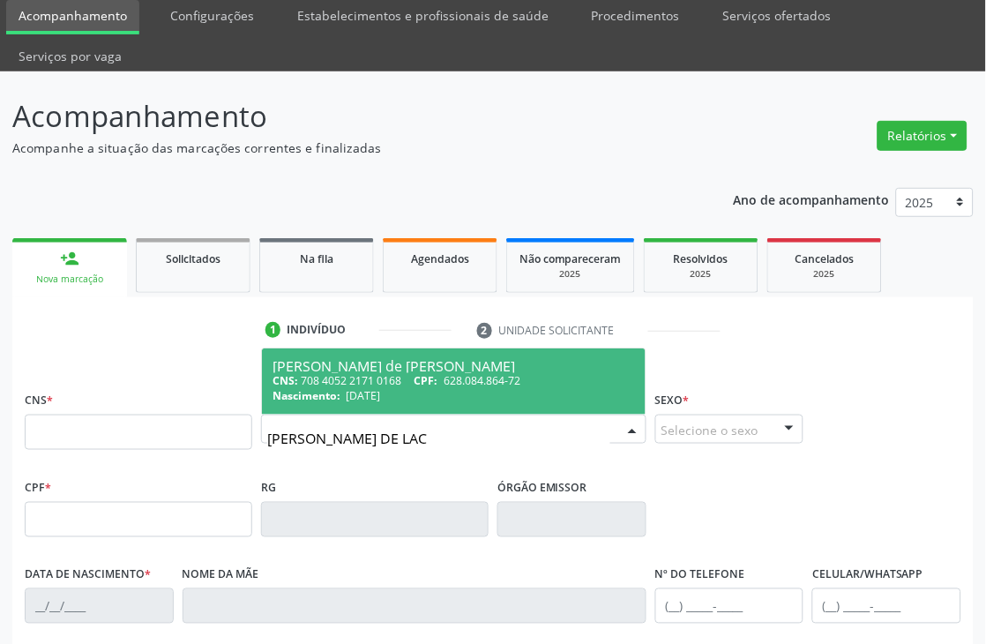
scroll to position [98, 0]
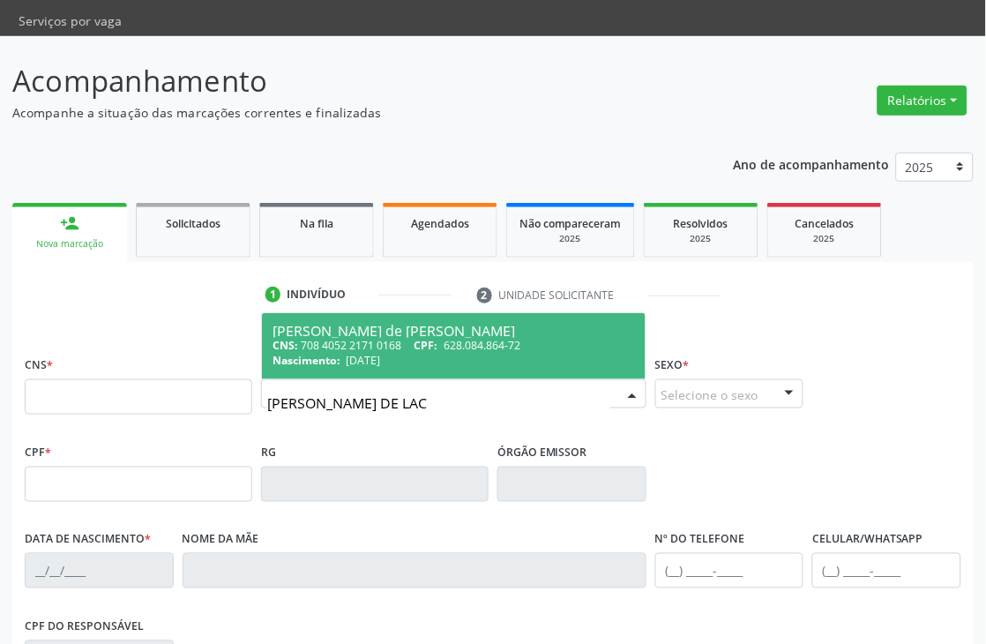
click at [486, 351] on span "628.084.864-72" at bounding box center [482, 345] width 77 height 15
type input "708 4052 2171 0168"
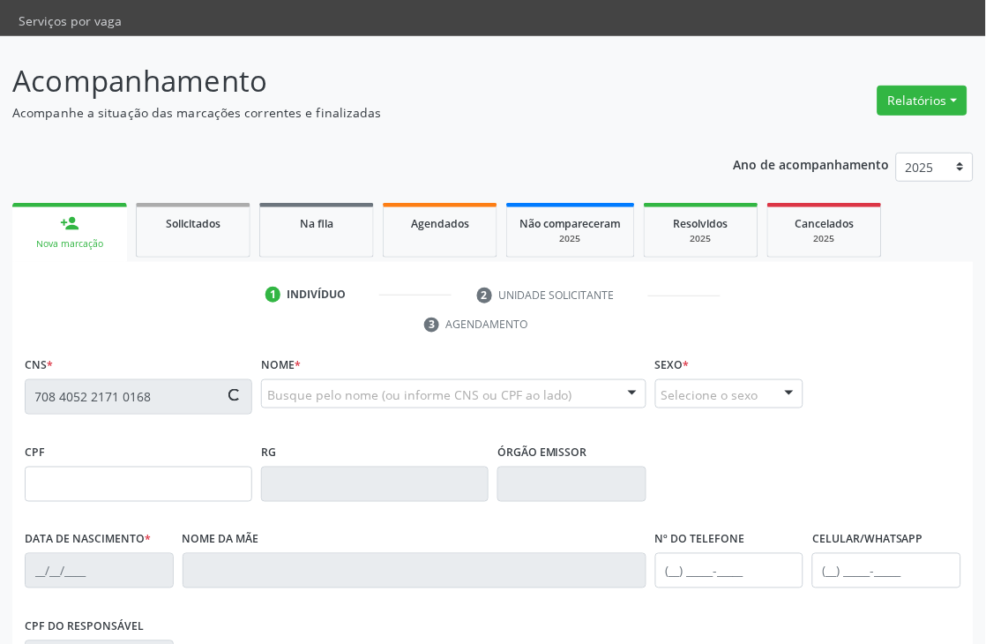
type input "628.084.864-72"
type input "[DATE]"
type input "[PERSON_NAME] das Virgens"
type input "[PHONE_NUMBER]"
type input "373"
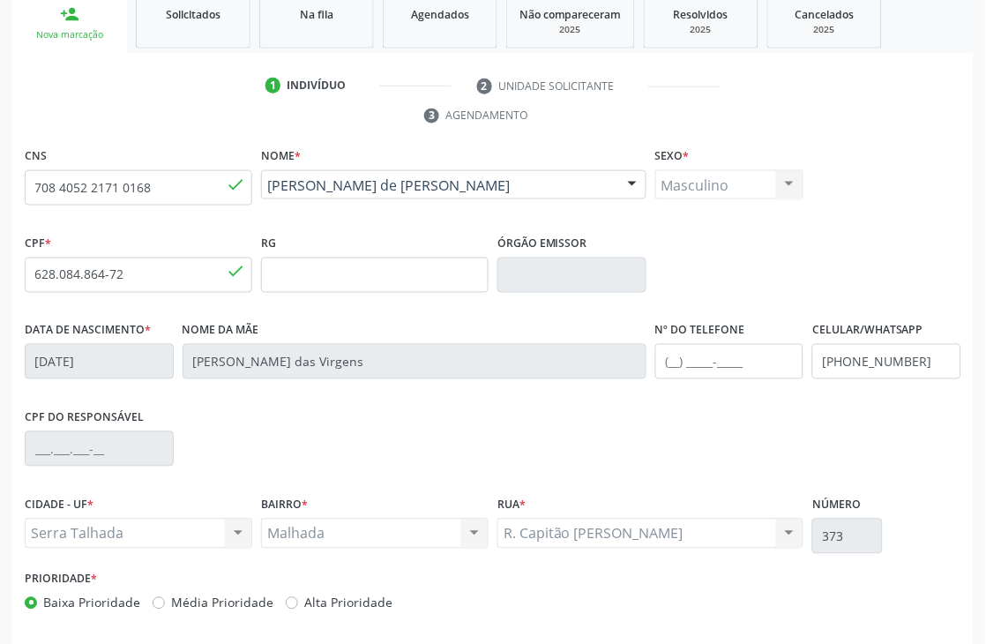
scroll to position [378, 0]
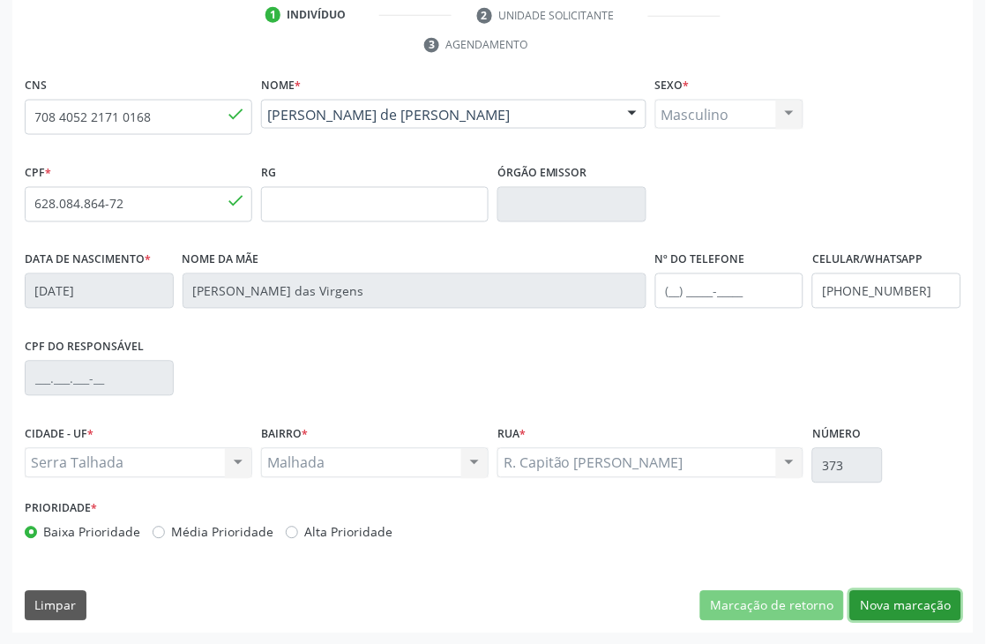
click at [892, 593] on button "Nova marcação" at bounding box center [905, 606] width 111 height 30
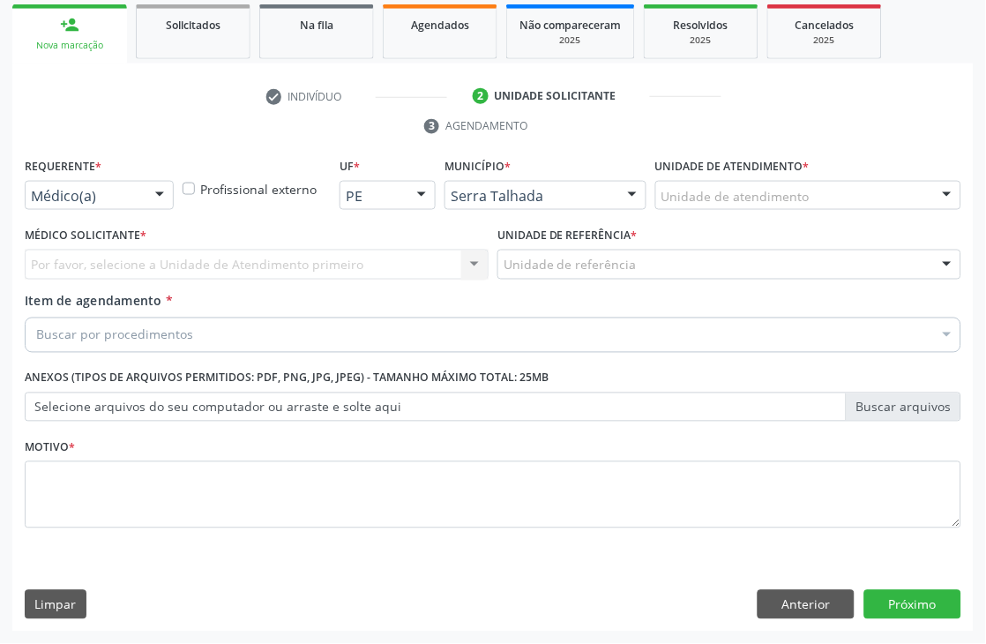
scroll to position [296, 0]
click at [127, 207] on div "Médico(a)" at bounding box center [99, 196] width 149 height 30
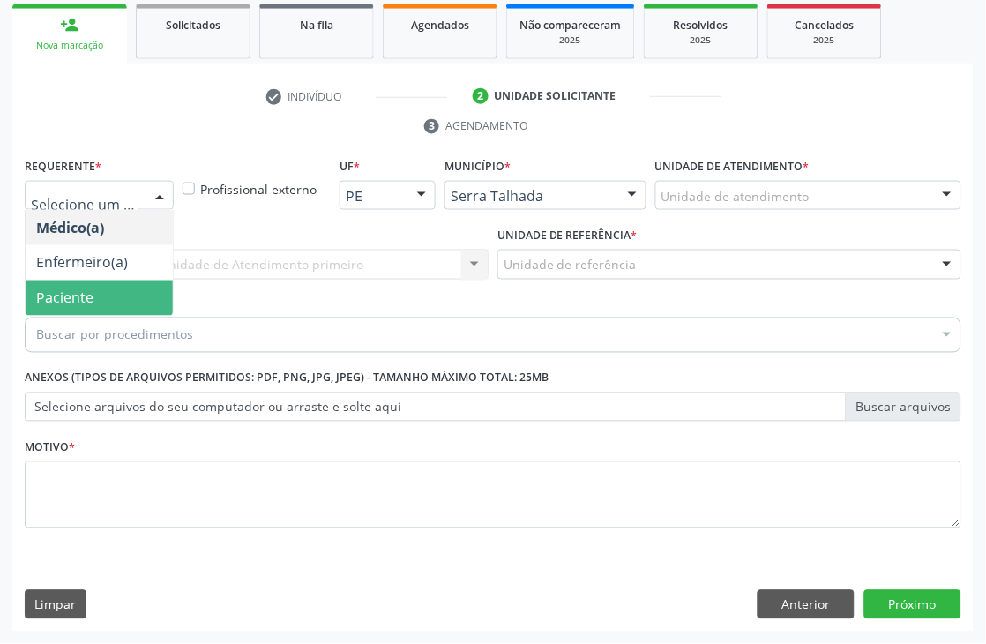
click at [92, 294] on span "Paciente" at bounding box center [64, 297] width 57 height 19
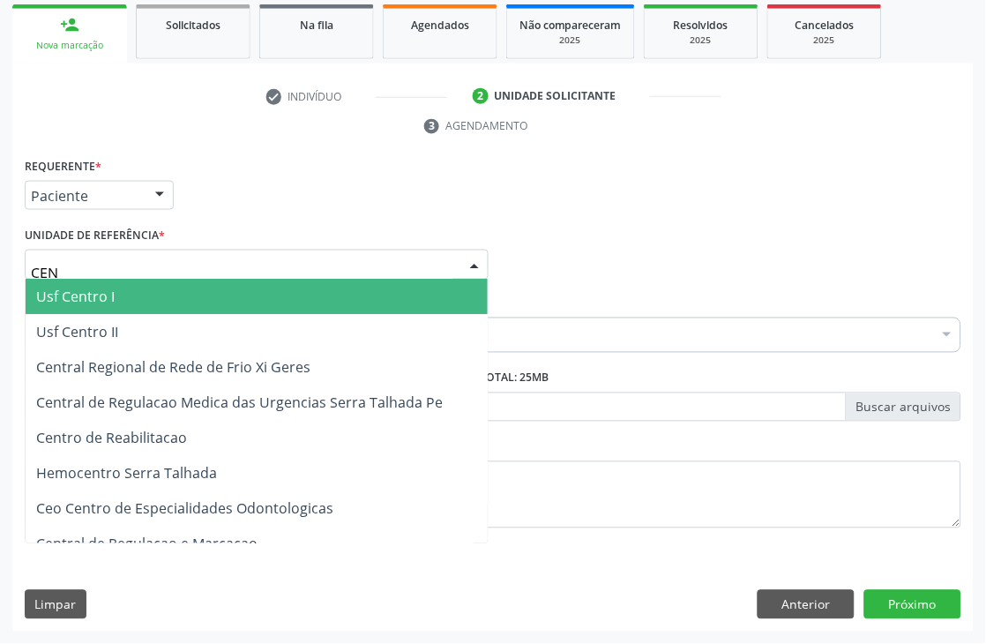
type input "CENT"
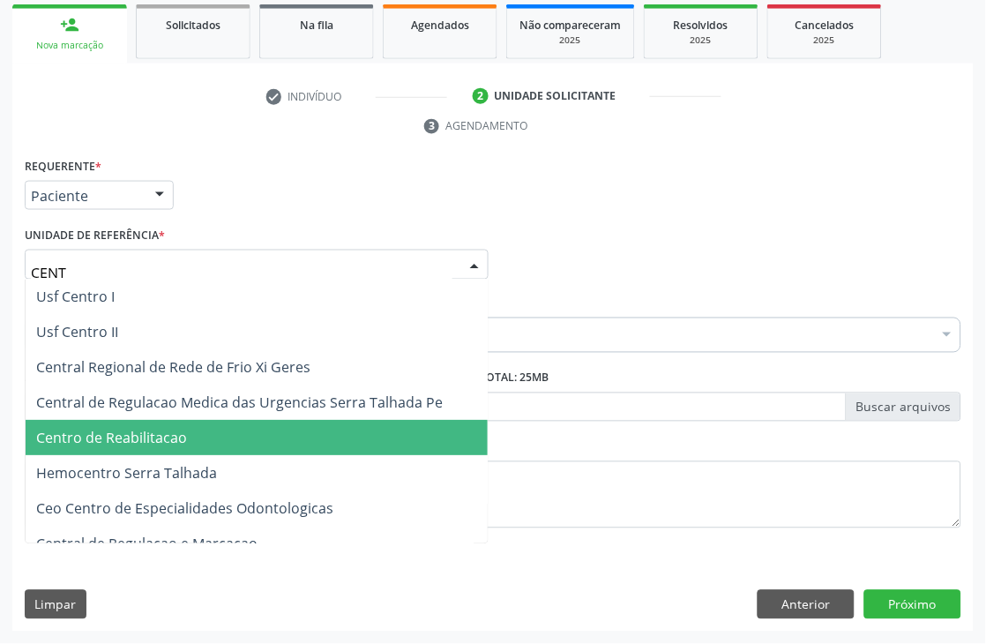
click at [122, 421] on span "Centro de Reabilitacao" at bounding box center [257, 438] width 462 height 35
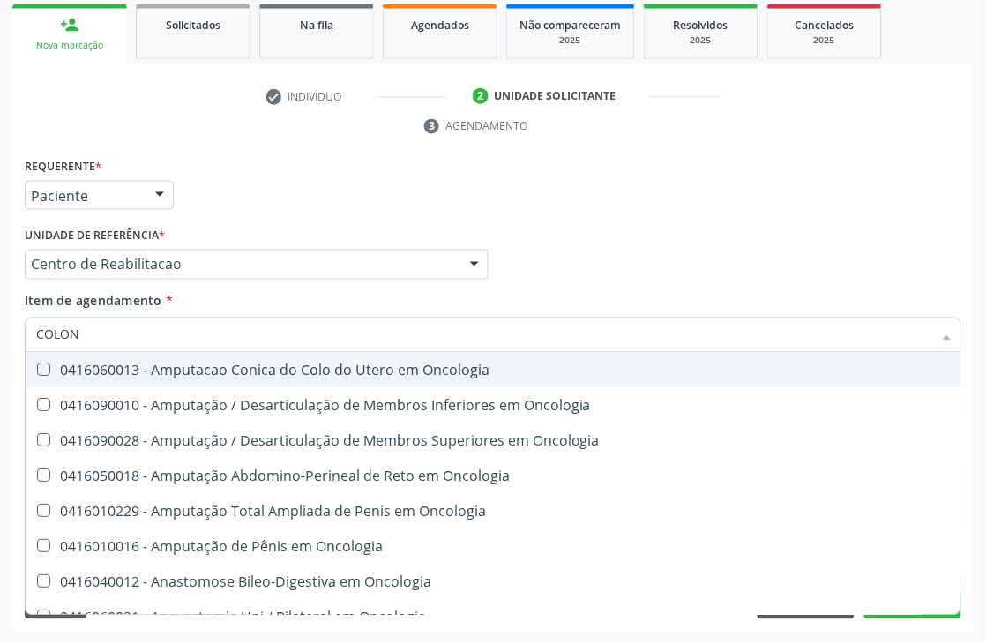
type input "COLONO"
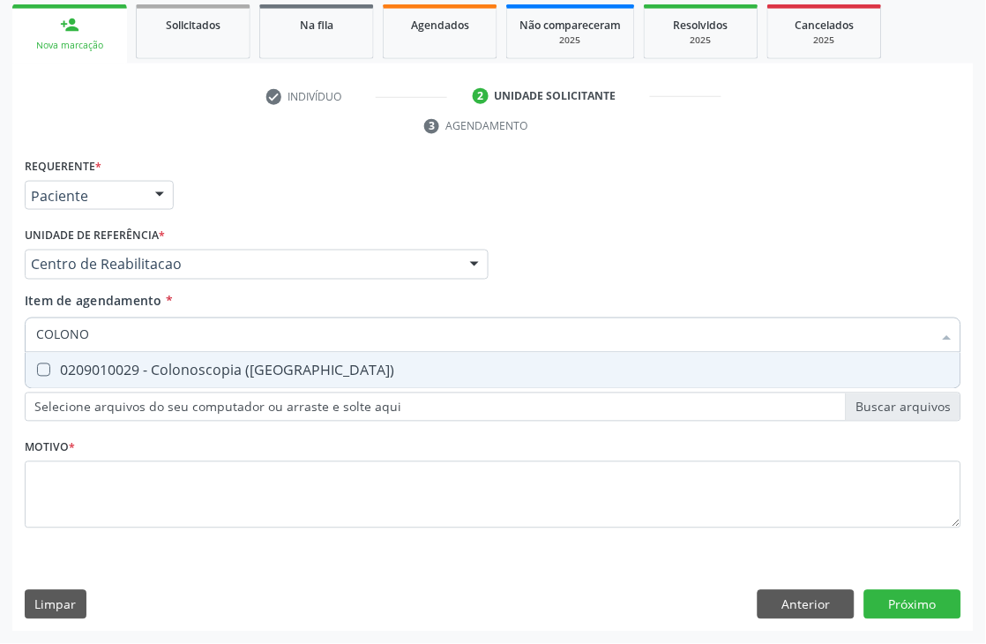
click at [143, 363] on div "0209010029 - Colonoscopia ([GEOGRAPHIC_DATA])" at bounding box center [493, 370] width 914 height 14
checkbox \(Coloscopia\) "true"
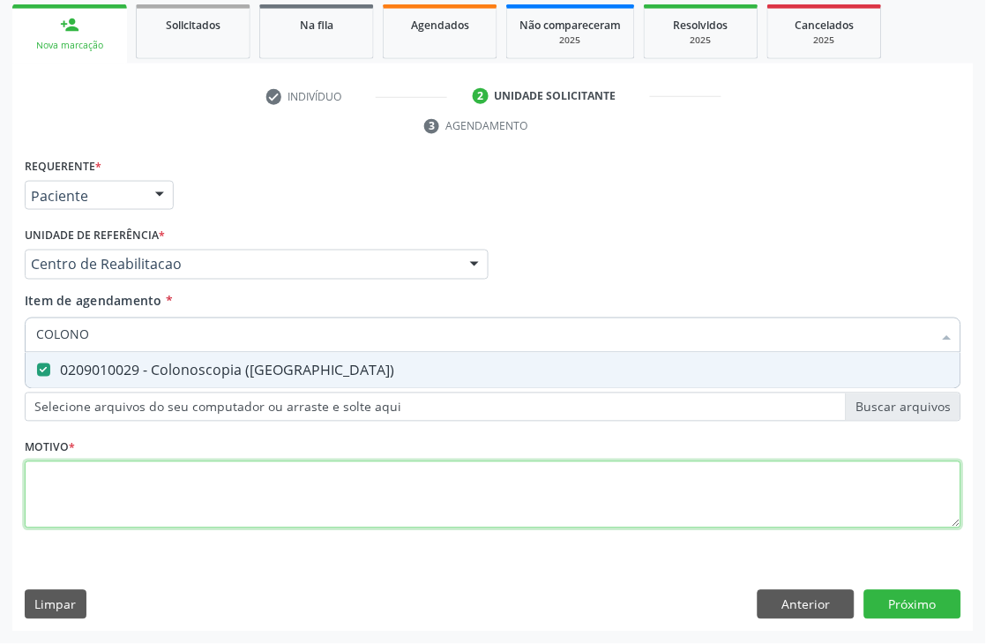
click at [128, 496] on div "Requerente * Paciente Médico(a) Enfermeiro(a) Paciente Nenhum resultado encontr…" at bounding box center [493, 354] width 937 height 400
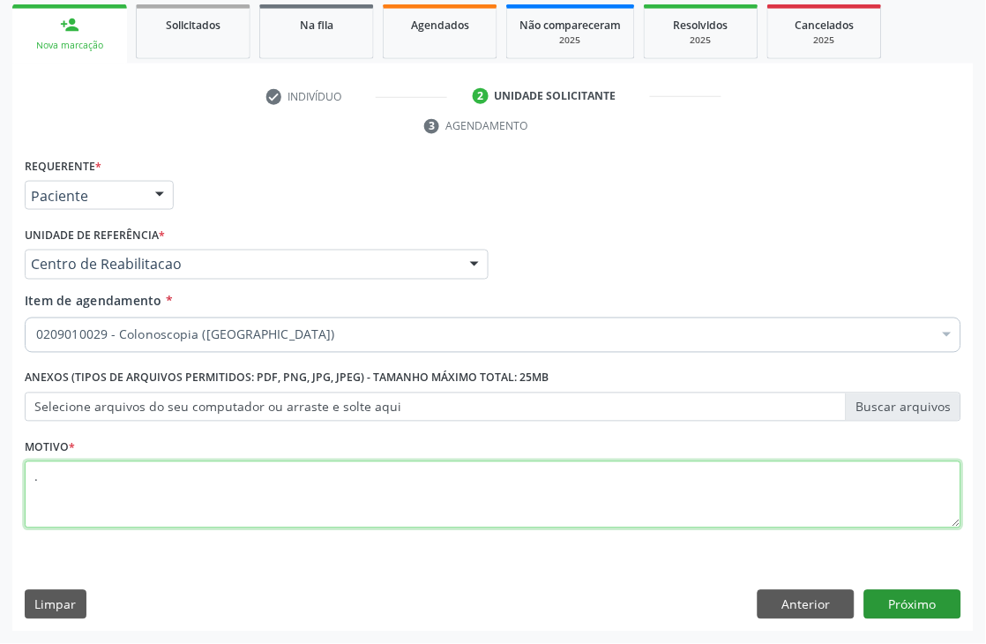
type textarea "."
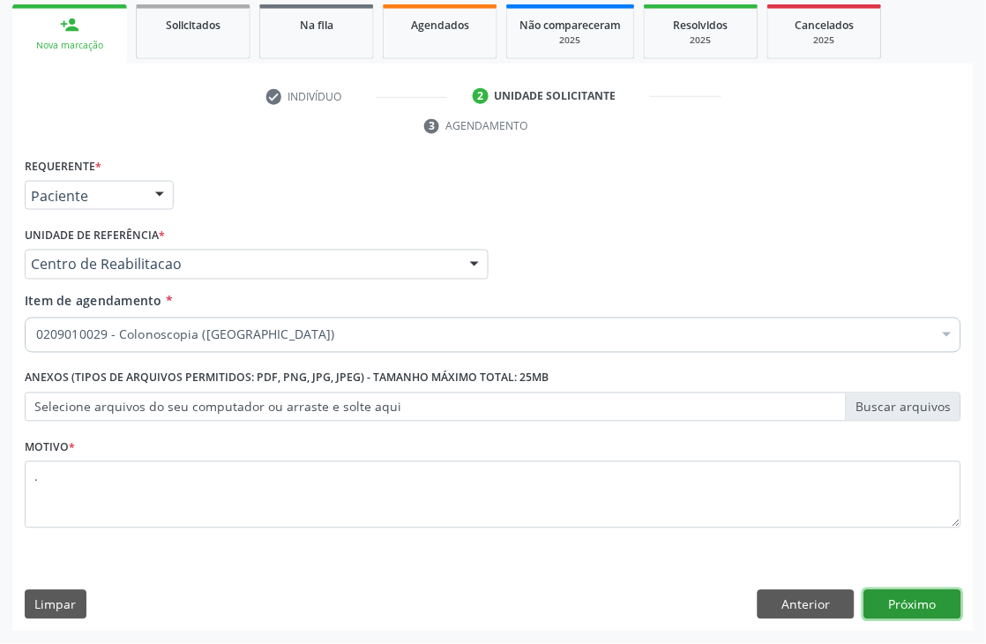
click at [944, 607] on button "Próximo" at bounding box center [913, 605] width 97 height 30
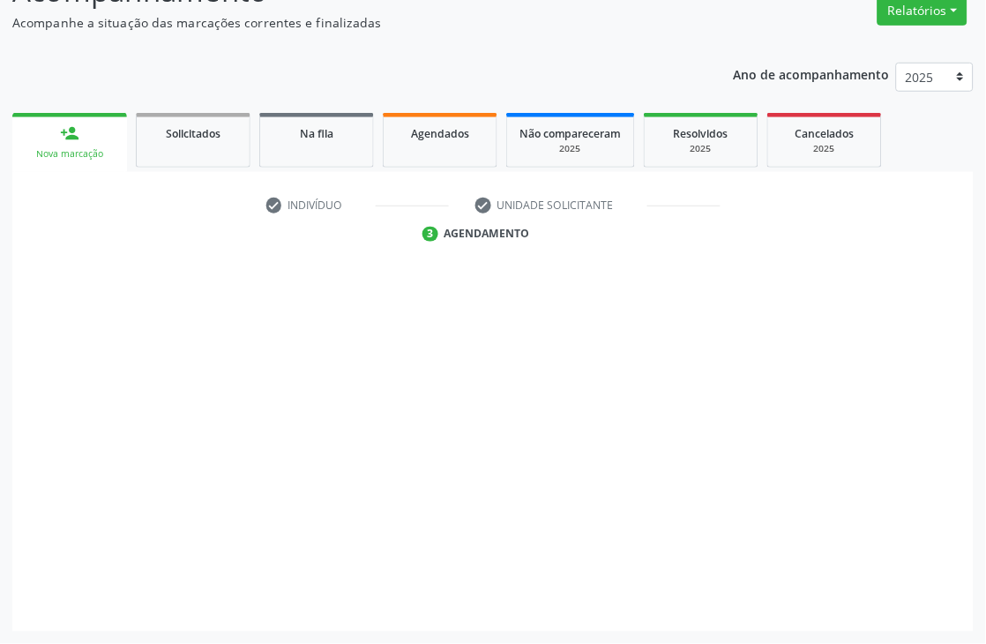
scroll to position [188, 0]
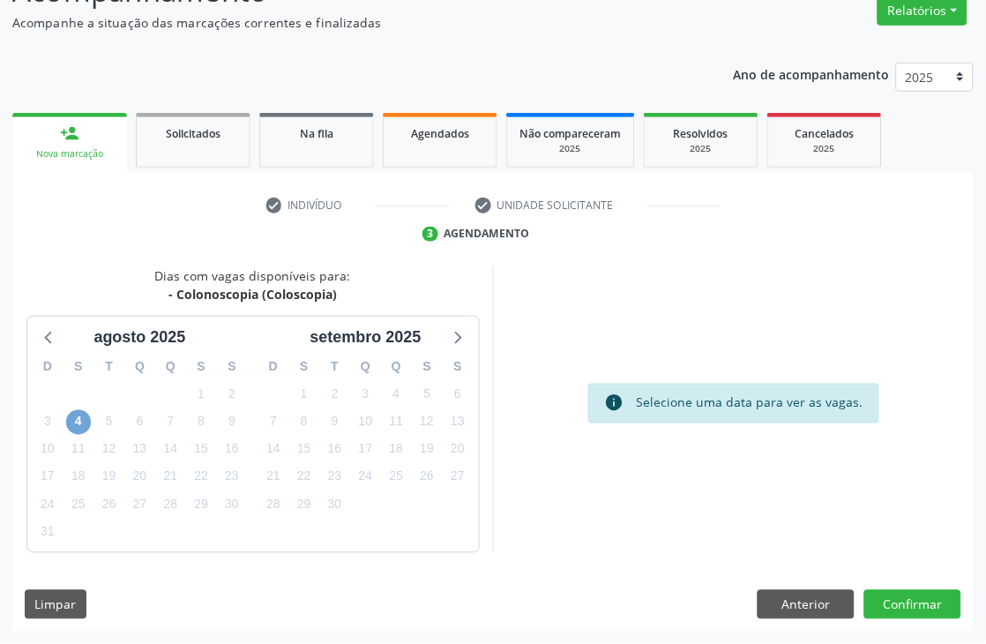
click at [77, 424] on span "4" at bounding box center [78, 422] width 25 height 25
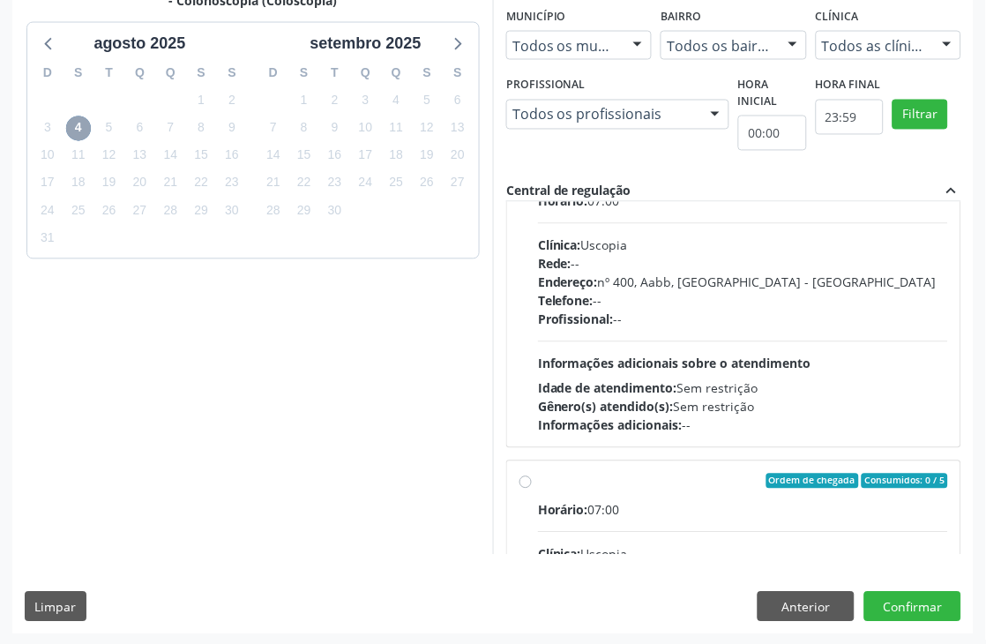
scroll to position [0, 0]
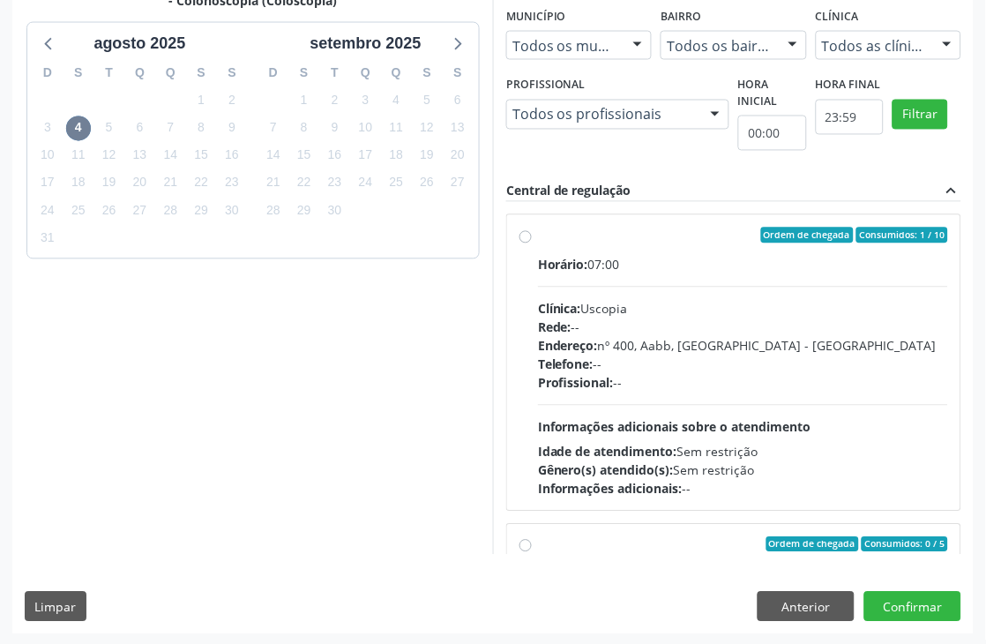
click at [743, 413] on div "Horário: 07:00 Clínica: Uscopia Rede: -- Endereço: [STREET_ADDRESS] Telefone: -…" at bounding box center [743, 377] width 410 height 243
click at [532, 243] on input "Ordem de chegada Consumidos: 1 / 10 Horário: 07:00 Clínica: Uscopia Rede: -- En…" at bounding box center [526, 236] width 12 height 16
radio input "true"
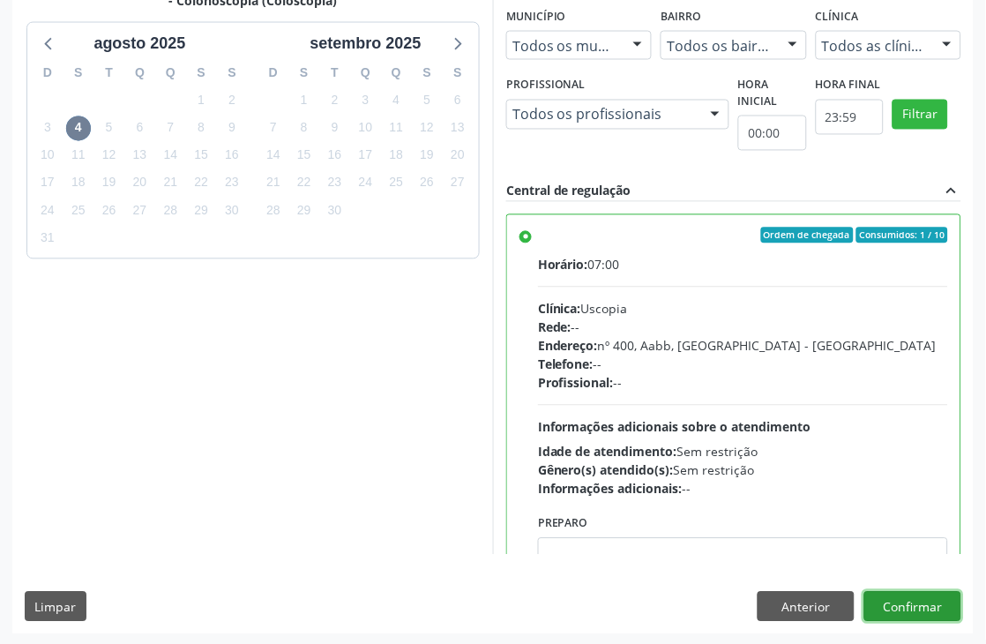
click at [928, 595] on button "Confirmar" at bounding box center [913, 607] width 97 height 30
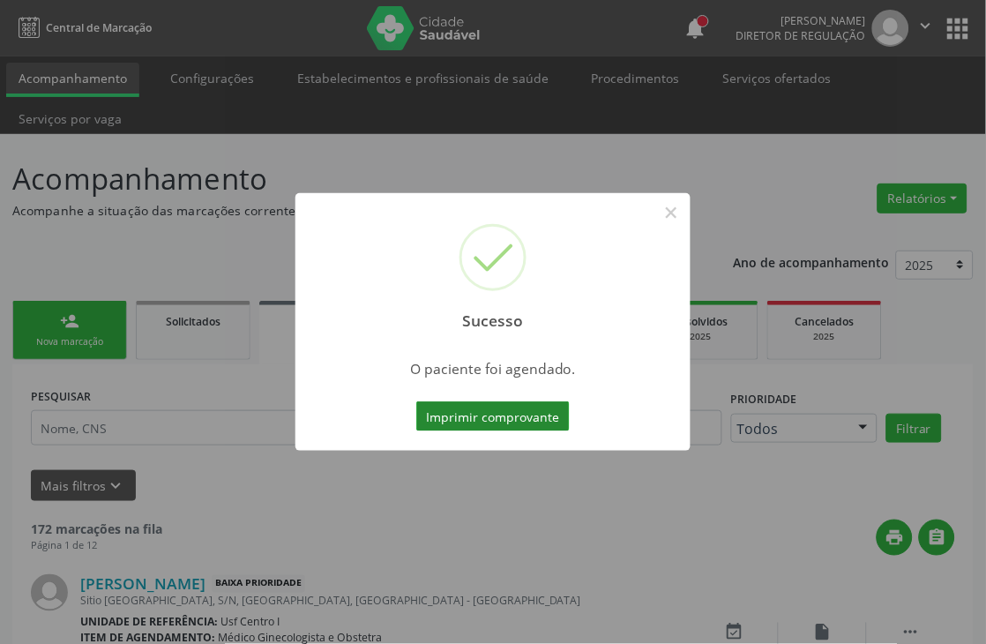
click at [513, 413] on button "Imprimir comprovante" at bounding box center [493, 416] width 154 height 30
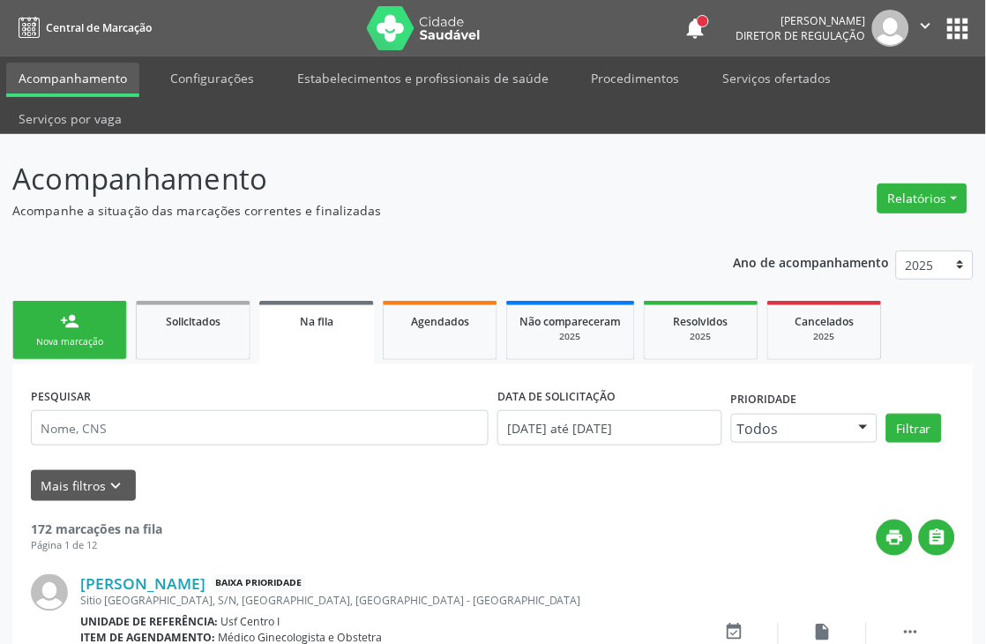
click at [68, 320] on div "person_add" at bounding box center [69, 320] width 19 height 19
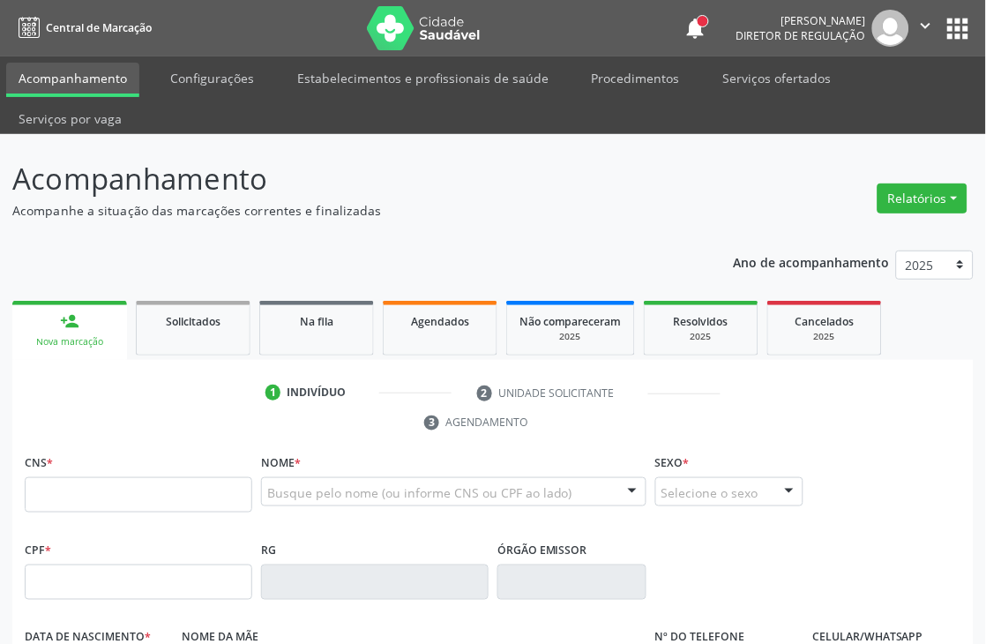
click at [925, 26] on icon "" at bounding box center [926, 25] width 19 height 19
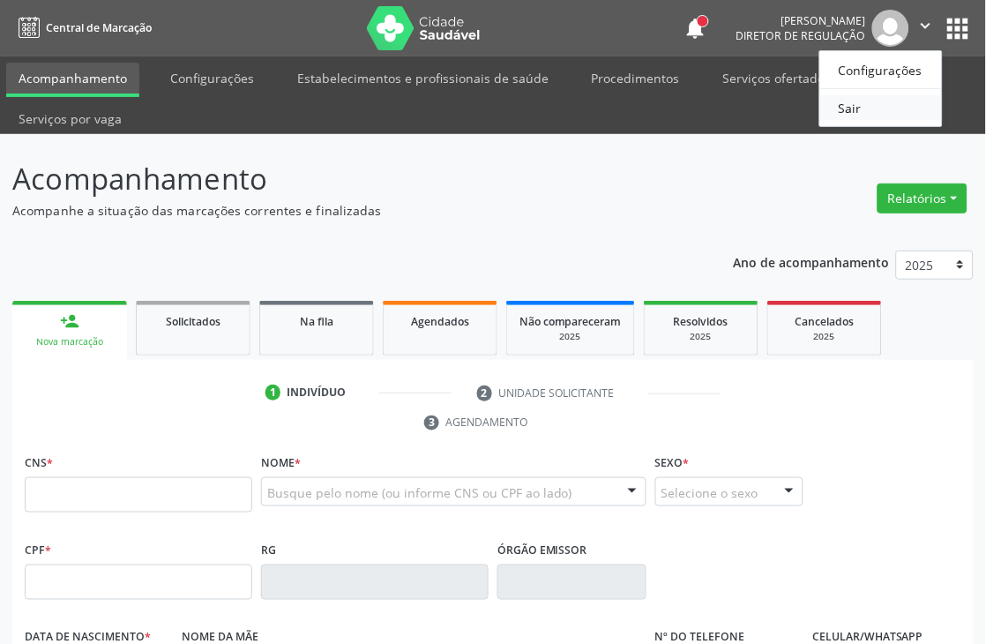
click at [878, 117] on link "Sair" at bounding box center [881, 107] width 122 height 25
